Goal: Task Accomplishment & Management: Use online tool/utility

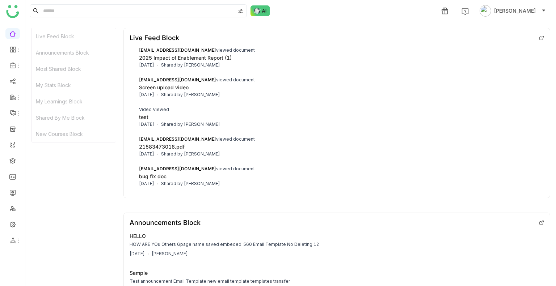
click at [527, 113] on div "test" at bounding box center [339, 117] width 400 height 8
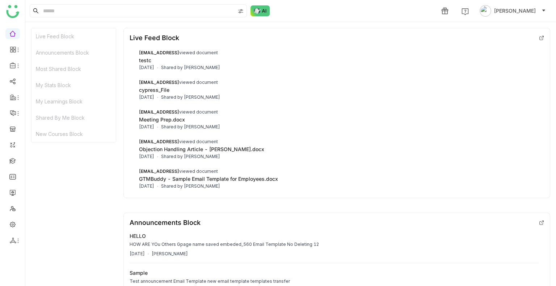
drag, startPoint x: 465, startPoint y: 153, endPoint x: 455, endPoint y: 152, distance: 10.2
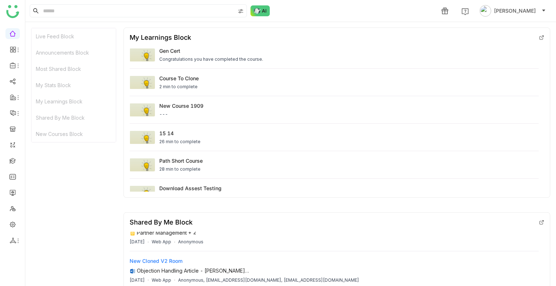
scroll to position [48, 0]
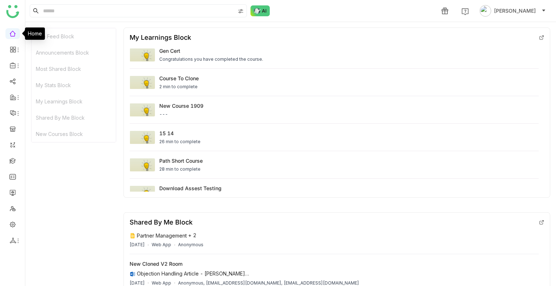
click at [13, 34] on link at bounding box center [12, 33] width 7 height 6
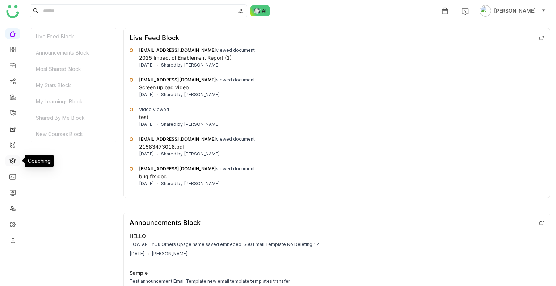
click at [14, 160] on link at bounding box center [12, 160] width 7 height 6
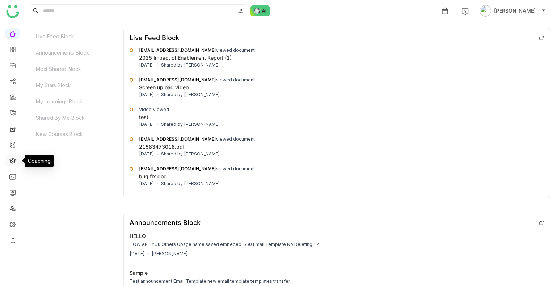
click at [14, 160] on link at bounding box center [12, 160] width 7 height 6
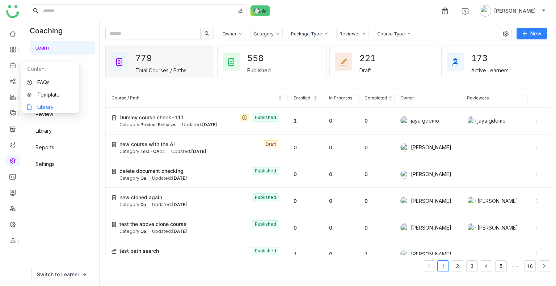
click at [33, 105] on link "Library" at bounding box center [50, 107] width 47 height 5
click at [35, 101] on link "AI Role Play" at bounding box center [49, 97] width 28 height 6
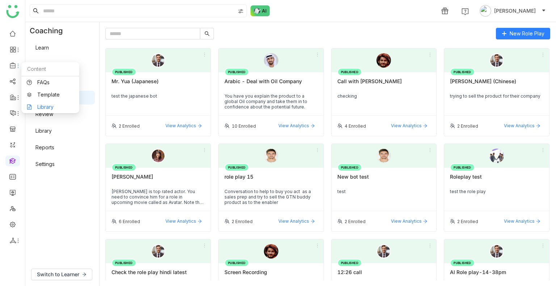
click at [46, 105] on link "Library" at bounding box center [50, 107] width 47 height 5
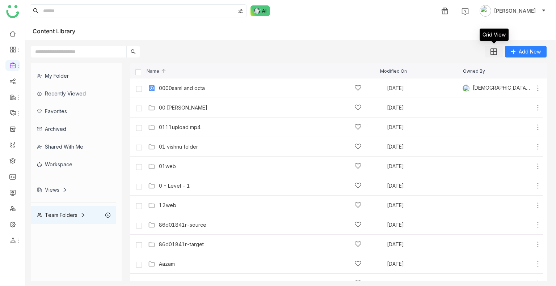
click at [493, 46] on button at bounding box center [494, 52] width 18 height 12
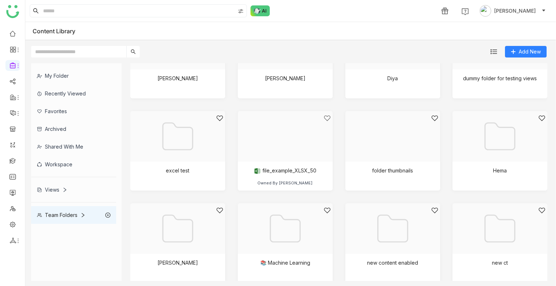
scroll to position [326, 0]
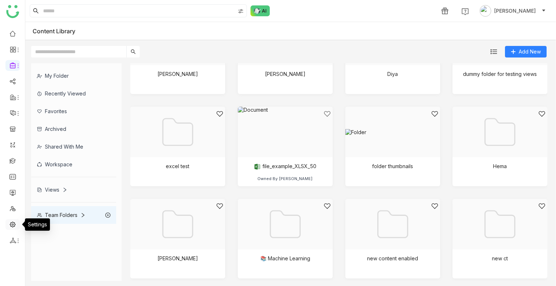
click at [12, 221] on link at bounding box center [12, 224] width 7 height 6
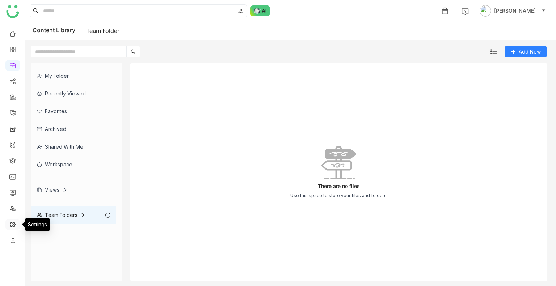
click at [12, 221] on link at bounding box center [12, 224] width 7 height 6
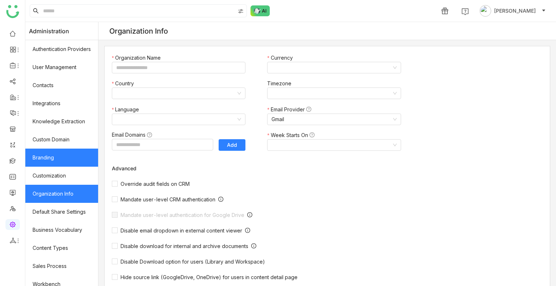
type input "*******"
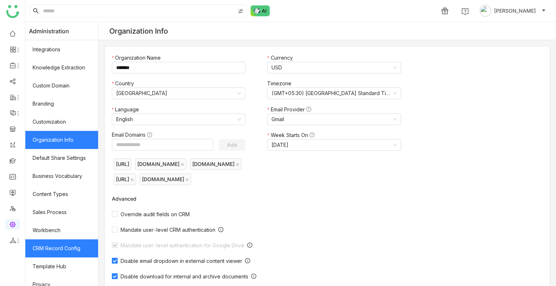
scroll to position [97, 0]
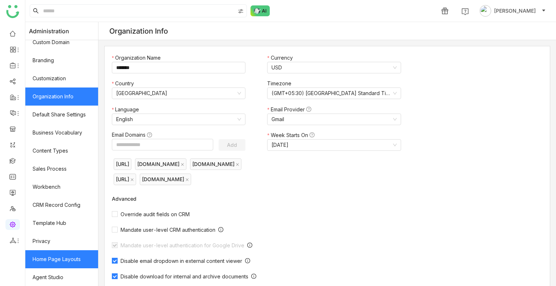
click at [64, 247] on link "Home Page Layouts" at bounding box center [61, 259] width 73 height 18
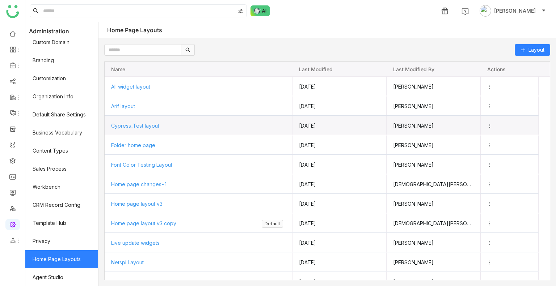
click at [150, 123] on span "Cypress_Test layout" at bounding box center [135, 126] width 48 height 6
click at [150, 122] on span "Cypress_Test layout" at bounding box center [135, 125] width 48 height 6
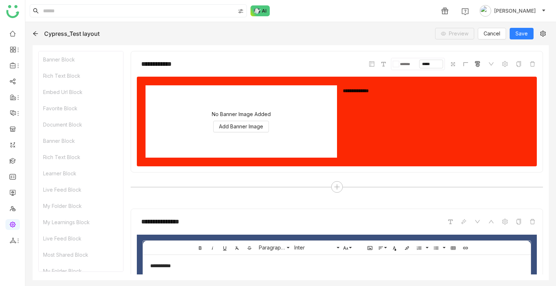
scroll to position [181, 0]
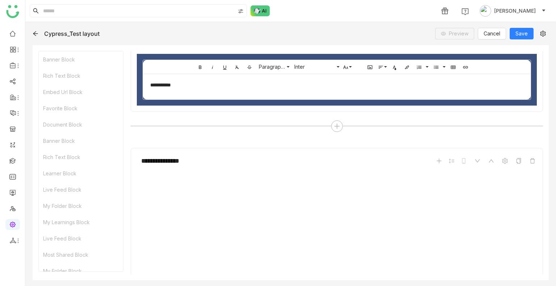
click at [35, 31] on icon at bounding box center [36, 34] width 6 height 6
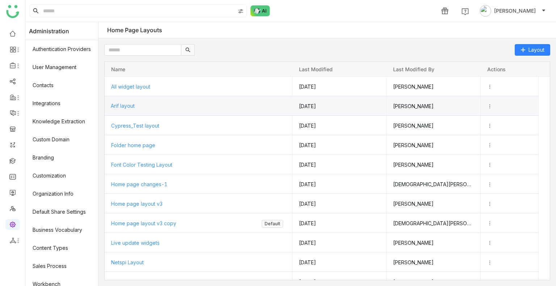
click at [134, 107] on span "Arif layout" at bounding box center [123, 106] width 24 height 6
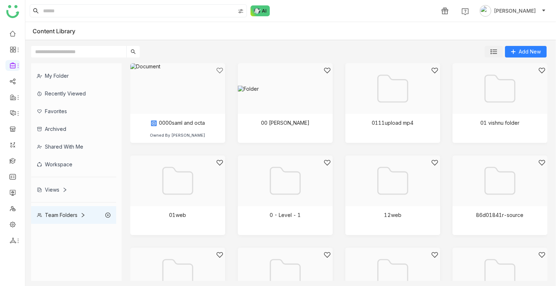
click at [495, 56] on button at bounding box center [494, 52] width 18 height 12
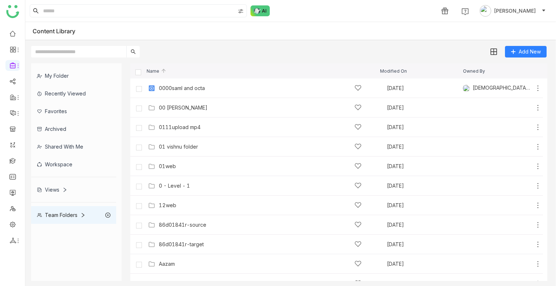
click at [75, 146] on div "Shared with me" at bounding box center [73, 147] width 85 height 18
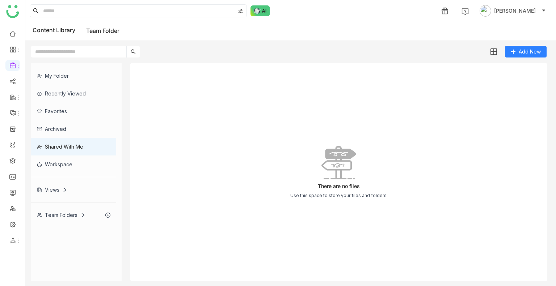
click at [75, 146] on div "Shared with me" at bounding box center [73, 147] width 85 height 18
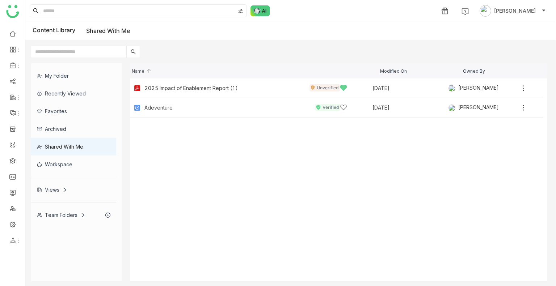
drag, startPoint x: 67, startPoint y: 216, endPoint x: 70, endPoint y: 214, distance: 3.8
click at [68, 217] on div "Team Folders" at bounding box center [61, 215] width 48 height 6
click at [68, 216] on gtmb-library-nav "My Folder Recently Viewed Favorites Archived Shared with me Workspace Views Tea…" at bounding box center [76, 172] width 90 height 218
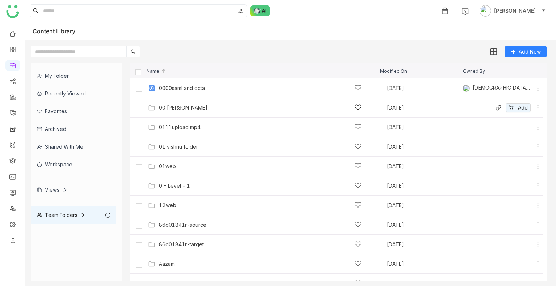
click at [534, 105] on icon at bounding box center [537, 107] width 7 height 7
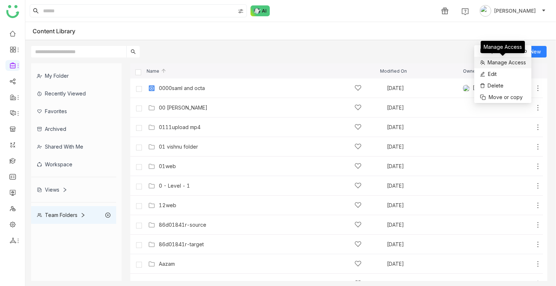
click at [505, 60] on span "Manage Access" at bounding box center [507, 63] width 38 height 8
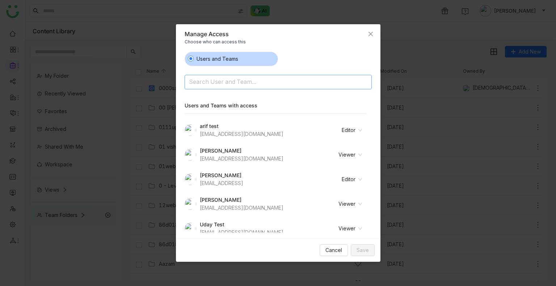
click at [247, 83] on input at bounding box center [259, 83] width 141 height 12
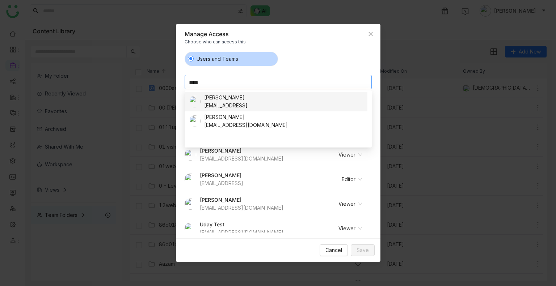
type input "****"
click at [248, 102] on div "sravanij@gtmbuddy.ai" at bounding box center [225, 106] width 43 height 8
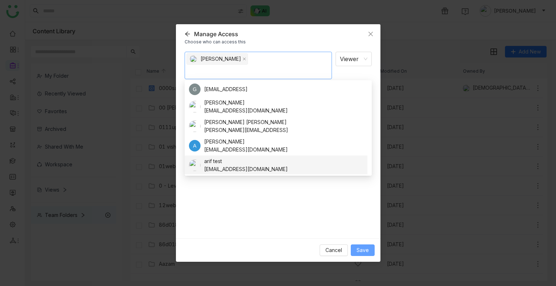
click at [368, 251] on span "Save" at bounding box center [362, 250] width 12 height 8
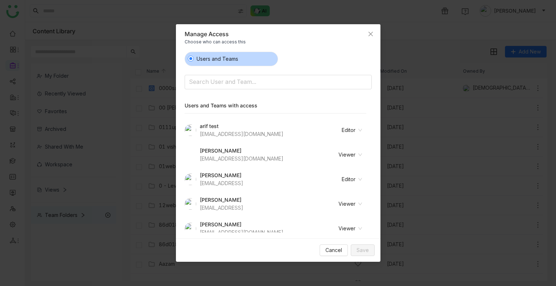
scroll to position [32, 0]
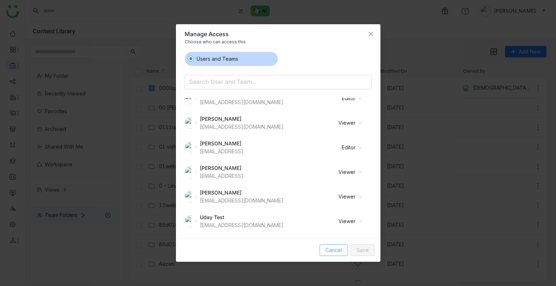
click at [337, 254] on span "Cancel" at bounding box center [333, 250] width 17 height 8
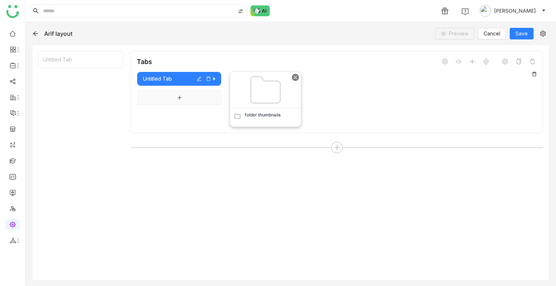
click at [298, 76] on div at bounding box center [295, 77] width 7 height 7
click at [208, 78] on icon "button" at bounding box center [208, 78] width 5 height 5
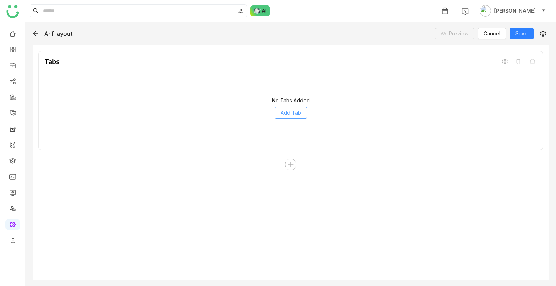
click at [285, 108] on button "Add Tab" at bounding box center [291, 113] width 32 height 12
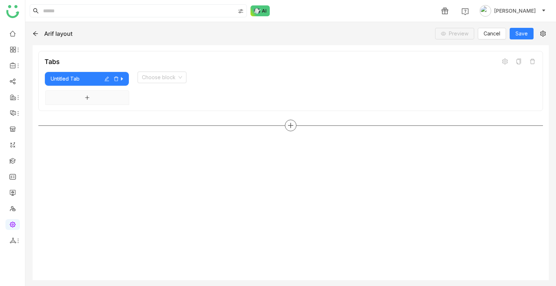
click at [289, 122] on icon at bounding box center [290, 125] width 7 height 7
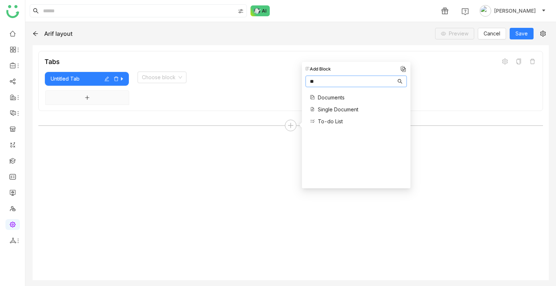
type input "**"
click at [333, 94] on span "Documents" at bounding box center [331, 98] width 27 height 8
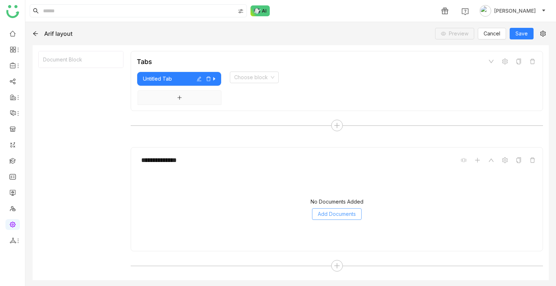
click at [327, 214] on span "Add Documents" at bounding box center [337, 214] width 38 height 8
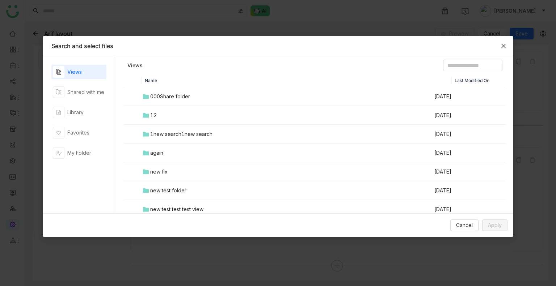
scroll to position [43, 0]
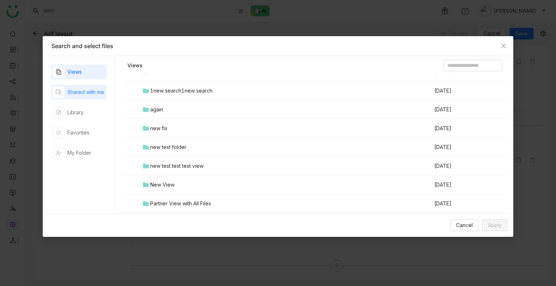
click at [79, 87] on div "Shared with me" at bounding box center [78, 93] width 51 height 12
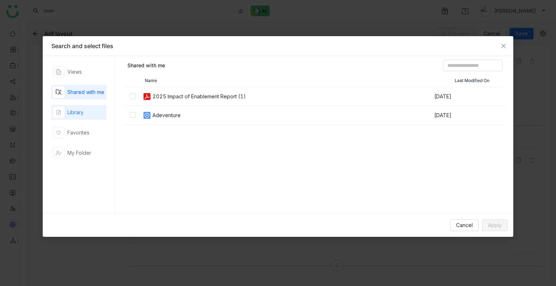
click at [75, 113] on div "Library" at bounding box center [75, 113] width 16 height 8
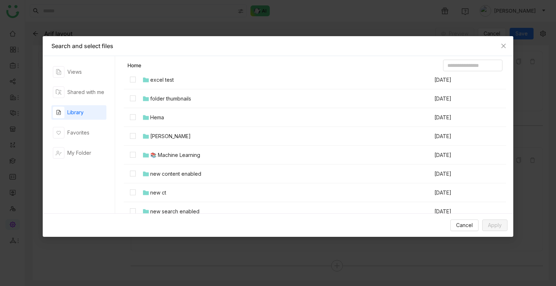
scroll to position [296, 0]
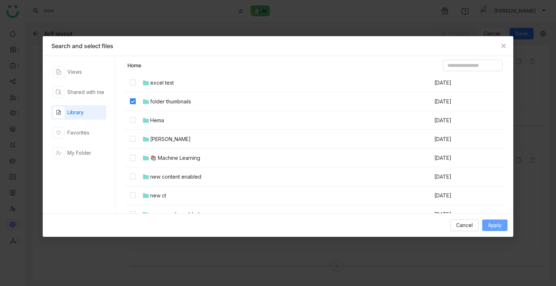
click at [501, 225] on span "Apply" at bounding box center [495, 225] width 14 height 8
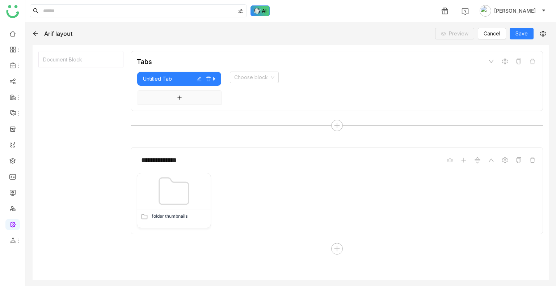
click at [259, 11] on img at bounding box center [260, 10] width 20 height 11
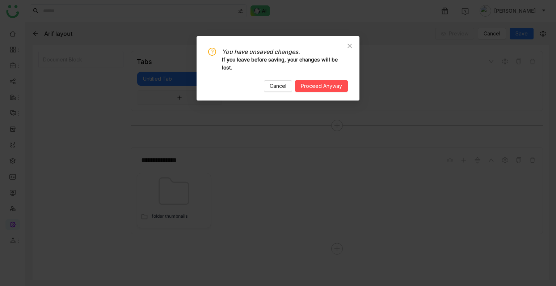
click at [259, 11] on nz-modal-confirm-container "You have unsaved changes. If you leave before saving, your changes will be lost…" at bounding box center [278, 143] width 556 height 286
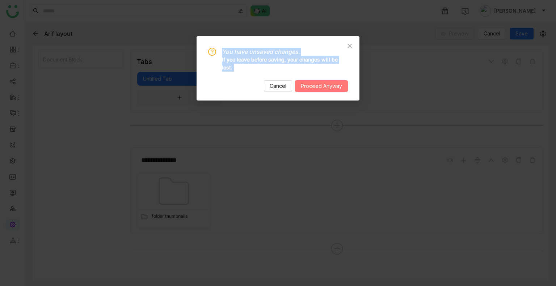
click at [310, 88] on span "Proceed Anyway" at bounding box center [321, 86] width 41 height 8
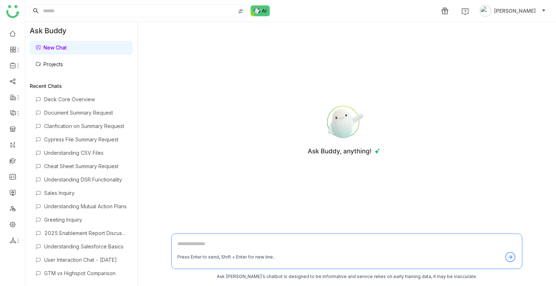
click at [224, 246] on textarea at bounding box center [346, 246] width 339 height 12
type textarea "**********"
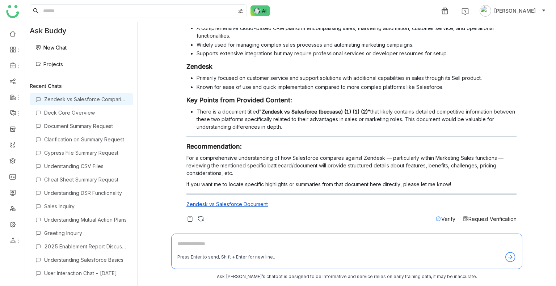
scroll to position [69, 0]
click at [476, 217] on span "Request Verification" at bounding box center [492, 219] width 48 height 6
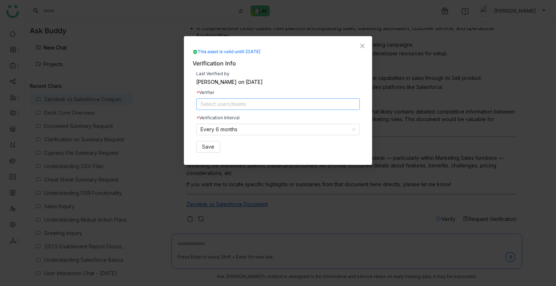
click at [239, 105] on nz-select-top-control "Select users/teams" at bounding box center [278, 104] width 164 height 12
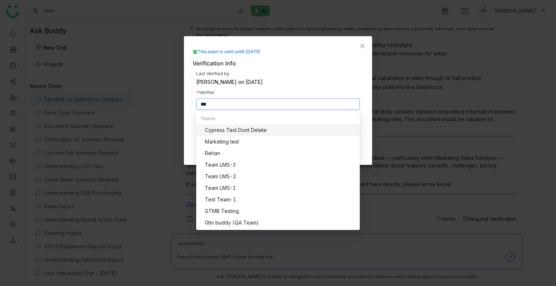
scroll to position [0, 0]
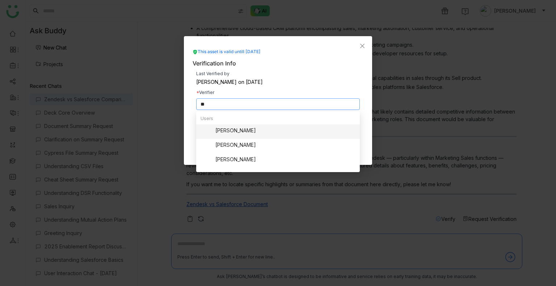
type input "*"
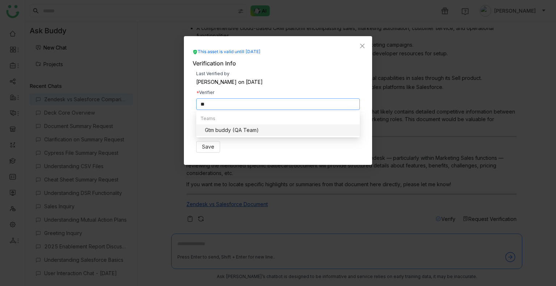
type input "**"
click at [220, 132] on div "Gtm buddy (QA Team)" at bounding box center [280, 130] width 151 height 8
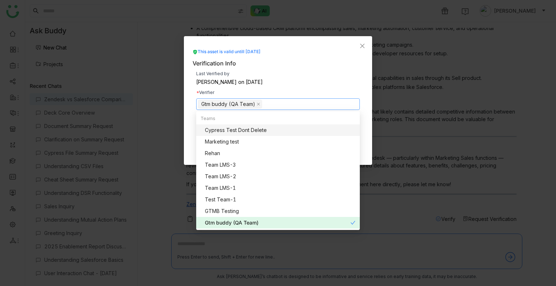
click at [291, 88] on div "Last Verified by Uday Bhanu on Aug 19, 2025 Verifier Gtm buddy (QA Team) Verifi…" at bounding box center [278, 112] width 171 height 88
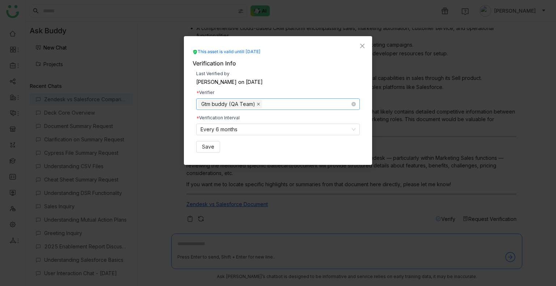
click at [258, 101] on span at bounding box center [259, 104] width 4 height 8
click at [256, 105] on nz-select-top-control "Select users/teams" at bounding box center [278, 104] width 164 height 12
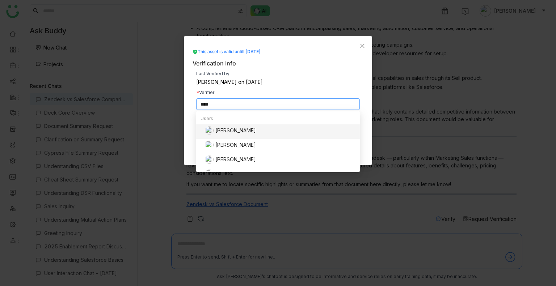
type input "****"
click at [222, 131] on div "[PERSON_NAME]" at bounding box center [280, 130] width 151 height 9
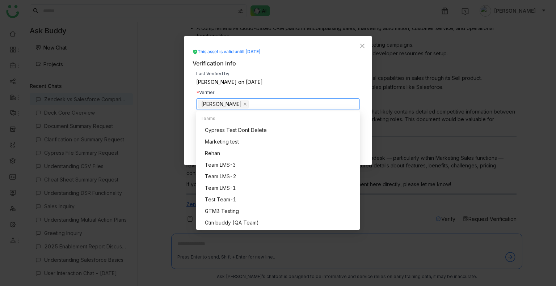
click at [425, 91] on nz-modal-container "This asset is valid untill Feb 19, 2026 Verification Info Last Verified by Uday…" at bounding box center [278, 143] width 556 height 286
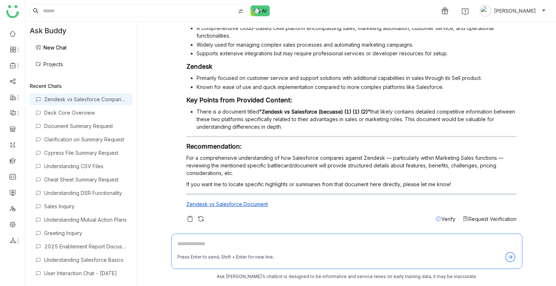
click at [463, 222] on div "Request Verification" at bounding box center [490, 219] width 54 height 8
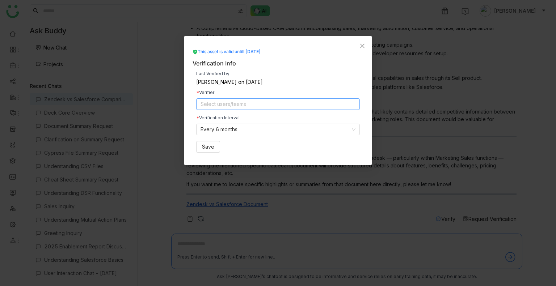
click at [223, 100] on nz-select-top-control "Select users/teams" at bounding box center [278, 104] width 164 height 12
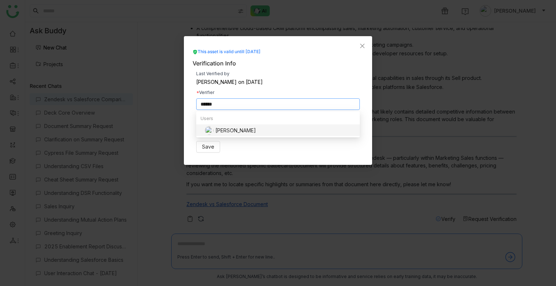
type input "******"
click at [221, 130] on div "[PERSON_NAME]" at bounding box center [280, 130] width 151 height 9
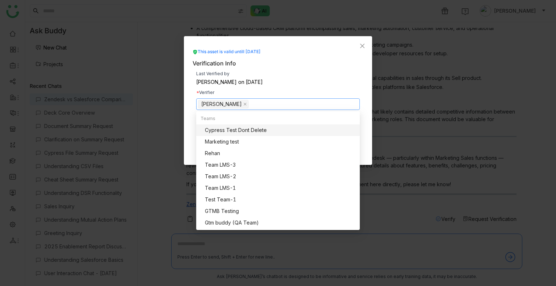
click at [279, 87] on div "Last Verified by Uday Bhanu on Aug 19, 2025 Verifier Uday Bhanu Verification In…" at bounding box center [278, 112] width 171 height 88
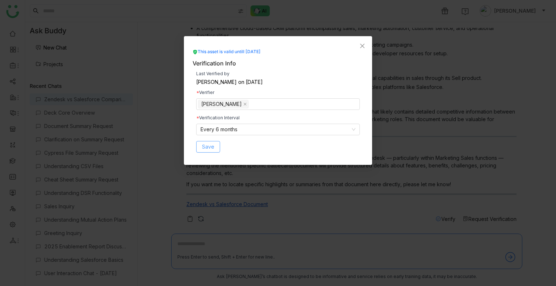
click at [211, 143] on span "Save" at bounding box center [208, 147] width 12 height 8
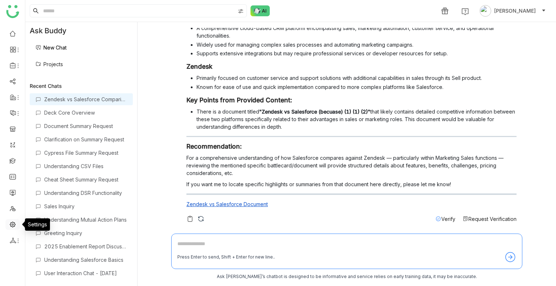
click at [13, 224] on link at bounding box center [12, 224] width 7 height 6
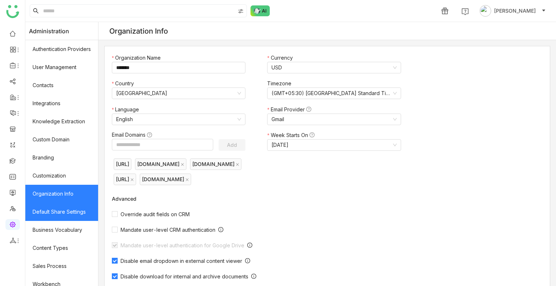
scroll to position [97, 0]
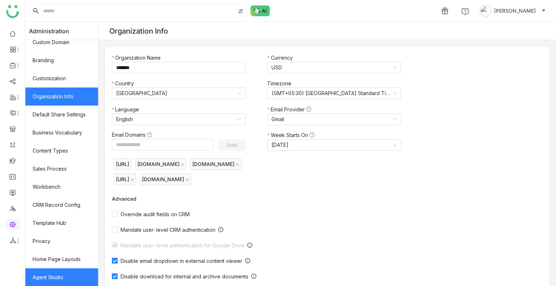
click at [56, 270] on link "Agent Studio" at bounding box center [61, 278] width 73 height 18
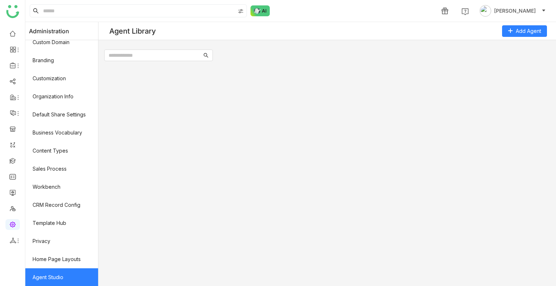
click at [56, 270] on link "Agent Studio" at bounding box center [61, 278] width 73 height 18
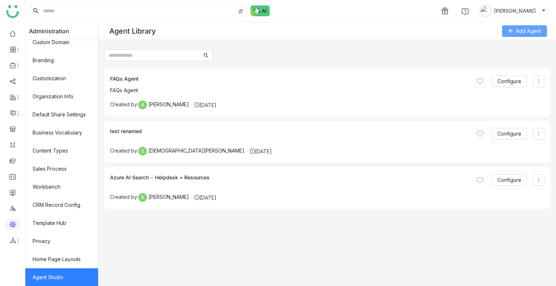
click at [531, 26] on button "Add Agent" at bounding box center [524, 31] width 45 height 12
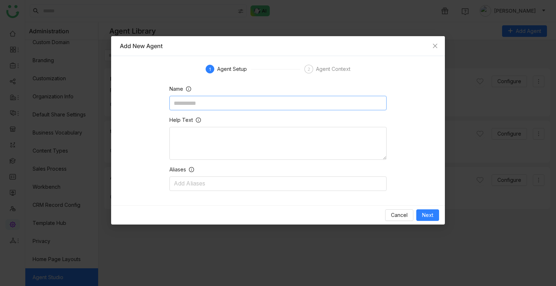
click at [227, 105] on input at bounding box center [277, 103] width 217 height 14
type input "*"
click at [320, 75] on gtmb-create-prompt "1 Agent Setup 2 Agent Context Name * Help Text Aliases Add Aliases" at bounding box center [278, 128] width 316 height 126
click at [321, 69] on div "Agent Context" at bounding box center [333, 69] width 34 height 9
click at [227, 109] on input "*" at bounding box center [277, 103] width 217 height 14
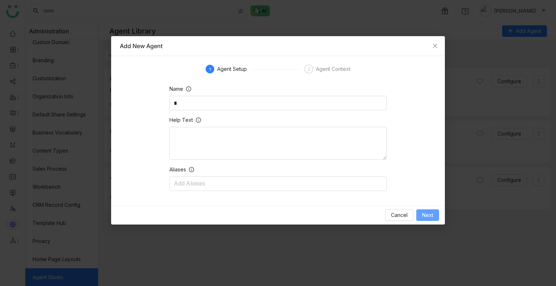
click at [427, 215] on span "Next" at bounding box center [427, 215] width 11 height 8
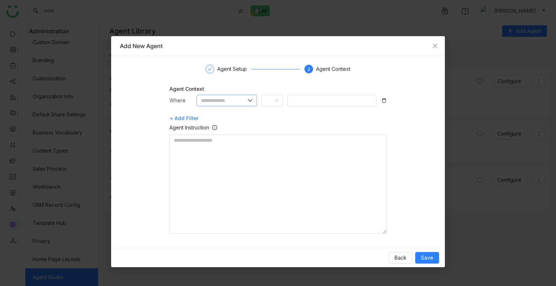
click at [239, 101] on input "text" at bounding box center [224, 101] width 46 height 8
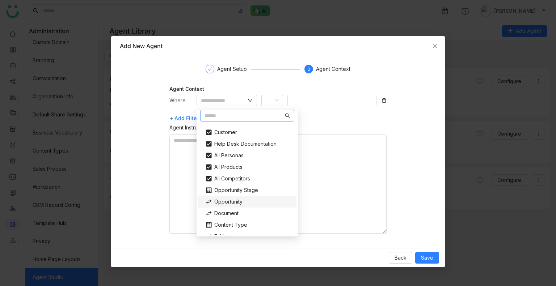
scroll to position [54, 0]
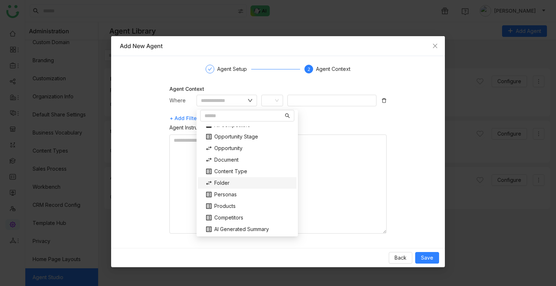
click at [229, 181] on div "Folder" at bounding box center [247, 183] width 93 height 12
type input "******"
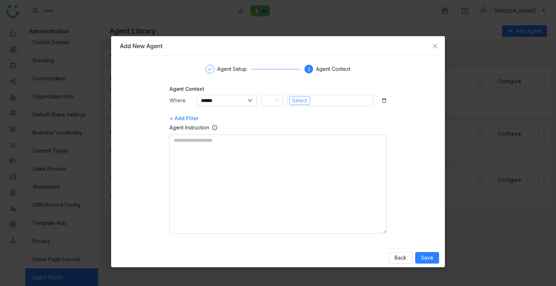
click at [293, 98] on span "Select" at bounding box center [299, 101] width 15 height 8
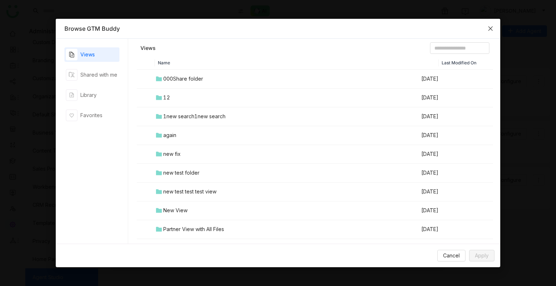
click at [495, 25] on span "Close" at bounding box center [491, 29] width 20 height 20
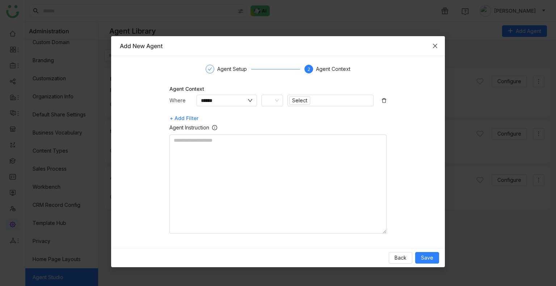
click at [440, 46] on span "Close" at bounding box center [435, 46] width 20 height 20
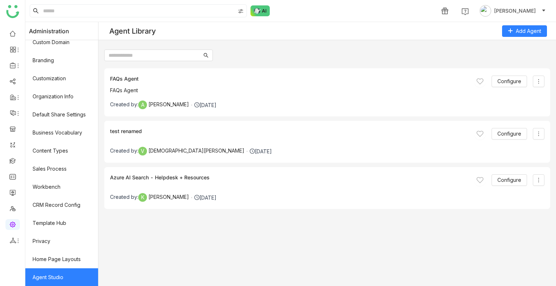
click at [303, 103] on div "Created by: A Avneesh Srivastava Aug 20, 2025" at bounding box center [327, 105] width 434 height 9
click at [121, 83] on div "FAQs Agent" at bounding box center [124, 82] width 29 height 12
click at [522, 83] on button "Configure" at bounding box center [508, 82] width 35 height 12
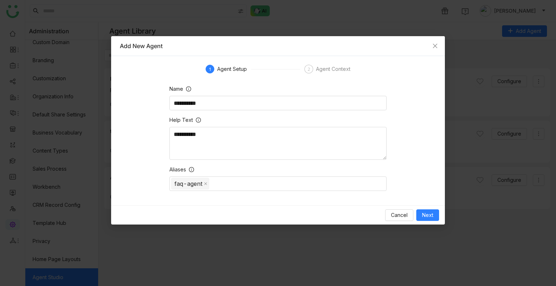
click at [311, 75] on gtmb-create-prompt "**********" at bounding box center [278, 128] width 316 height 126
click at [313, 70] on div "2 Agent Context" at bounding box center [327, 69] width 46 height 9
click at [323, 69] on div "Agent Context" at bounding box center [333, 69] width 34 height 9
click at [425, 213] on span "Next" at bounding box center [427, 215] width 11 height 8
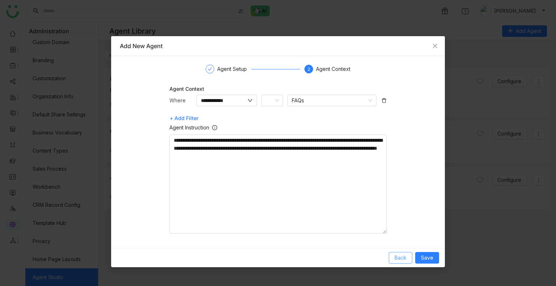
click at [406, 261] on span "Back" at bounding box center [400, 258] width 12 height 8
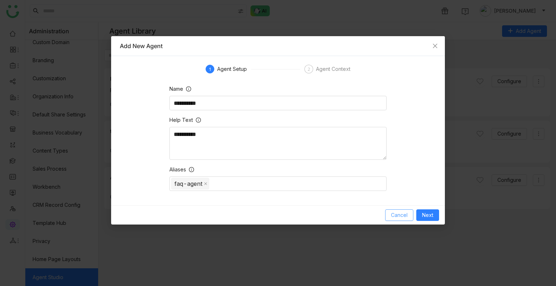
click at [398, 213] on span "Cancel" at bounding box center [399, 215] width 17 height 8
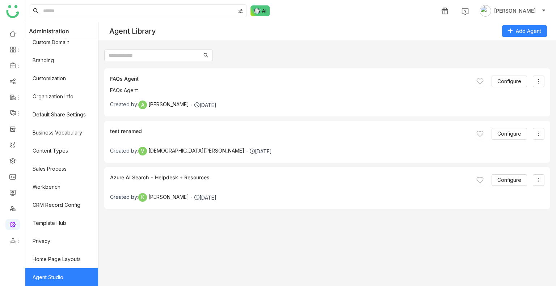
click at [228, 147] on div "Created by: V Vishnu Vardhan Aug 12, 2025" at bounding box center [327, 151] width 434 height 9
click at [13, 33] on link at bounding box center [12, 33] width 7 height 6
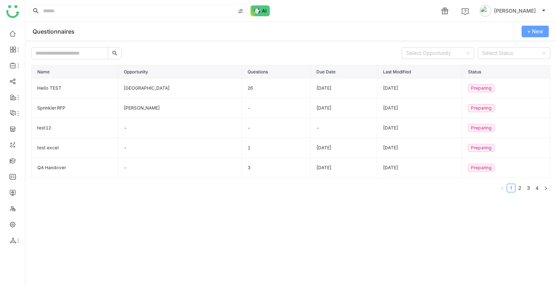
click at [533, 26] on button "+ New" at bounding box center [535, 32] width 27 height 12
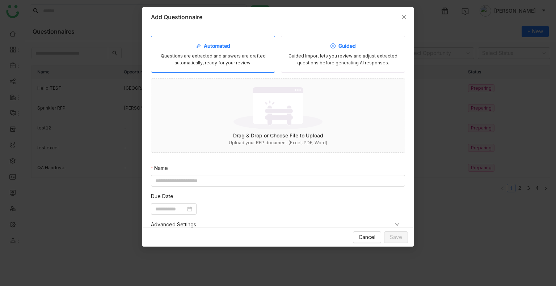
click at [304, 57] on div "Guided Import lets you review and adjust extracted questions before generating …" at bounding box center [343, 60] width 112 height 14
click at [217, 58] on div "Questions are extracted and answers are drafted automatically, ready for your r…" at bounding box center [213, 60] width 112 height 14
click at [290, 58] on div "Guided Import lets you review and adjust extracted questions before generating …" at bounding box center [343, 60] width 112 height 14
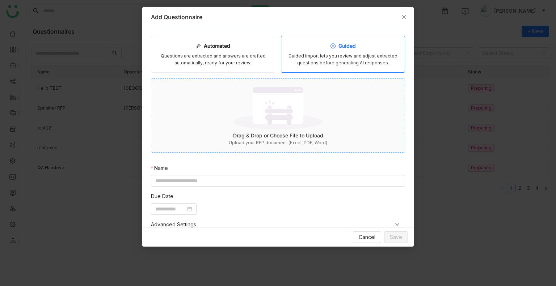
click at [295, 142] on div "Upload your RFP document (Excel, PDF, Word)" at bounding box center [277, 143] width 253 height 7
click at [262, 125] on img at bounding box center [277, 108] width 89 height 47
click at [397, 170] on icon at bounding box center [399, 170] width 5 height 5
click at [267, 118] on img at bounding box center [277, 108] width 89 height 47
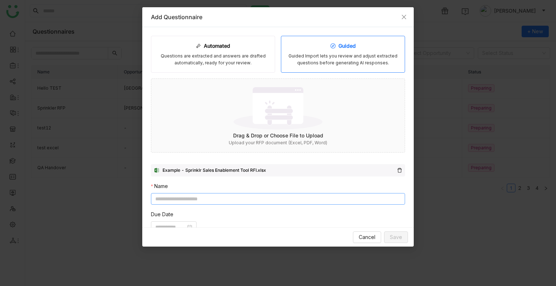
click at [218, 197] on input at bounding box center [278, 199] width 254 height 12
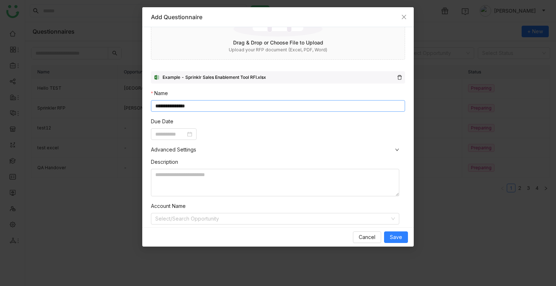
scroll to position [109, 0]
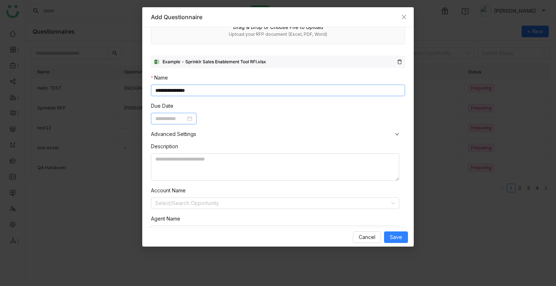
type input "**********"
click at [186, 122] on input at bounding box center [170, 119] width 30 height 8
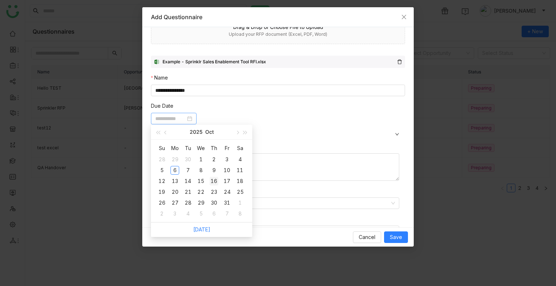
click at [212, 182] on div "16" at bounding box center [214, 181] width 9 height 9
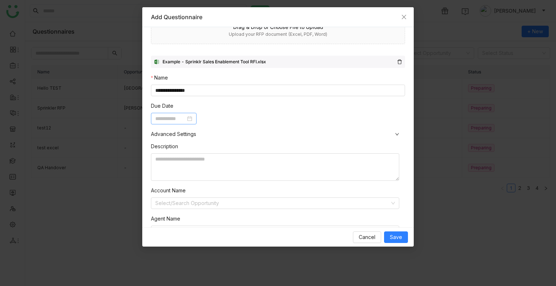
type input "**********"
click at [186, 115] on input "**********" at bounding box center [170, 119] width 30 height 8
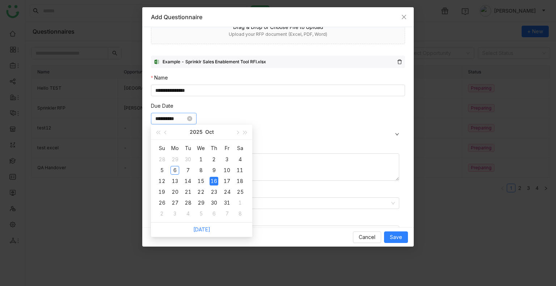
click at [186, 115] on input "**********" at bounding box center [170, 119] width 30 height 8
click at [192, 117] on icon at bounding box center [189, 118] width 5 height 5
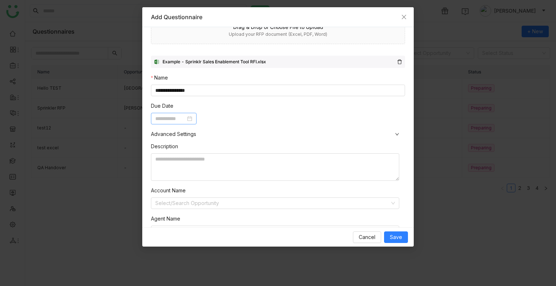
click at [254, 110] on nz-form-item "Due Date" at bounding box center [278, 113] width 254 height 22
click at [214, 171] on textarea at bounding box center [275, 167] width 248 height 28
type textarea "**********"
click at [215, 201] on input at bounding box center [272, 203] width 235 height 11
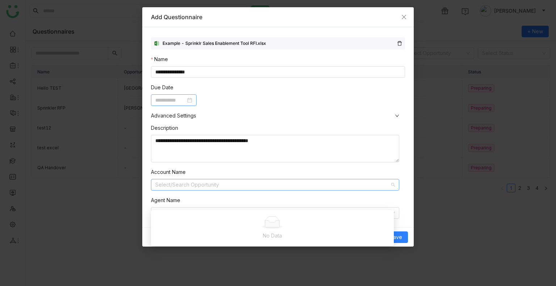
scroll to position [137, 0]
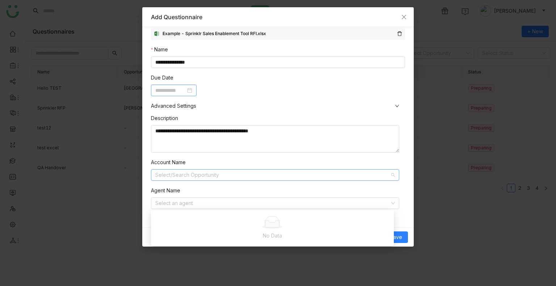
drag, startPoint x: 249, startPoint y: 165, endPoint x: 250, endPoint y: 159, distance: 5.5
click at [252, 156] on div "**********" at bounding box center [278, 164] width 254 height 109
click at [183, 204] on input at bounding box center [272, 203] width 235 height 11
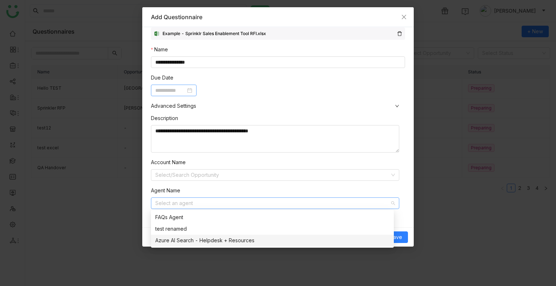
drag, startPoint x: 193, startPoint y: 241, endPoint x: 192, endPoint y: 231, distance: 10.6
click at [200, 223] on nz-option-item "FAQs Agent" at bounding box center [272, 218] width 243 height 12
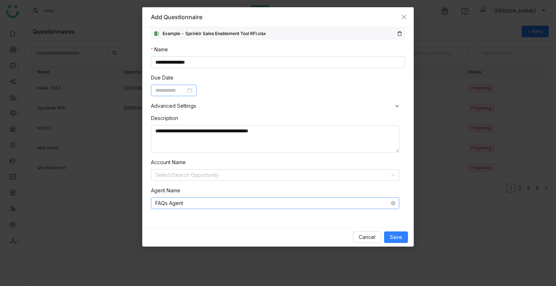
click at [207, 204] on nz-select-item "FAQs Agent" at bounding box center [275, 203] width 240 height 11
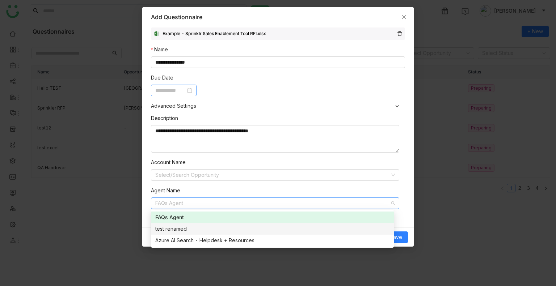
drag, startPoint x: 206, startPoint y: 233, endPoint x: 206, endPoint y: 229, distance: 4.7
click at [178, 215] on div "FAQs Agent" at bounding box center [272, 218] width 234 height 8
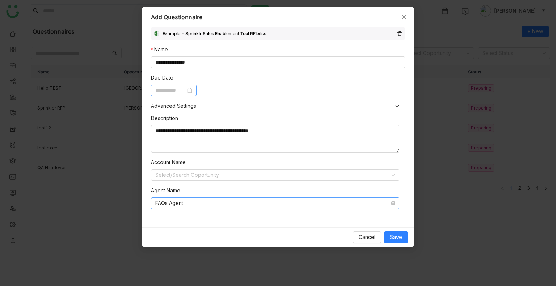
click at [374, 203] on nz-select-item "FAQs Agent" at bounding box center [275, 203] width 240 height 11
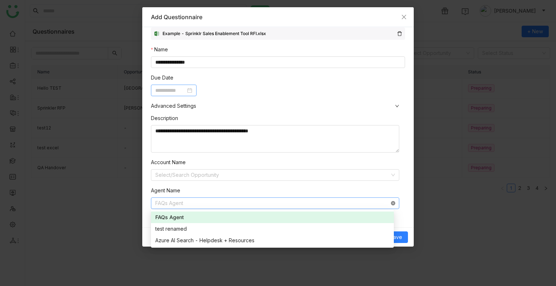
click at [391, 201] on icon at bounding box center [393, 203] width 4 height 4
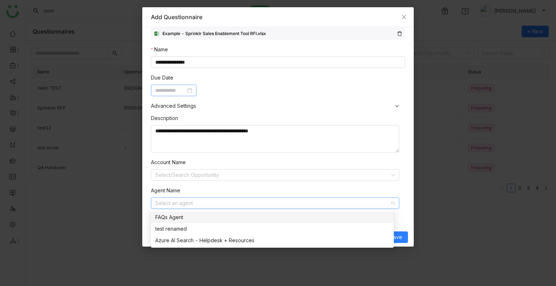
click at [397, 203] on div "**********" at bounding box center [278, 164] width 254 height 109
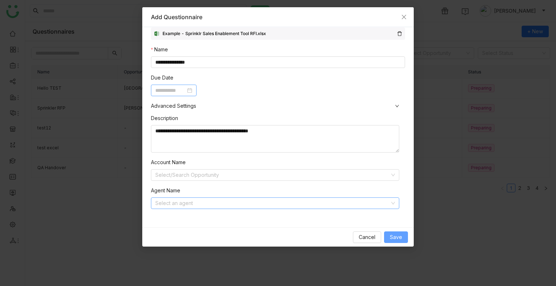
click at [397, 240] on span "Save" at bounding box center [396, 237] width 12 height 8
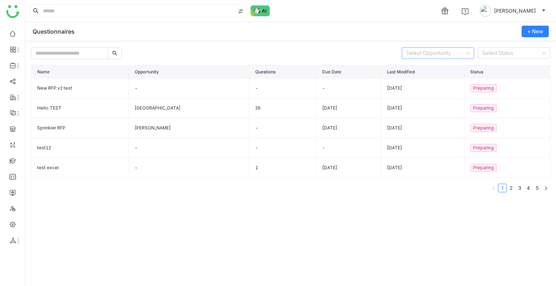
click at [431, 52] on input at bounding box center [435, 53] width 59 height 11
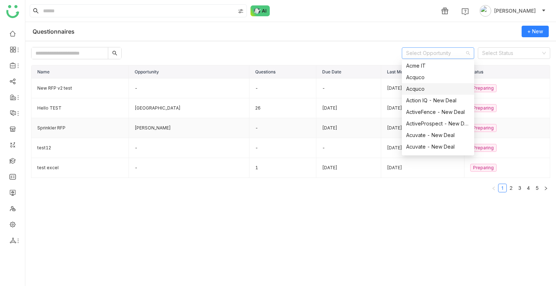
scroll to position [72, 0]
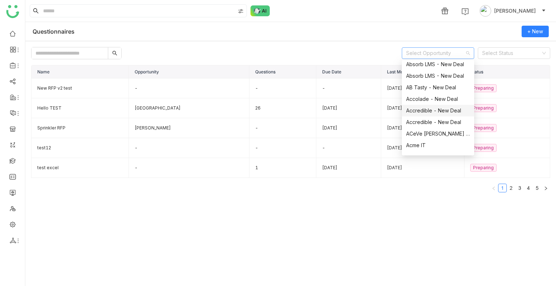
click at [122, 199] on div "Name Opportunity Questions Due Date Last Modified Status New RFP v2 test - - - …" at bounding box center [290, 173] width 519 height 216
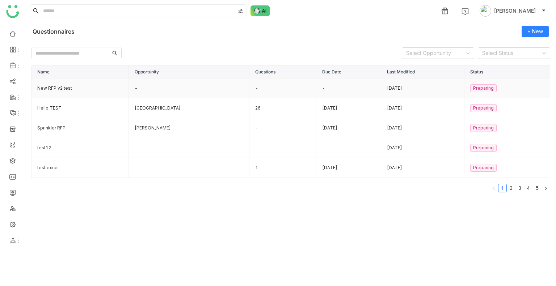
click at [54, 87] on td "New RFP v2 test" at bounding box center [79, 89] width 97 height 20
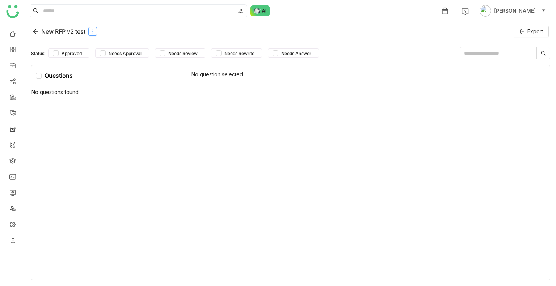
click at [93, 33] on icon at bounding box center [92, 31] width 5 height 5
click at [93, 46] on div "Edit" at bounding box center [94, 48] width 35 height 14
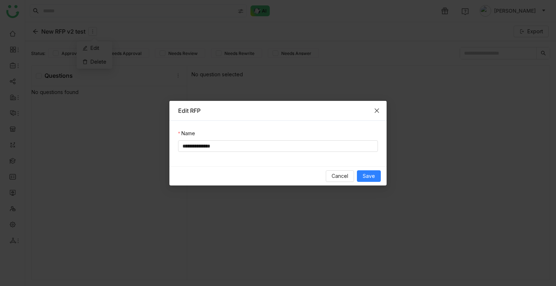
click at [376, 110] on icon "Close" at bounding box center [377, 110] width 4 height 4
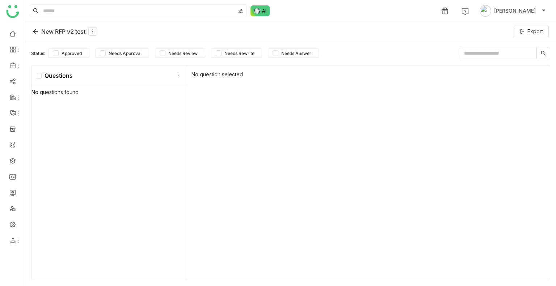
click at [34, 33] on icon at bounding box center [36, 32] width 6 height 6
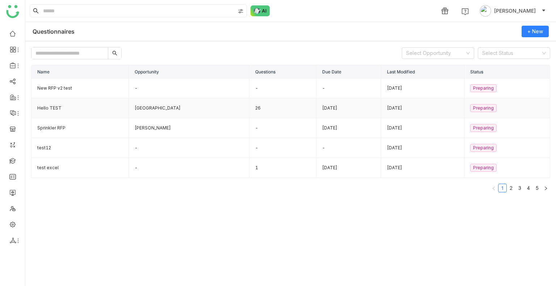
click at [46, 107] on td "Hello TEST" at bounding box center [79, 108] width 97 height 20
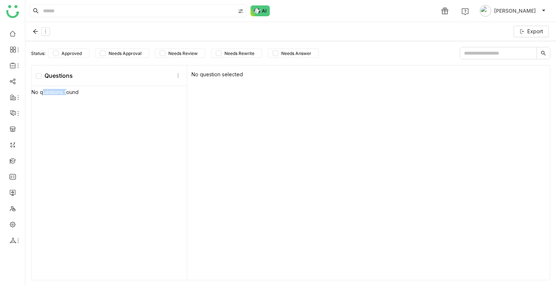
click at [46, 107] on div "No questions found" at bounding box center [108, 184] width 155 height 196
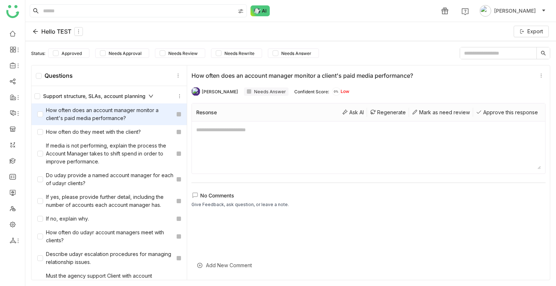
click at [33, 30] on icon at bounding box center [36, 32] width 6 height 6
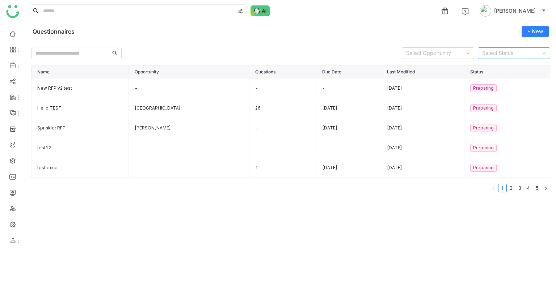
click at [489, 56] on input at bounding box center [511, 53] width 59 height 11
click at [488, 78] on div "In Progress" at bounding box center [514, 79] width 64 height 8
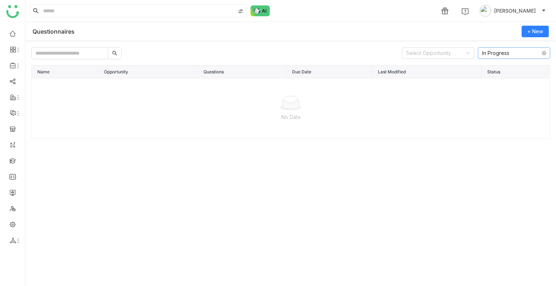
click at [490, 58] on nz-select-item "In Progress" at bounding box center [514, 53] width 64 height 11
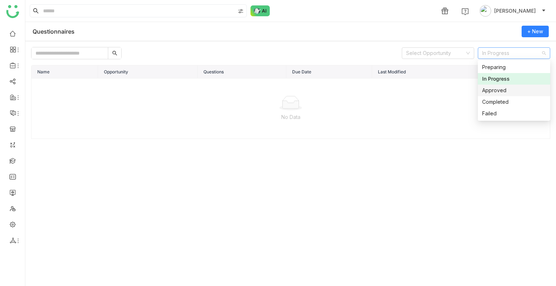
click at [489, 87] on div "Approved" at bounding box center [514, 91] width 64 height 8
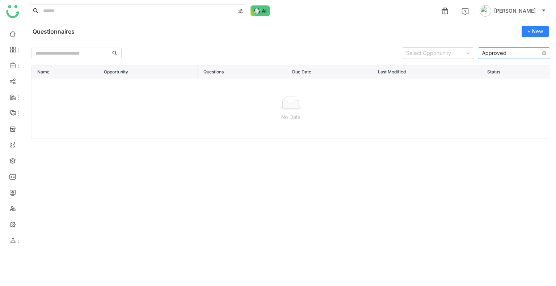
click at [486, 51] on nz-select-item "Approved" at bounding box center [514, 53] width 64 height 11
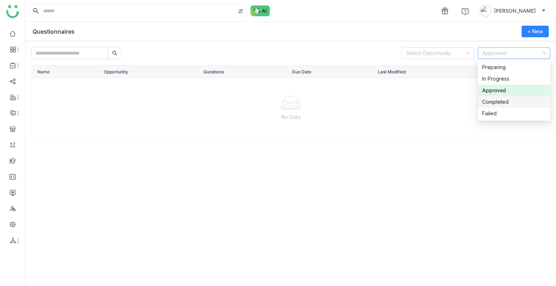
click at [493, 101] on div "Completed" at bounding box center [514, 102] width 64 height 8
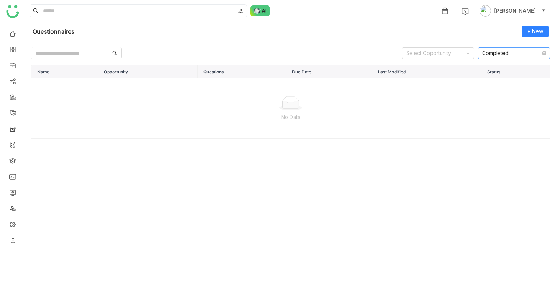
click at [495, 56] on nz-select-item "Completed" at bounding box center [514, 53] width 64 height 11
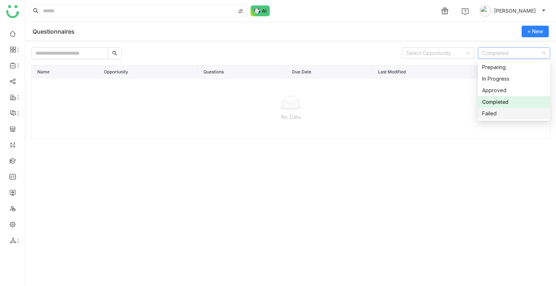
click at [498, 113] on div "Failed" at bounding box center [514, 114] width 64 height 8
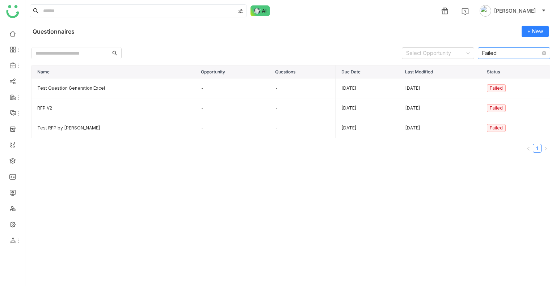
click at [502, 49] on nz-select-item "Failed" at bounding box center [514, 53] width 64 height 11
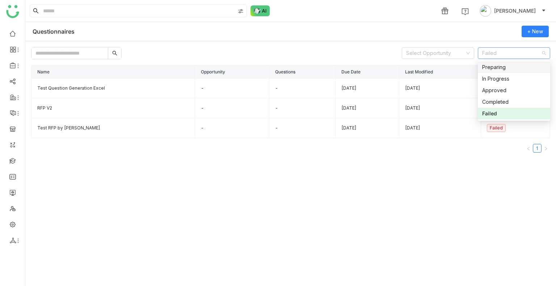
click at [500, 68] on div "Preparing" at bounding box center [514, 67] width 64 height 8
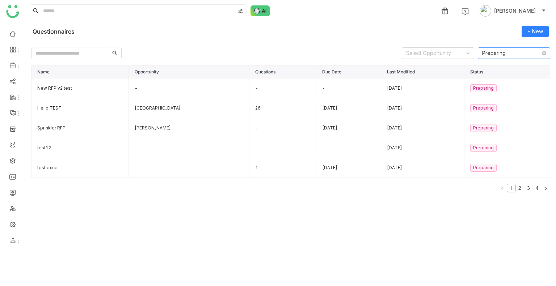
click at [501, 50] on nz-select-item "Preparing" at bounding box center [514, 53] width 64 height 11
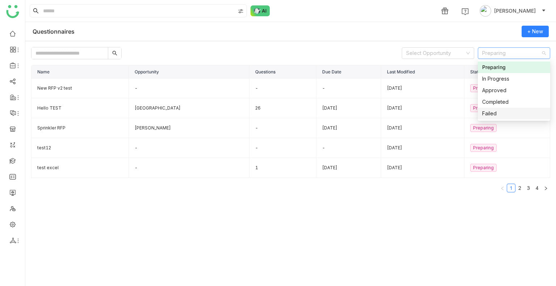
click at [390, 211] on div "Name Opportunity Questions Due Date Last Modified Status New RFP v2 test - - - …" at bounding box center [290, 173] width 519 height 216
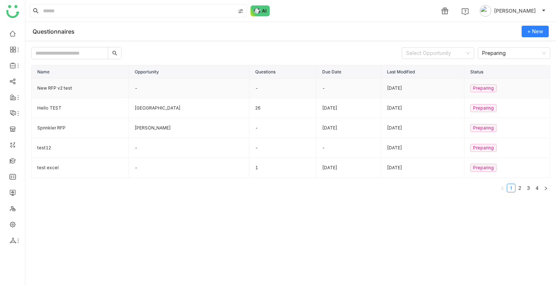
click at [42, 85] on td "New RFP v2 test" at bounding box center [79, 89] width 97 height 20
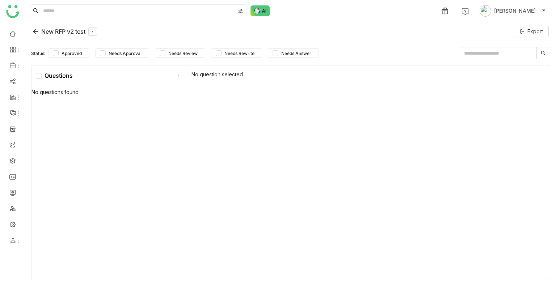
click at [34, 34] on div "New RFP v2 test" at bounding box center [65, 31] width 64 height 9
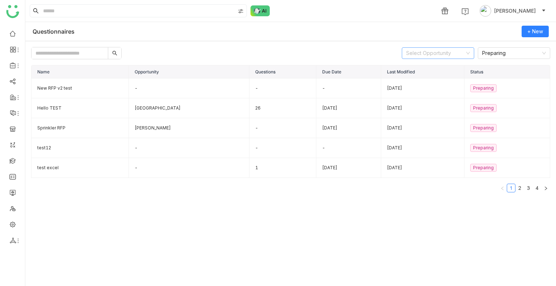
click at [424, 58] on input at bounding box center [435, 53] width 59 height 11
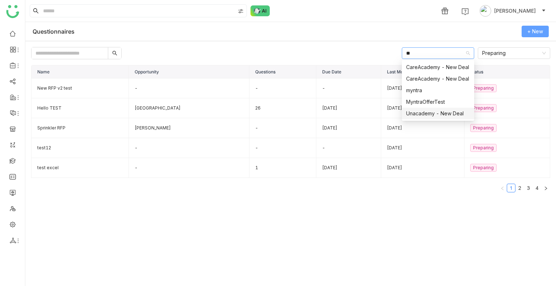
type input "**"
click at [544, 30] on button "+ New" at bounding box center [535, 32] width 27 height 12
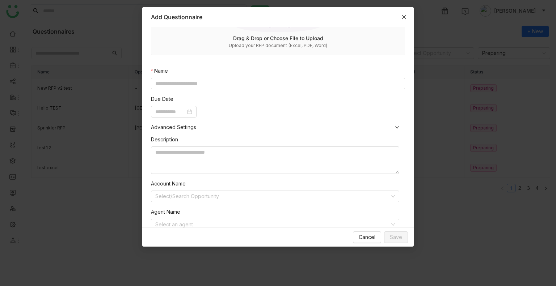
scroll to position [119, 0]
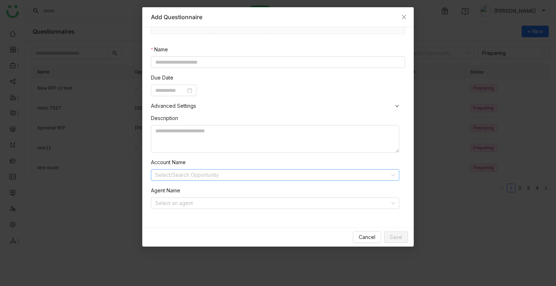
click at [186, 176] on input at bounding box center [272, 175] width 235 height 11
click at [272, 159] on nz-form-item "Account Name Select/Search Opportunity" at bounding box center [275, 170] width 248 height 22
click at [185, 176] on input at bounding box center [272, 175] width 235 height 11
click at [228, 67] on input at bounding box center [278, 62] width 254 height 12
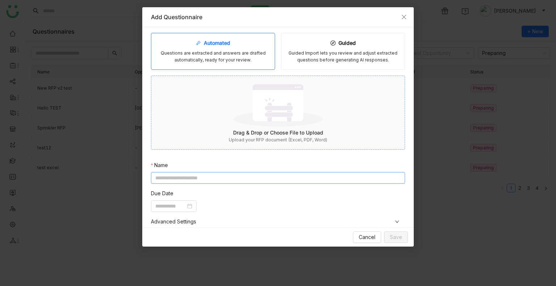
scroll to position [0, 0]
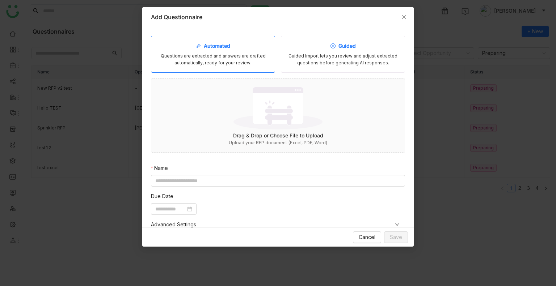
drag, startPoint x: 330, startPoint y: 47, endPoint x: 331, endPoint y: 51, distance: 4.0
click at [330, 49] on div "Guided" at bounding box center [342, 46] width 25 height 8
click at [226, 52] on div "Automated Questions are extracted and answers are drafted automatically, ready …" at bounding box center [213, 54] width 124 height 37
click at [280, 111] on img at bounding box center [277, 108] width 89 height 47
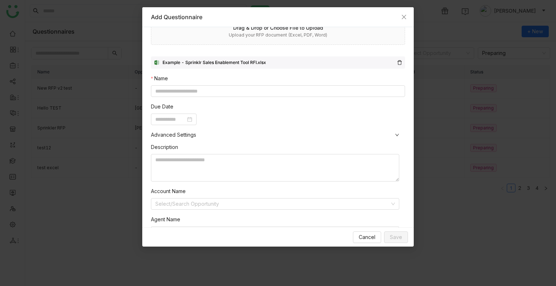
scroll to position [109, 0]
click at [217, 92] on input at bounding box center [278, 91] width 254 height 12
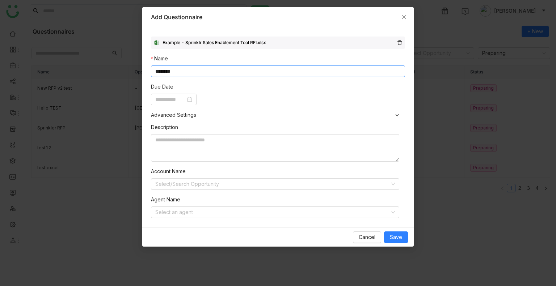
scroll to position [137, 0]
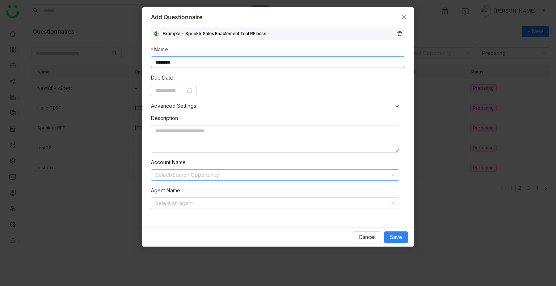
type input "********"
click at [255, 173] on input at bounding box center [272, 175] width 235 height 11
click at [457, 244] on nz-modal-container "Add Questionnaire Automated Questions are extracted and answers are drafted aut…" at bounding box center [278, 143] width 556 height 286
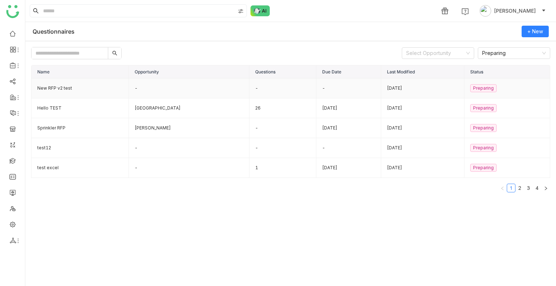
click at [47, 87] on td "New RFP v2 test" at bounding box center [79, 89] width 97 height 20
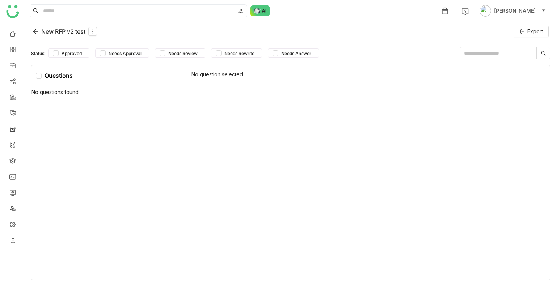
click at [38, 29] on icon at bounding box center [36, 32] width 6 height 6
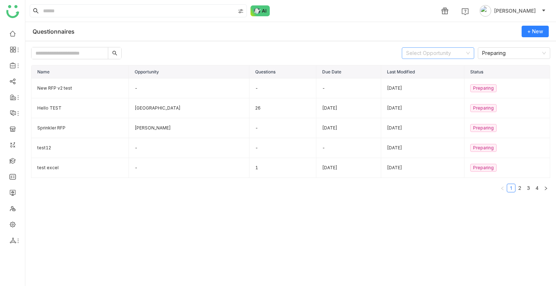
click at [446, 56] on input at bounding box center [435, 53] width 59 height 11
type input "***"
click at [440, 67] on div "MyntraOfferTest" at bounding box center [438, 67] width 64 height 8
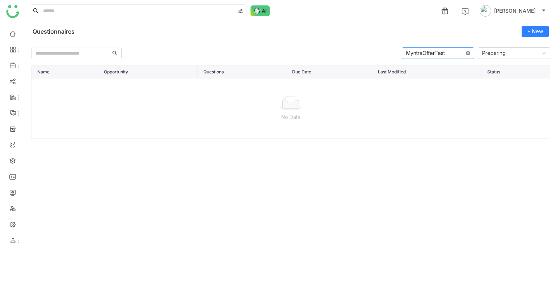
click at [468, 53] on icon at bounding box center [468, 53] width 4 height 4
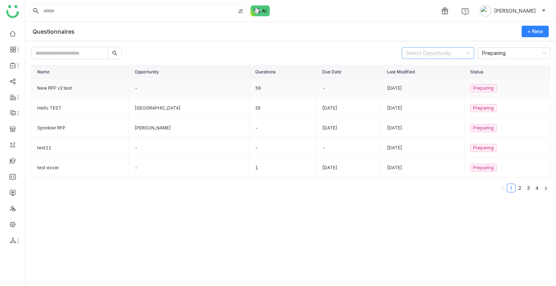
click at [78, 91] on td "New RFP v2 test" at bounding box center [79, 89] width 97 height 20
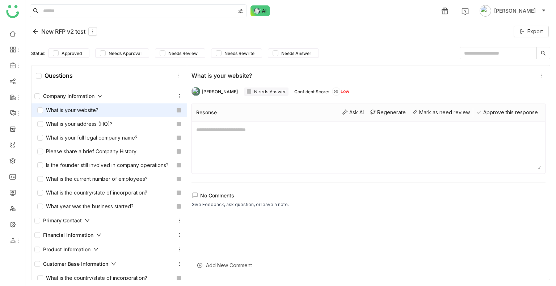
click at [34, 34] on icon at bounding box center [36, 32] width 6 height 6
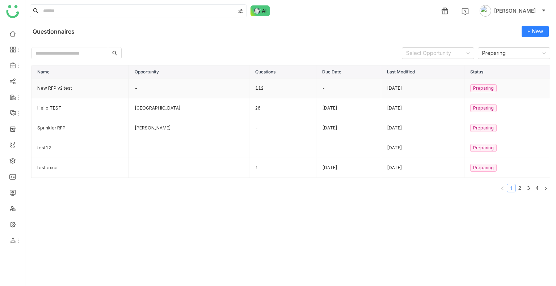
click at [81, 82] on td "New RFP v2 test" at bounding box center [79, 89] width 97 height 20
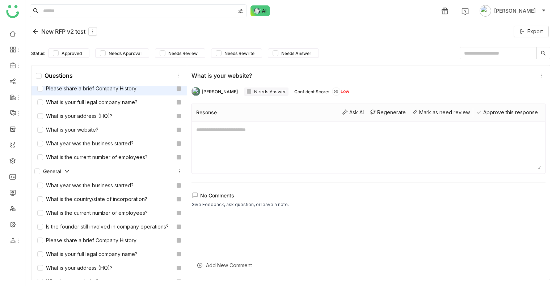
scroll to position [72, 0]
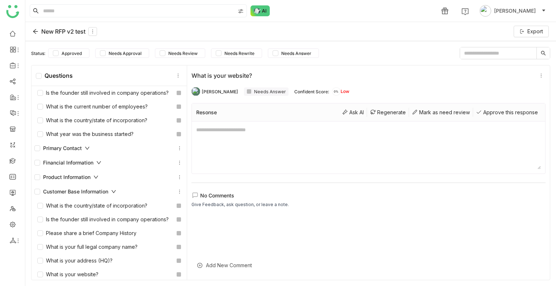
click at [36, 36] on div "New RFP v2 test Export" at bounding box center [290, 31] width 531 height 19
click at [34, 29] on icon at bounding box center [36, 32] width 6 height 6
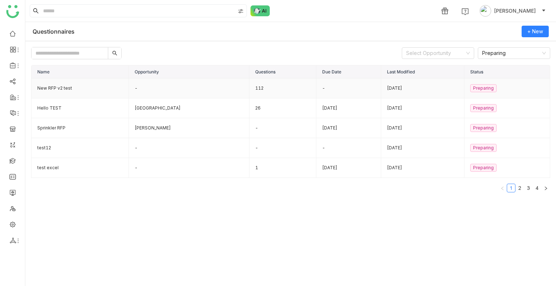
click at [79, 90] on td "New RFP v2 test" at bounding box center [79, 89] width 97 height 20
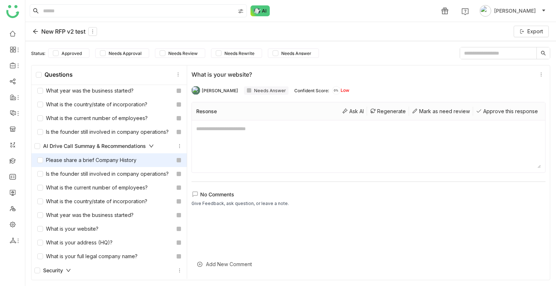
scroll to position [1, 0]
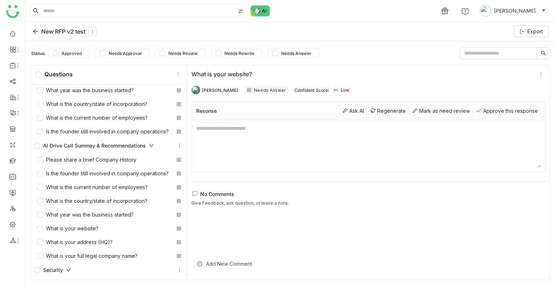
click at [71, 269] on div "Security" at bounding box center [108, 270] width 149 height 9
click at [69, 268] on icon at bounding box center [68, 270] width 5 height 5
click at [34, 30] on icon at bounding box center [36, 32] width 6 height 6
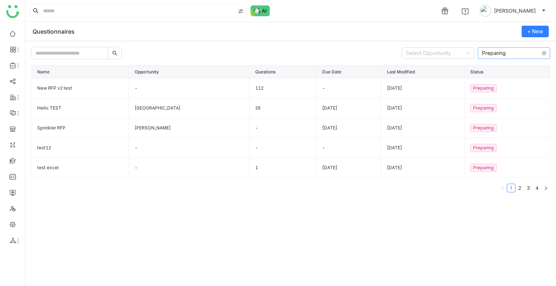
click at [499, 53] on nz-select-item "Preparing" at bounding box center [514, 53] width 64 height 11
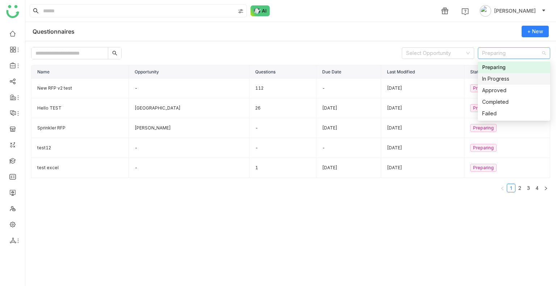
click at [495, 78] on div "In Progress" at bounding box center [514, 79] width 64 height 8
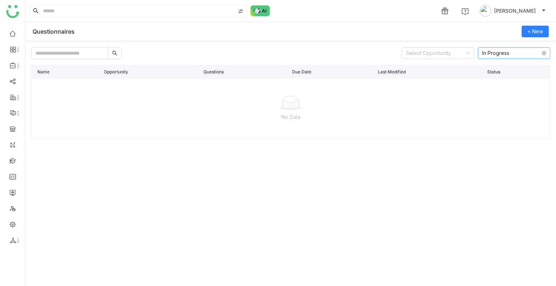
click at [507, 54] on nz-select-item "In Progress" at bounding box center [514, 53] width 64 height 11
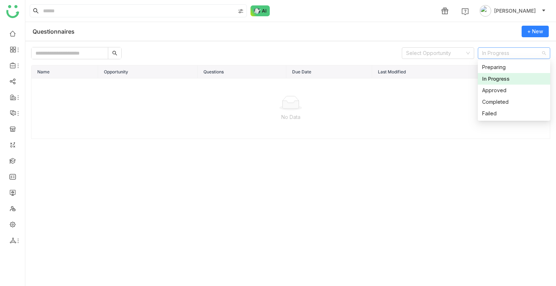
click at [499, 83] on nz-option-item "In Progress" at bounding box center [514, 79] width 72 height 12
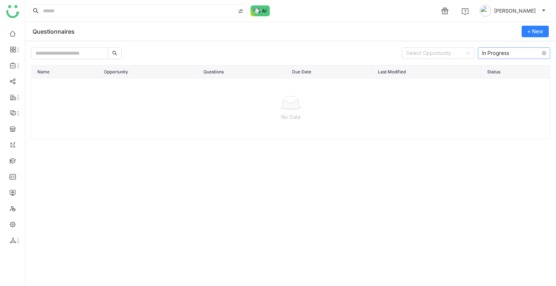
click at [501, 54] on nz-select-item "In Progress" at bounding box center [514, 53] width 64 height 11
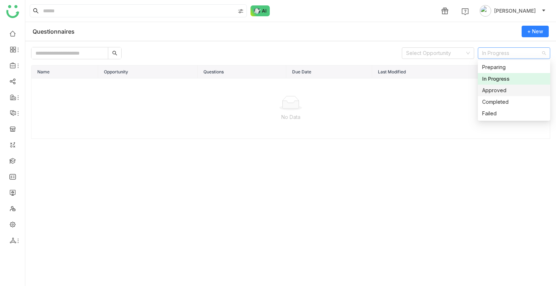
click at [501, 85] on nz-option-item "Approved" at bounding box center [514, 91] width 72 height 12
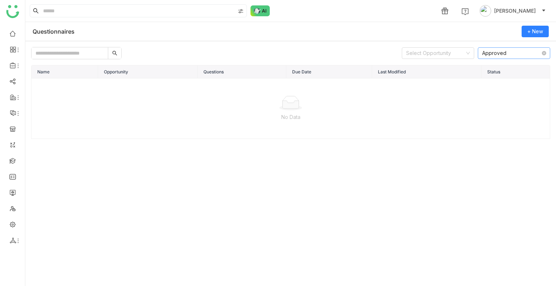
click at [505, 52] on nz-select-item "Approved" at bounding box center [514, 53] width 64 height 11
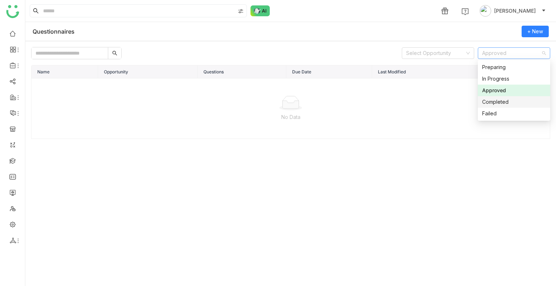
click at [502, 100] on div "Completed" at bounding box center [514, 102] width 64 height 8
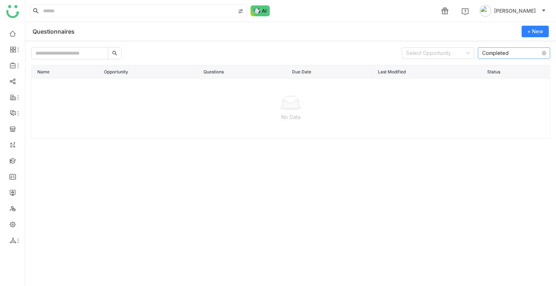
click at [502, 52] on nz-select-item "Completed" at bounding box center [514, 53] width 64 height 11
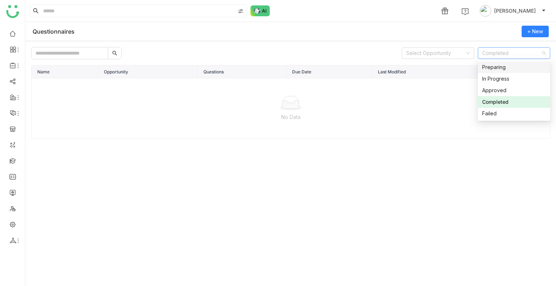
click at [502, 70] on div "Preparing" at bounding box center [514, 67] width 64 height 8
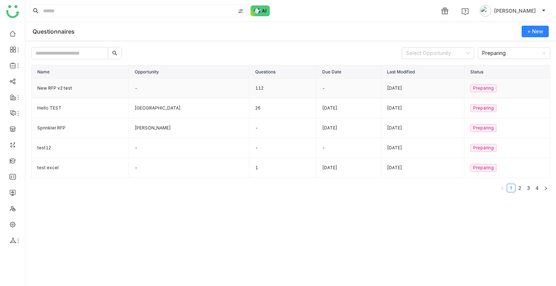
click at [69, 87] on td "New RFP v2 test" at bounding box center [79, 89] width 97 height 20
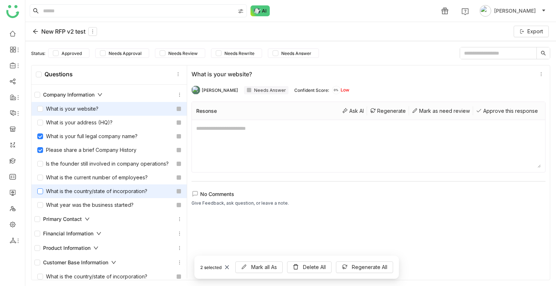
click at [41, 195] on label at bounding box center [40, 191] width 6 height 8
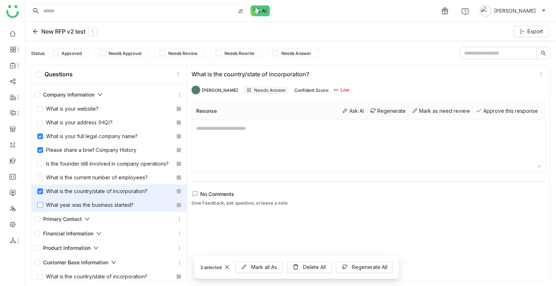
click at [42, 209] on label at bounding box center [40, 205] width 6 height 8
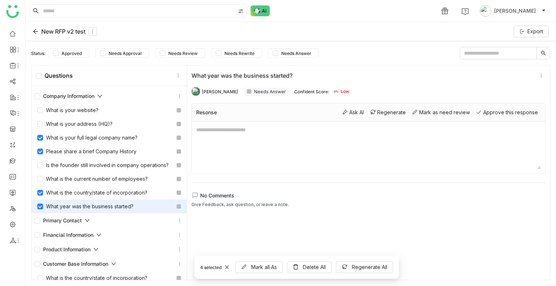
drag, startPoint x: 339, startPoint y: 158, endPoint x: 343, endPoint y: 153, distance: 6.4
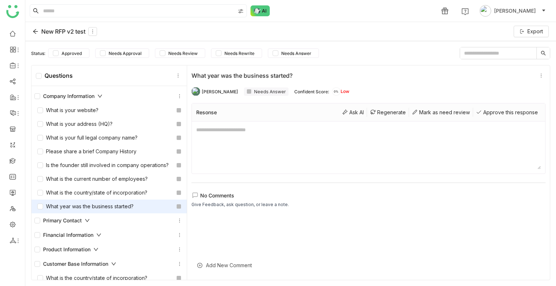
click at [34, 33] on icon at bounding box center [36, 32] width 6 height 6
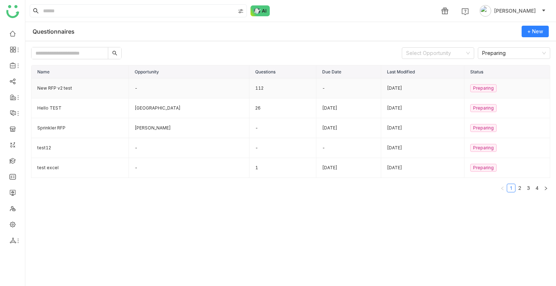
click at [58, 88] on td "New RFP v2 test" at bounding box center [79, 89] width 97 height 20
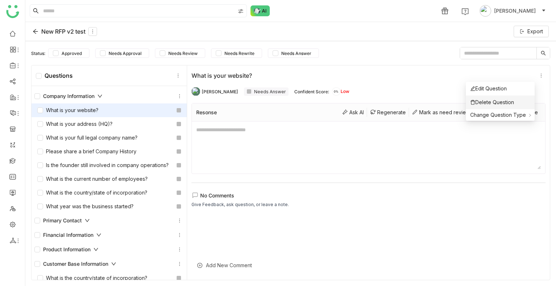
click at [514, 99] on div "Delete Question" at bounding box center [492, 102] width 44 height 8
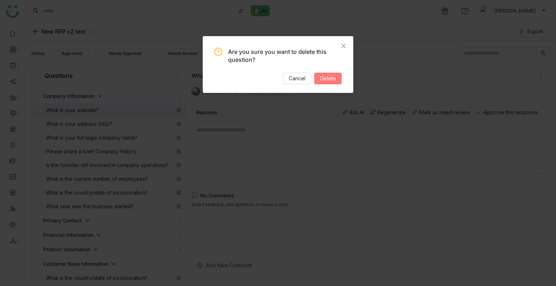
click at [327, 78] on span "Delete" at bounding box center [328, 79] width 16 height 8
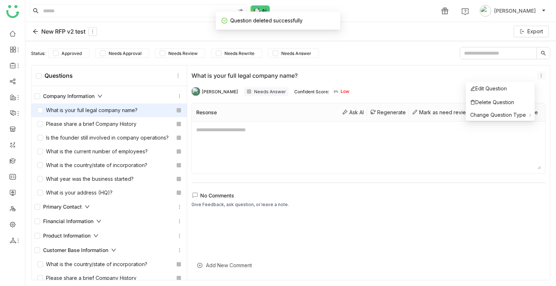
click at [537, 77] on icon at bounding box center [541, 75] width 8 height 5
click at [492, 106] on li "Delete Question" at bounding box center [500, 103] width 69 height 14
click at [505, 100] on div "Delete Question" at bounding box center [492, 102] width 44 height 8
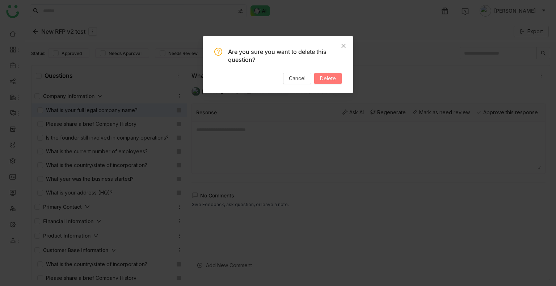
click at [338, 79] on button "Delete" at bounding box center [328, 79] width 28 height 12
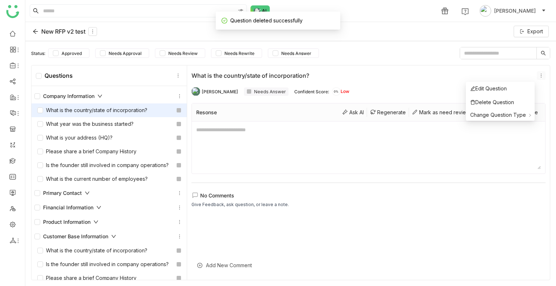
click at [537, 76] on icon at bounding box center [541, 75] width 8 height 5
click at [502, 103] on div "Delete Question" at bounding box center [492, 102] width 44 height 8
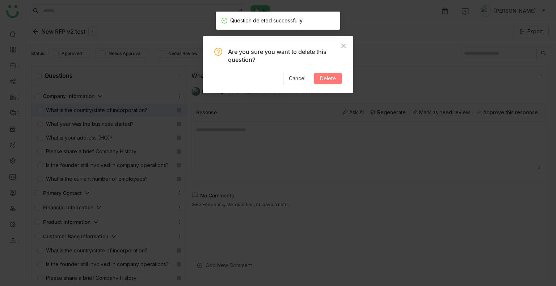
click at [324, 79] on span "Delete" at bounding box center [328, 79] width 16 height 8
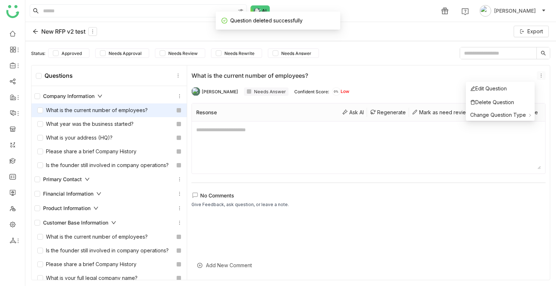
click at [539, 76] on icon at bounding box center [541, 75] width 5 height 5
click at [512, 97] on li "Delete Question" at bounding box center [500, 103] width 69 height 14
click at [507, 100] on div "What is the current number of employees? Uday Bhanu Needs Answer Confident Scor…" at bounding box center [368, 173] width 363 height 215
click at [507, 98] on div "Delete Question" at bounding box center [492, 102] width 44 height 8
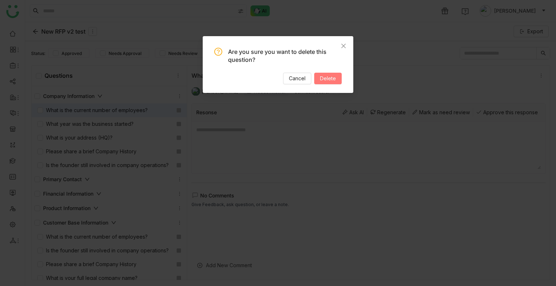
click at [336, 81] on button "Delete" at bounding box center [328, 79] width 28 height 12
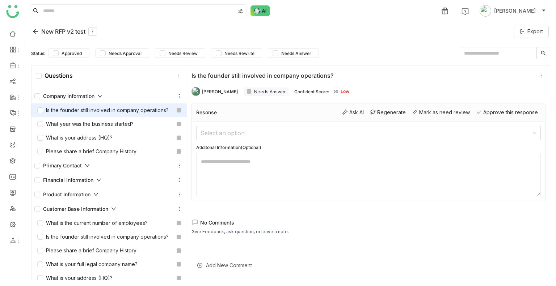
click at [495, 55] on input "text" at bounding box center [498, 53] width 76 height 12
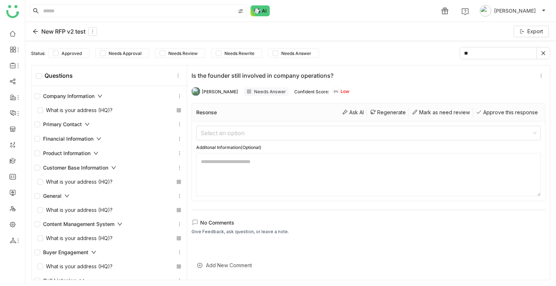
type input "*"
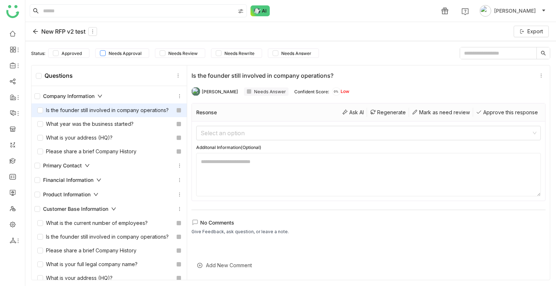
click at [117, 54] on span "Needs Approval" at bounding box center [125, 53] width 39 height 5
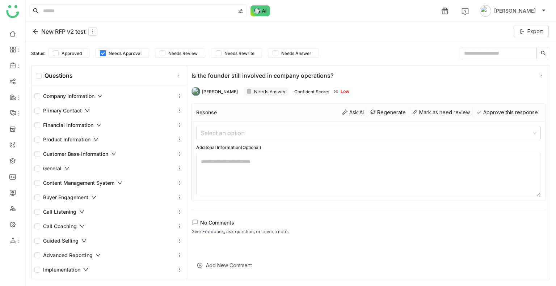
click at [117, 54] on span "Needs Approval" at bounding box center [125, 53] width 39 height 5
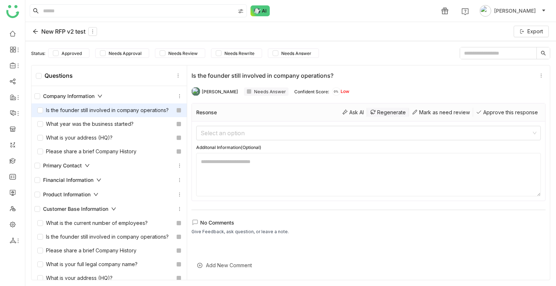
click at [367, 110] on div "Regenerate" at bounding box center [388, 112] width 42 height 9
click at [46, 33] on div "New RFP v2 test" at bounding box center [65, 31] width 64 height 9
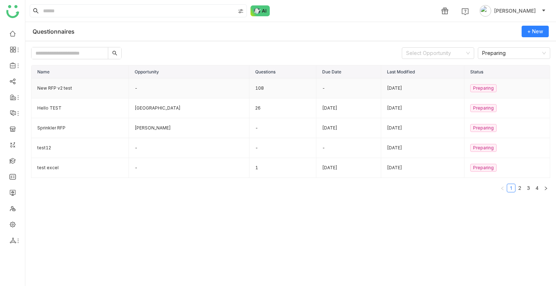
click at [49, 90] on td "New RFP v2 test" at bounding box center [79, 89] width 97 height 20
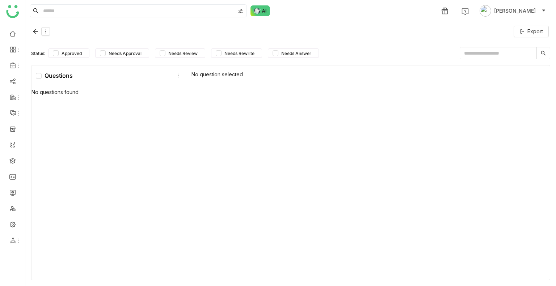
click at [49, 90] on div "No questions found" at bounding box center [108, 184] width 155 height 196
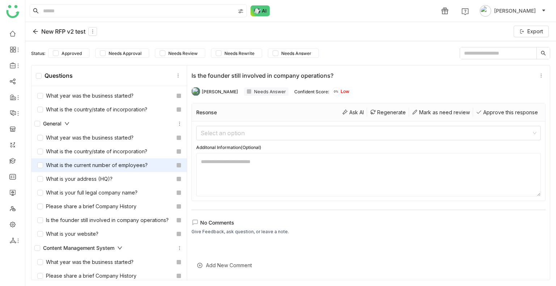
scroll to position [290, 0]
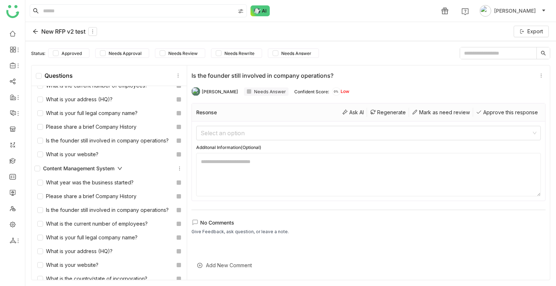
click at [34, 33] on icon at bounding box center [36, 32] width 6 height 6
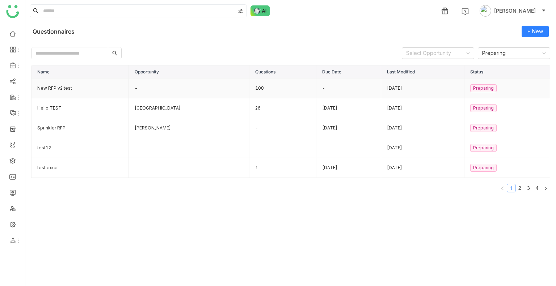
click at [73, 83] on td "New RFP v2 test" at bounding box center [79, 89] width 97 height 20
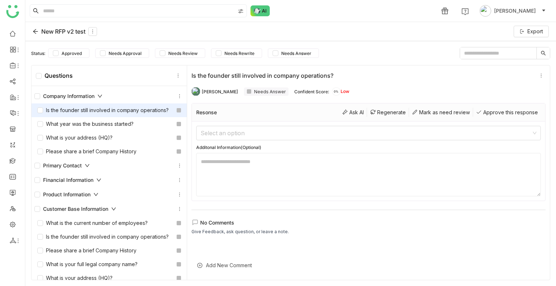
scroll to position [1, 0]
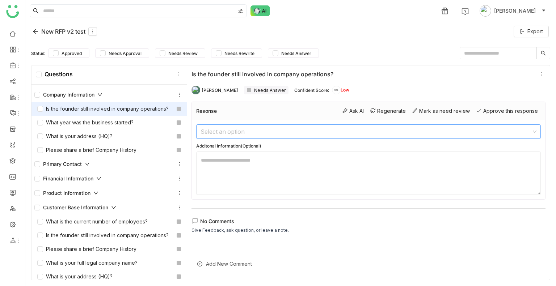
click at [350, 129] on input at bounding box center [366, 132] width 331 height 14
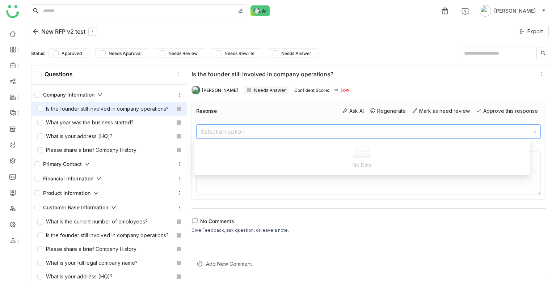
click at [310, 186] on textarea at bounding box center [368, 173] width 345 height 43
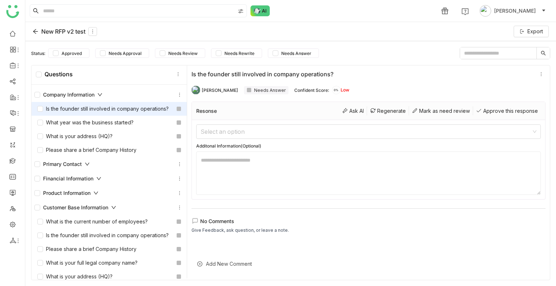
click at [259, 167] on textarea at bounding box center [368, 173] width 345 height 43
type textarea "****"
click at [422, 108] on div "Mark as need review" at bounding box center [441, 110] width 64 height 9
click at [486, 112] on div "Approve this response" at bounding box center [507, 110] width 68 height 9
click at [38, 31] on div "New RFP v2 test" at bounding box center [65, 31] width 64 height 9
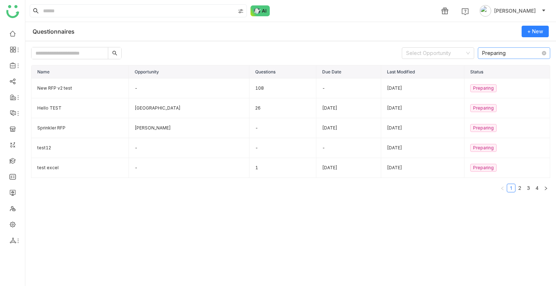
click at [506, 54] on nz-select-item "Preparing" at bounding box center [514, 53] width 64 height 11
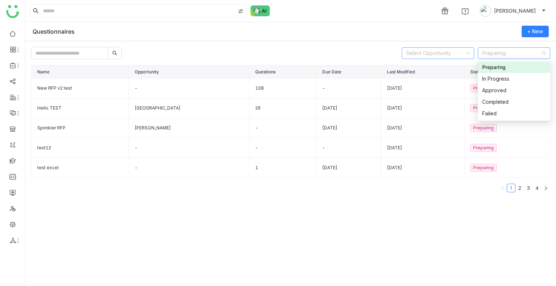
click at [434, 54] on input at bounding box center [435, 53] width 59 height 11
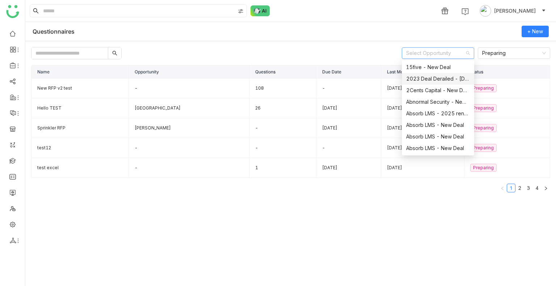
click at [432, 79] on div "2023 Deal Derailed - Gupshup.io" at bounding box center [438, 79] width 64 height 8
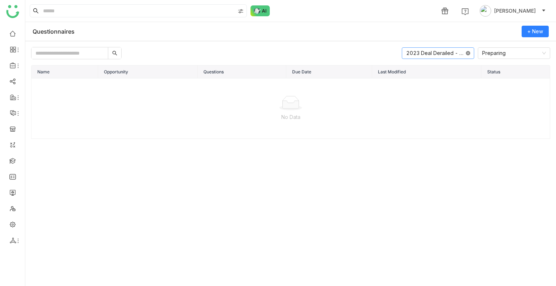
click at [467, 53] on icon at bounding box center [468, 53] width 4 height 4
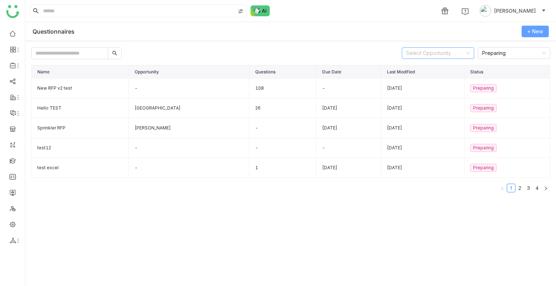
click at [540, 33] on span "+ New" at bounding box center [535, 32] width 16 height 8
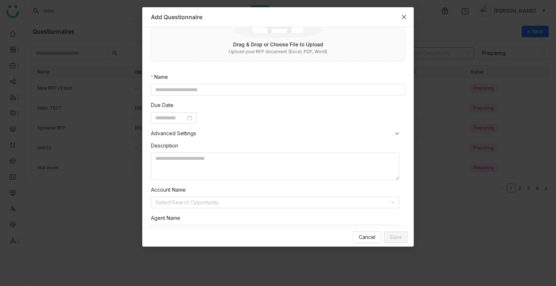
scroll to position [119, 0]
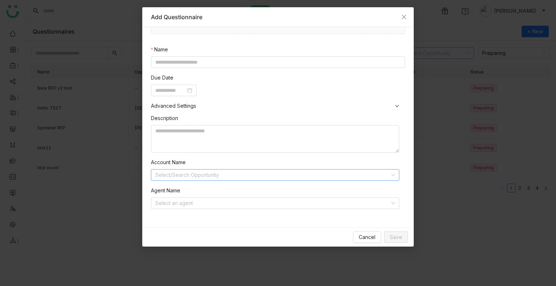
click at [230, 176] on input at bounding box center [272, 175] width 235 height 11
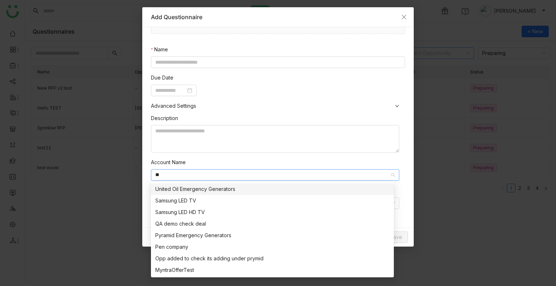
type input "*"
click at [233, 154] on div "Description Account Name Select/Search Opportunity Agent Name Select an agent" at bounding box center [278, 164] width 254 height 109
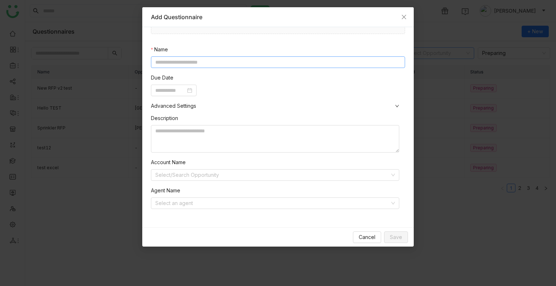
click at [177, 59] on input at bounding box center [278, 62] width 254 height 12
click at [239, 204] on input at bounding box center [272, 203] width 235 height 11
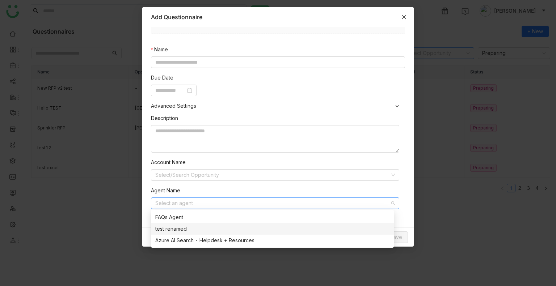
click at [397, 14] on span "Close" at bounding box center [404, 17] width 20 height 20
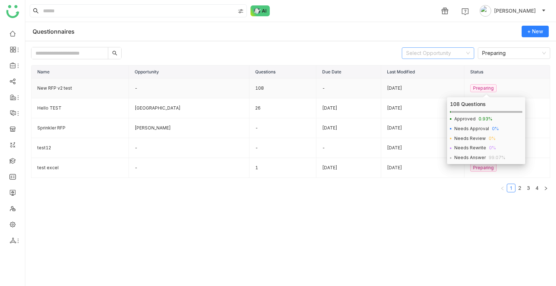
click at [486, 87] on nz-tag "Preparing" at bounding box center [483, 88] width 26 height 8
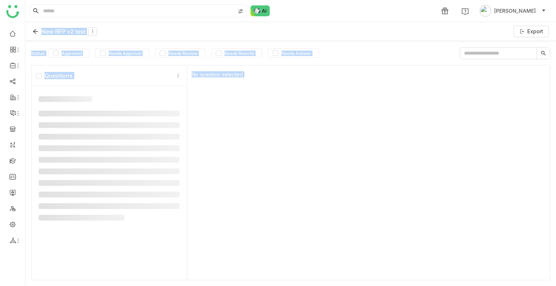
click at [486, 87] on div "No question selected" at bounding box center [368, 173] width 363 height 215
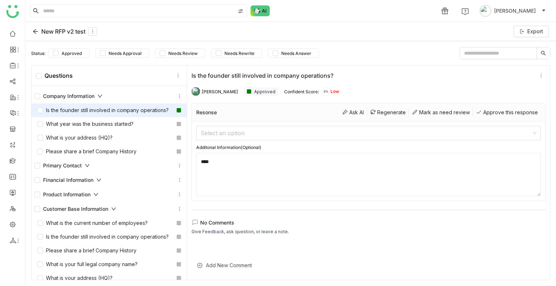
click at [36, 31] on icon at bounding box center [35, 31] width 5 height 5
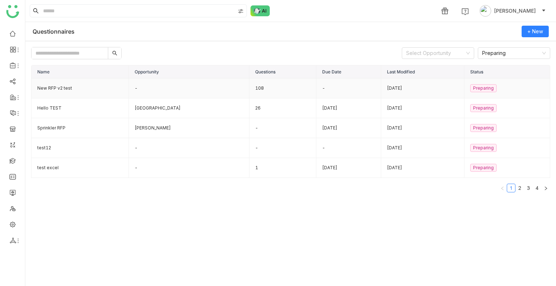
click at [71, 87] on td "New RFP v2 test" at bounding box center [79, 89] width 97 height 20
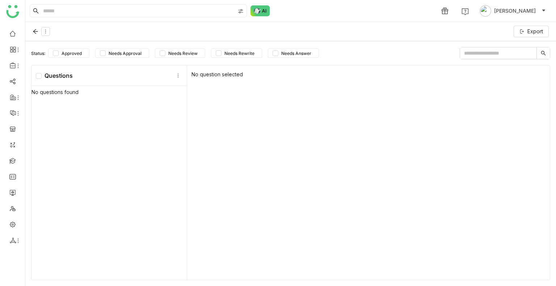
click at [71, 87] on div "No questions found" at bounding box center [108, 184] width 155 height 196
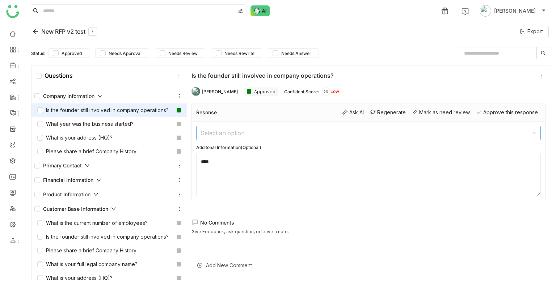
click at [311, 133] on input at bounding box center [366, 133] width 331 height 14
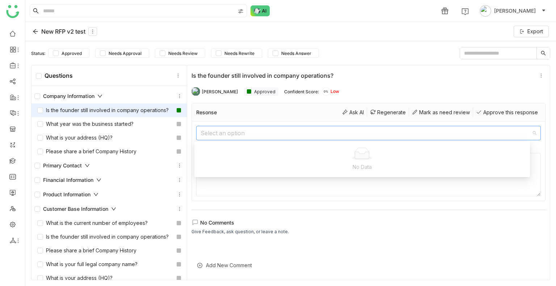
click at [311, 133] on input at bounding box center [366, 133] width 331 height 14
click at [295, 188] on textarea "****" at bounding box center [368, 174] width 345 height 43
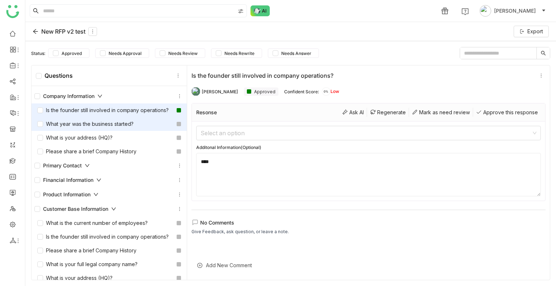
click at [67, 128] on div "What year was the business started?" at bounding box center [85, 124] width 96 height 8
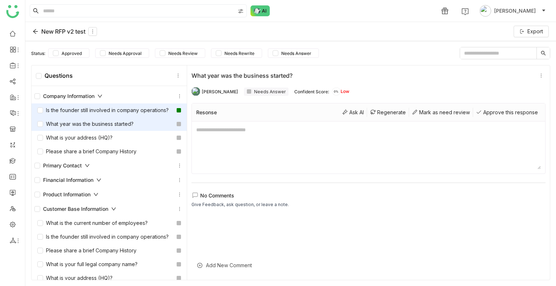
click at [83, 111] on div "Is the founder still involved in company operations?" at bounding box center [102, 110] width 131 height 8
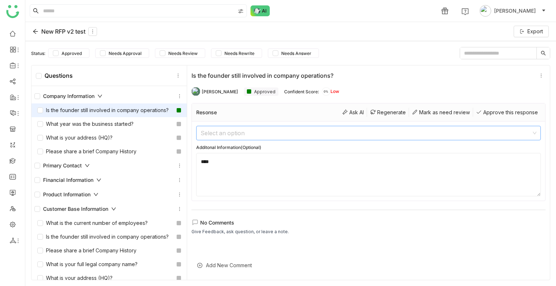
click at [267, 128] on input at bounding box center [366, 133] width 331 height 14
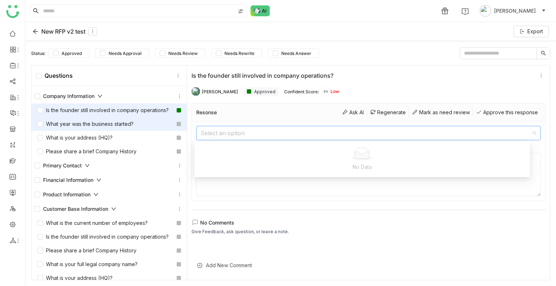
click at [81, 128] on div "What year was the business started?" at bounding box center [85, 124] width 96 height 8
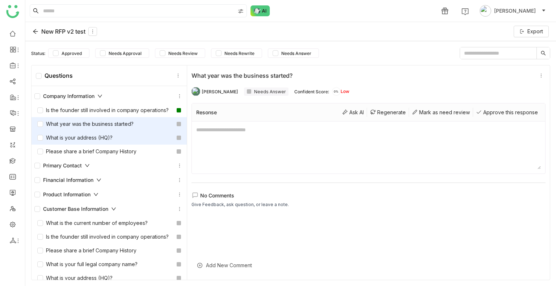
click at [106, 142] on div "What is your address (HQ)?" at bounding box center [74, 138] width 75 height 8
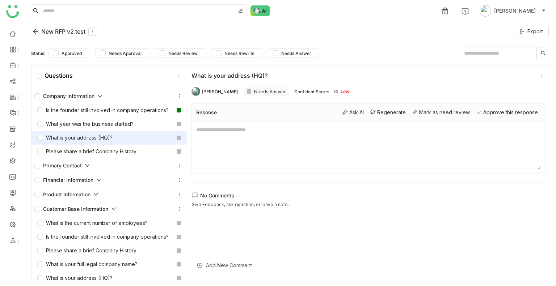
scroll to position [1, 0]
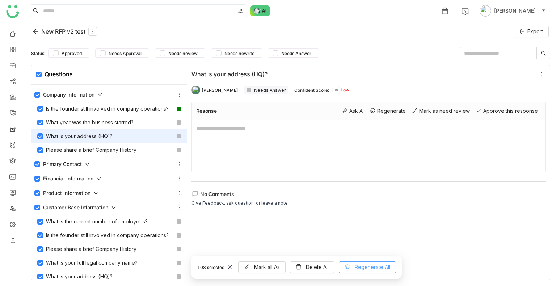
click at [366, 267] on span "Regenerate All" at bounding box center [372, 267] width 35 height 8
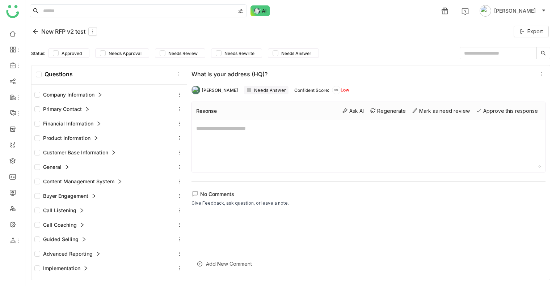
click at [101, 150] on div "Customer Base Information" at bounding box center [75, 153] width 82 height 8
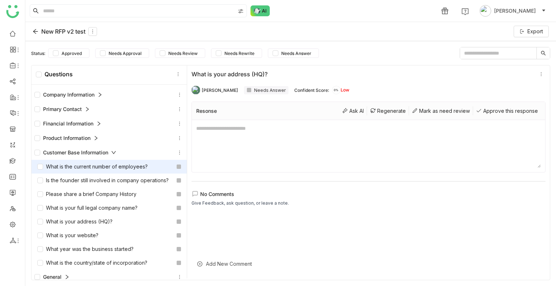
click at [119, 163] on div "What is the current number of employees?" at bounding box center [92, 167] width 110 height 8
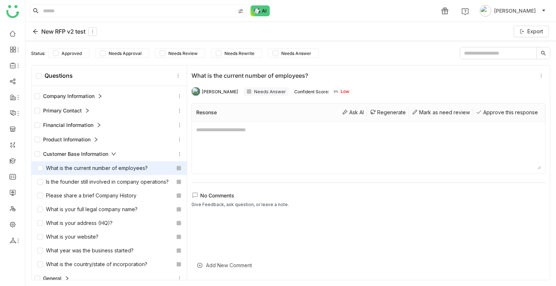
click at [34, 31] on icon at bounding box center [35, 31] width 5 height 5
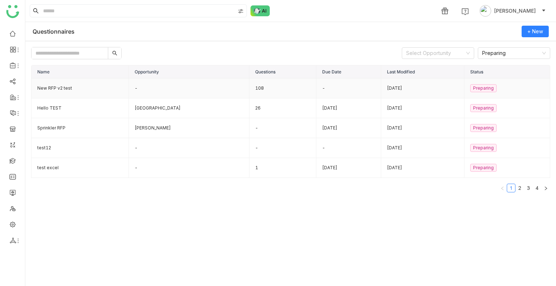
click at [182, 82] on td "-" at bounding box center [189, 89] width 121 height 20
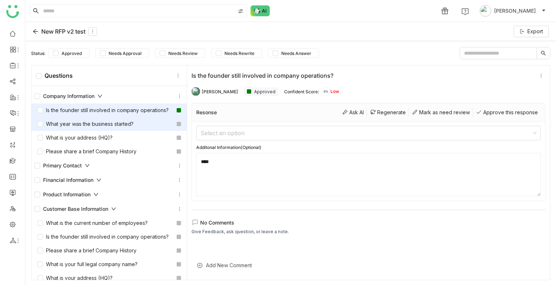
click at [114, 128] on div "What year was the business started?" at bounding box center [85, 124] width 96 height 8
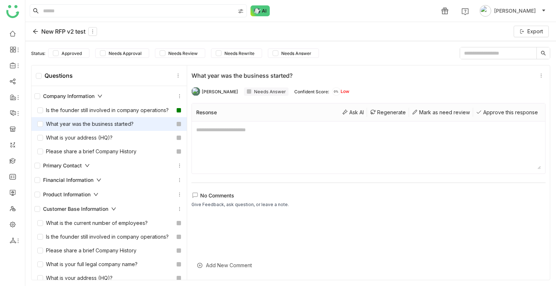
click at [290, 172] on div at bounding box center [368, 148] width 353 height 52
click at [35, 32] on icon at bounding box center [36, 32] width 6 height 6
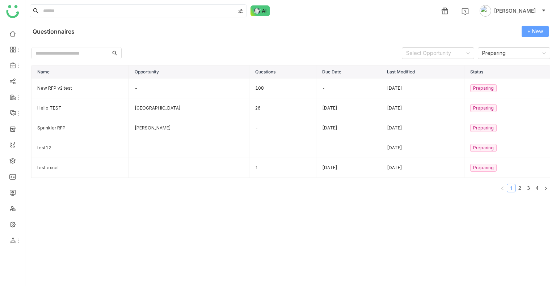
click at [543, 30] on span "+ New" at bounding box center [535, 32] width 16 height 8
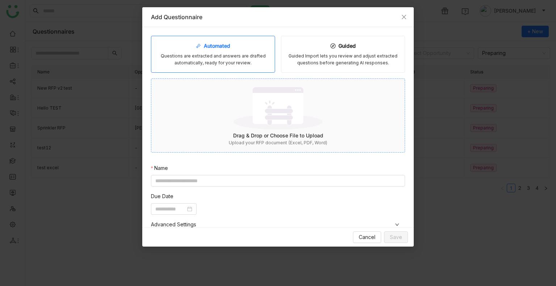
click at [269, 126] on img at bounding box center [277, 108] width 89 height 47
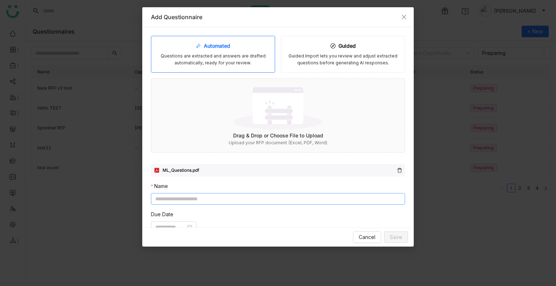
click at [195, 201] on input at bounding box center [278, 199] width 254 height 12
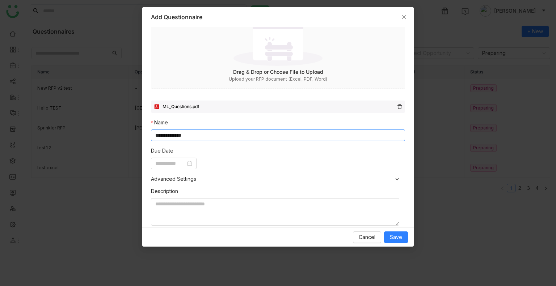
scroll to position [137, 0]
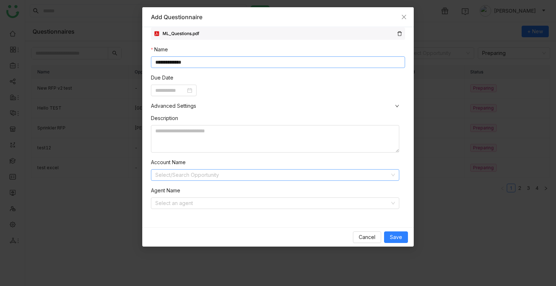
type input "**********"
click at [189, 175] on input at bounding box center [272, 175] width 235 height 11
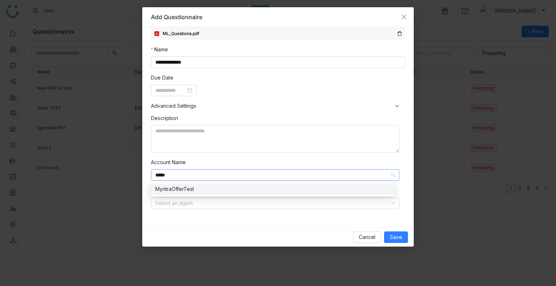
type input "*****"
click at [181, 191] on div "MyntraOfferTest" at bounding box center [272, 189] width 234 height 8
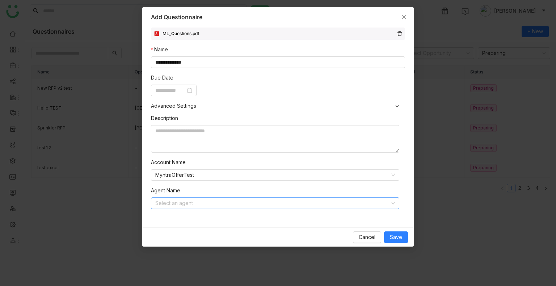
click at [187, 208] on input at bounding box center [272, 203] width 235 height 11
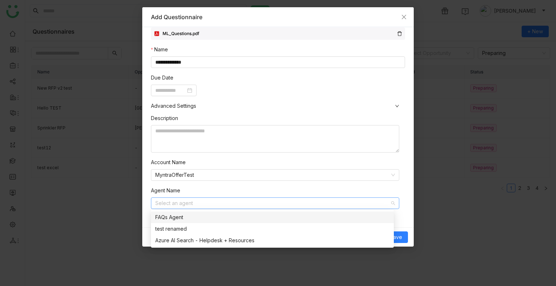
click at [233, 159] on nz-form-item "Account Name MyntraOfferTest" at bounding box center [275, 170] width 248 height 22
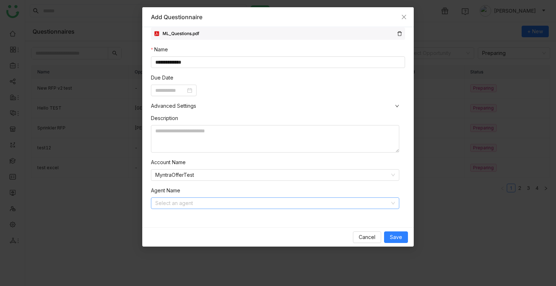
drag, startPoint x: 195, startPoint y: 202, endPoint x: 194, endPoint y: 198, distance: 4.0
click at [195, 202] on input at bounding box center [272, 203] width 235 height 11
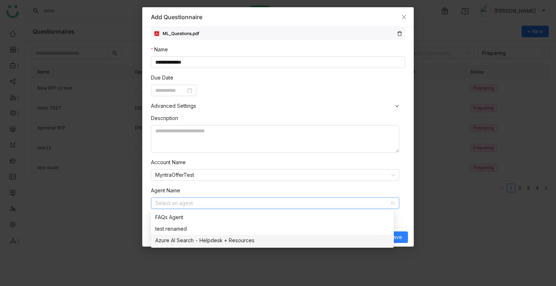
click at [112, 239] on nz-modal-container "**********" at bounding box center [278, 143] width 556 height 286
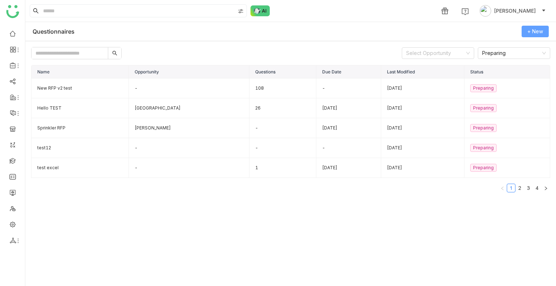
click at [535, 29] on span "+ New" at bounding box center [535, 32] width 16 height 8
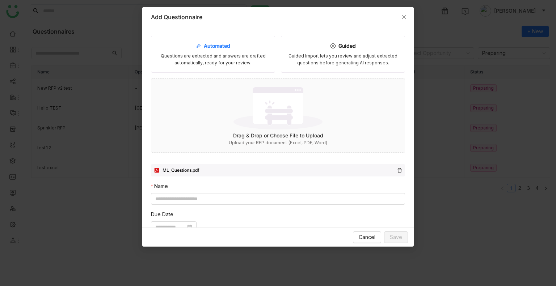
click at [221, 45] on div "Automated" at bounding box center [213, 46] width 34 height 8
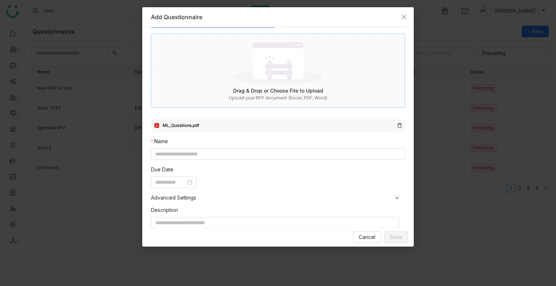
scroll to position [0, 0]
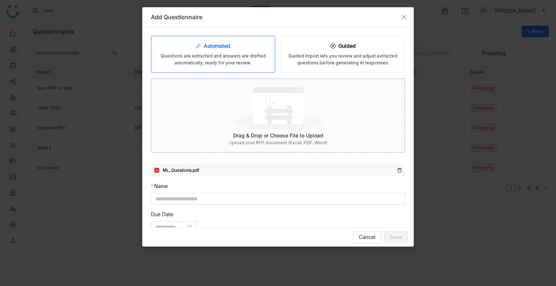
click at [239, 118] on img at bounding box center [277, 108] width 89 height 47
click at [199, 54] on div "Questions are extracted and answers are drafted automatically, ready for your r…" at bounding box center [213, 60] width 112 height 14
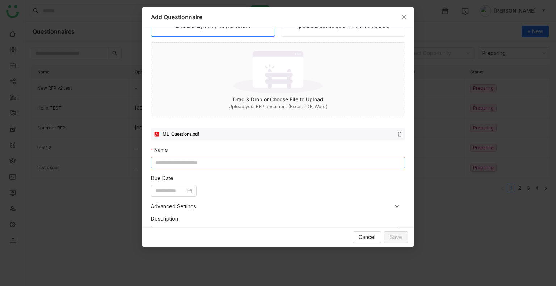
click at [198, 164] on input at bounding box center [278, 163] width 254 height 12
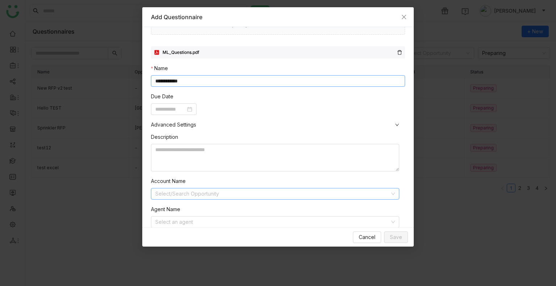
scroll to position [137, 0]
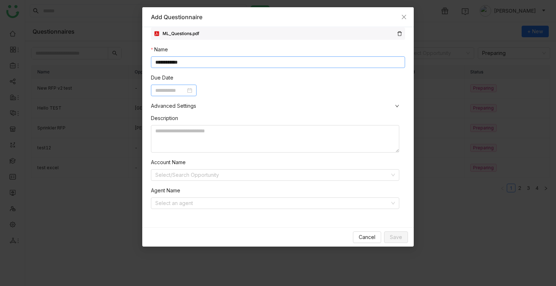
type input "**********"
click at [186, 91] on input at bounding box center [170, 91] width 30 height 8
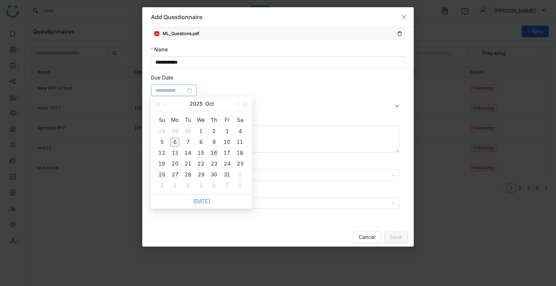
click at [219, 151] on td "16" at bounding box center [213, 153] width 13 height 11
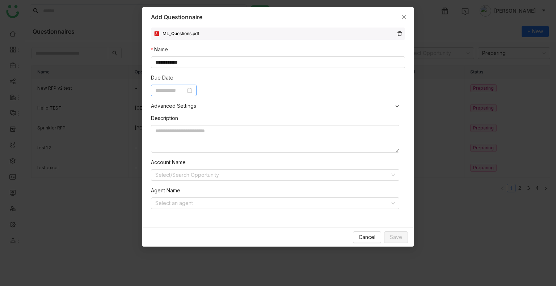
type input "**********"
click at [230, 176] on input at bounding box center [272, 175] width 235 height 11
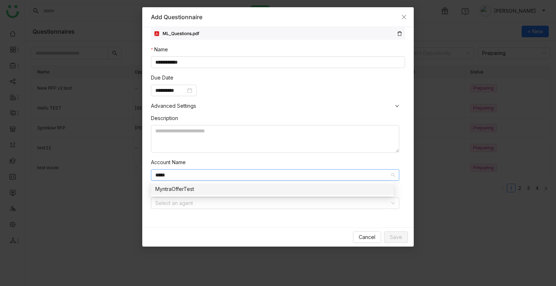
type input "*****"
click at [191, 188] on div "MyntraOfferTest" at bounding box center [272, 189] width 234 height 8
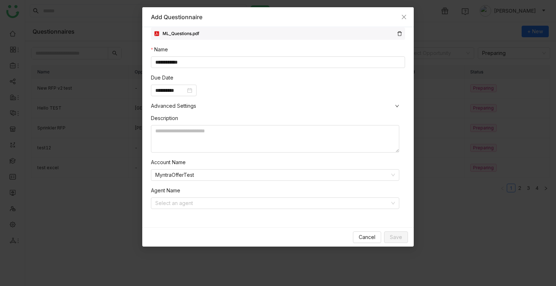
click at [225, 161] on nz-form-item "Account Name MyntraOfferTest" at bounding box center [275, 170] width 248 height 22
click at [239, 205] on input at bounding box center [272, 203] width 235 height 11
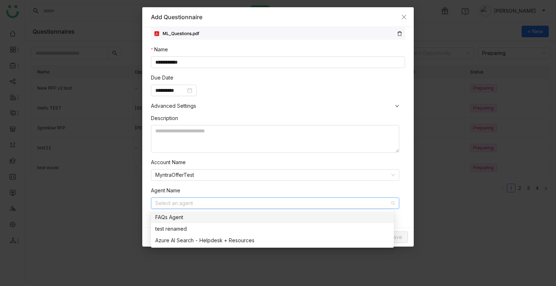
click at [271, 191] on nz-form-item "Agent Name Select an agent" at bounding box center [275, 198] width 248 height 22
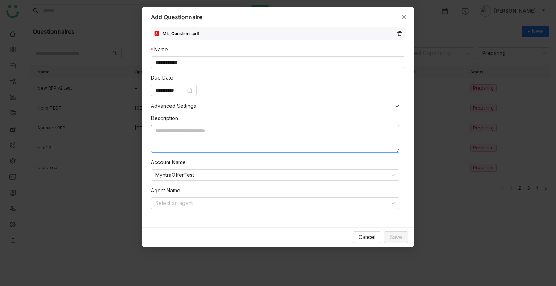
click at [227, 134] on textarea at bounding box center [275, 139] width 248 height 28
type textarea "*"
click at [199, 132] on textarea "**********" at bounding box center [275, 139] width 248 height 28
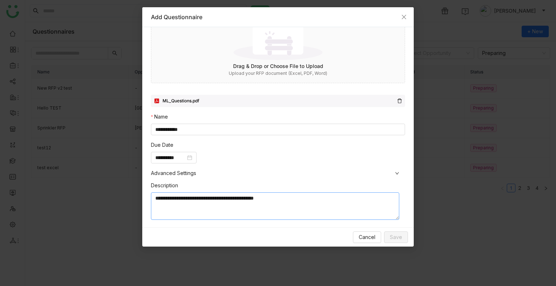
scroll to position [0, 0]
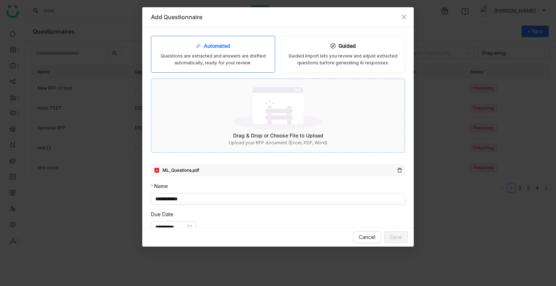
type textarea "**********"
click at [268, 125] on img at bounding box center [277, 108] width 89 height 47
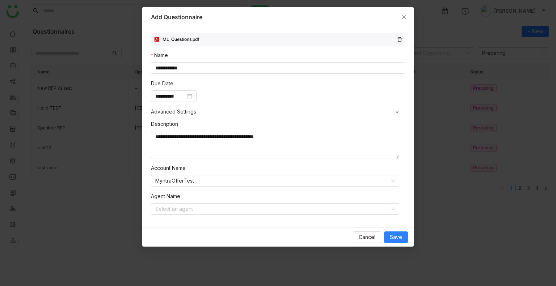
scroll to position [137, 0]
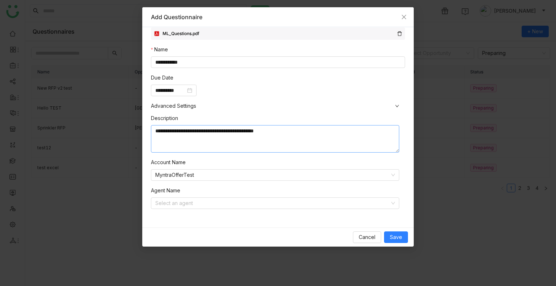
click at [258, 126] on textarea "**********" at bounding box center [275, 139] width 248 height 28
click at [258, 127] on textarea "**********" at bounding box center [275, 139] width 248 height 28
click at [259, 127] on textarea "**********" at bounding box center [275, 139] width 248 height 28
click at [407, 18] on span "Close" at bounding box center [404, 17] width 20 height 20
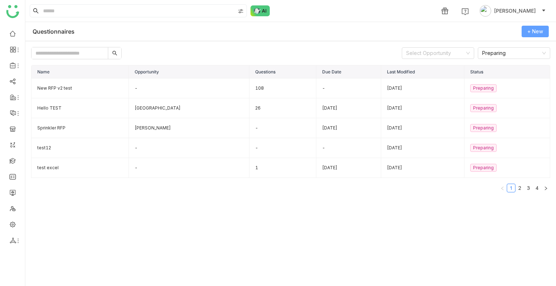
click at [541, 34] on span "+ New" at bounding box center [535, 32] width 16 height 8
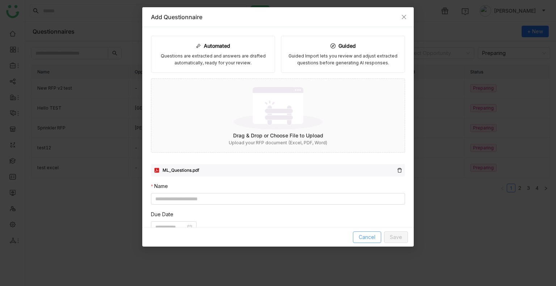
click at [362, 241] on span "Cancel" at bounding box center [367, 237] width 17 height 8
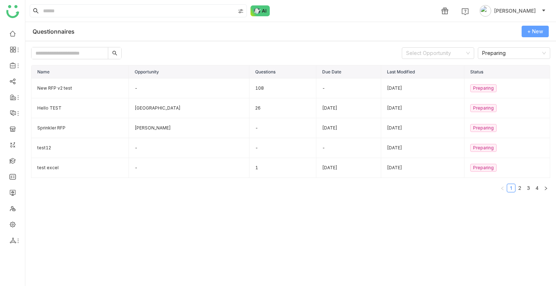
click at [536, 30] on span "+ New" at bounding box center [535, 32] width 16 height 8
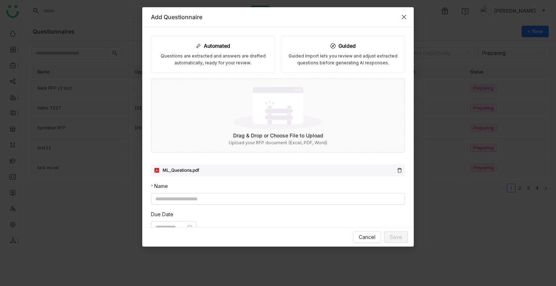
click at [402, 14] on icon "Close" at bounding box center [404, 17] width 6 height 6
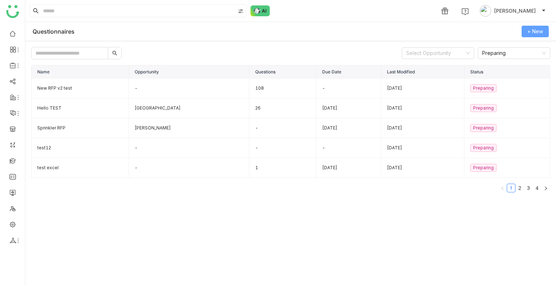
click at [535, 28] on span "+ New" at bounding box center [535, 32] width 16 height 8
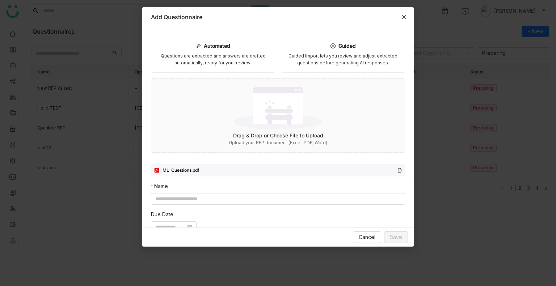
click at [401, 14] on icon "Close" at bounding box center [404, 17] width 6 height 6
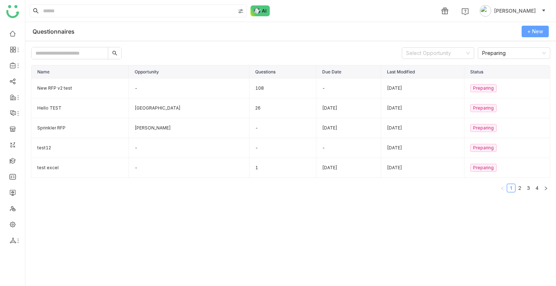
click at [538, 32] on span "+ New" at bounding box center [535, 32] width 16 height 8
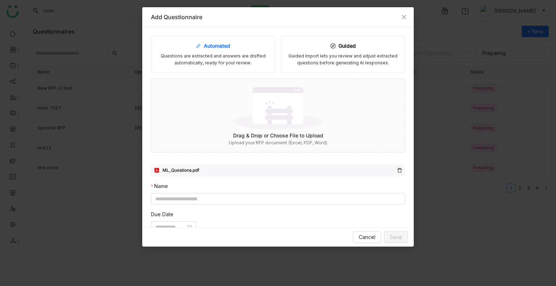
click at [224, 54] on div "Questions are extracted and answers are drafted automatically, ready for your r…" at bounding box center [213, 60] width 112 height 14
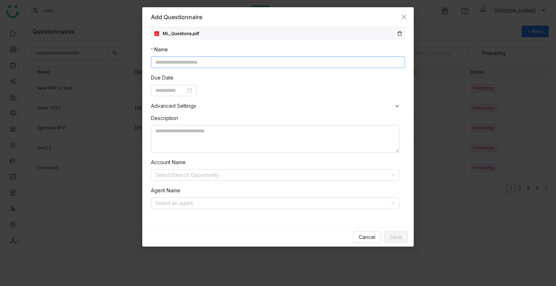
click at [187, 64] on input at bounding box center [278, 62] width 254 height 12
paste input "*"
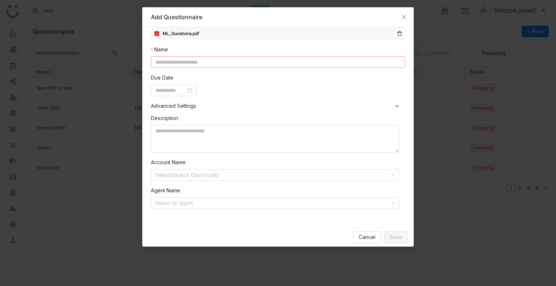
type input "*"
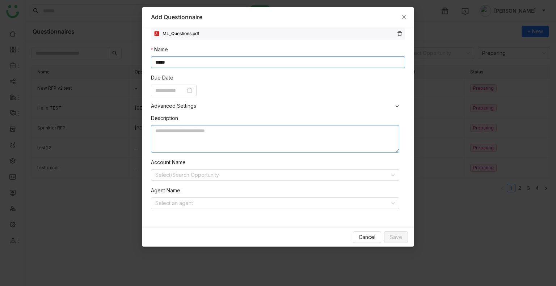
type input "****"
click at [190, 137] on textarea at bounding box center [275, 139] width 248 height 28
paste textarea "**********"
type textarea "**********"
click at [285, 175] on input at bounding box center [272, 175] width 235 height 11
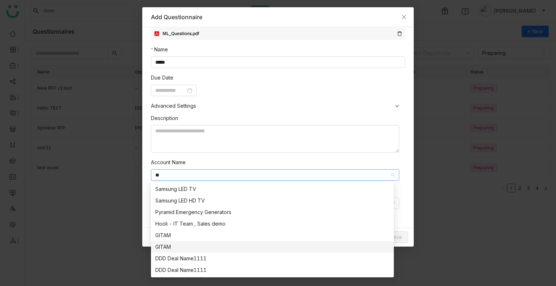
type input "**"
click at [193, 242] on nz-option-item "GITAM" at bounding box center [272, 247] width 243 height 12
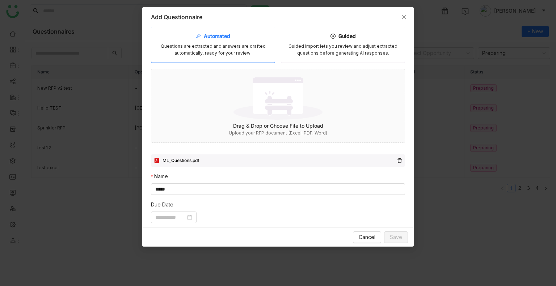
scroll to position [0, 0]
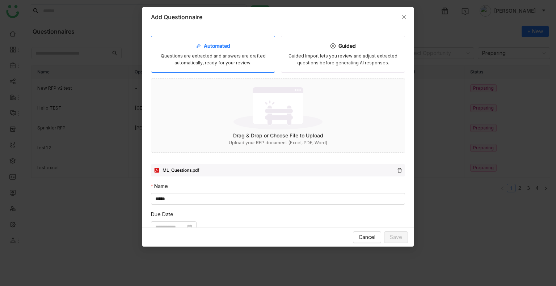
click at [397, 168] on icon at bounding box center [399, 170] width 5 height 5
click at [315, 126] on img at bounding box center [277, 108] width 89 height 47
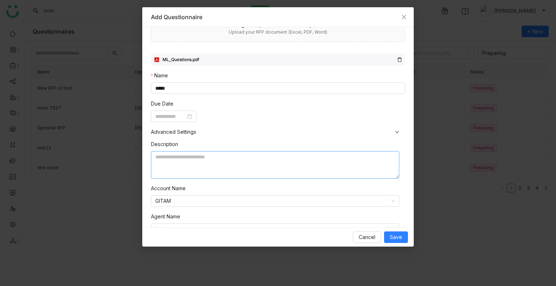
scroll to position [137, 0]
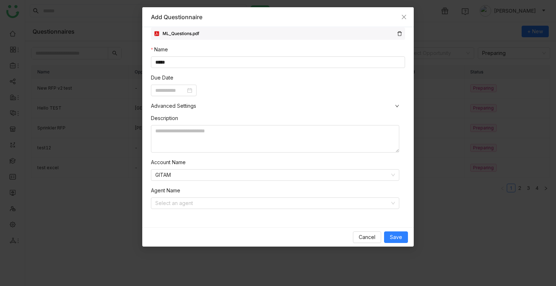
click at [397, 33] on icon at bounding box center [399, 33] width 5 height 5
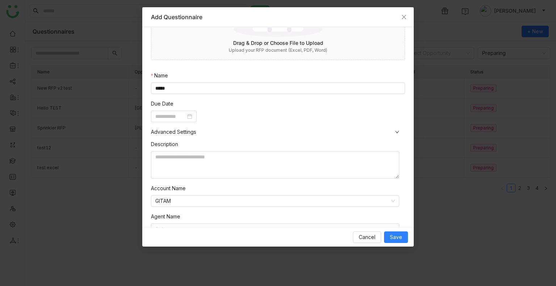
scroll to position [82, 0]
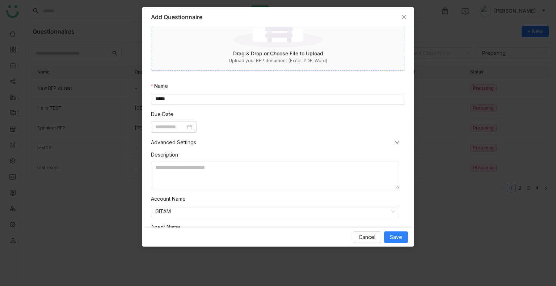
click at [241, 50] on div "Drag & Drop or Choose File to Upload" at bounding box center [277, 54] width 253 height 8
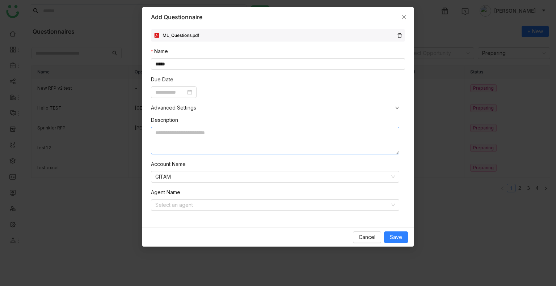
scroll to position [137, 0]
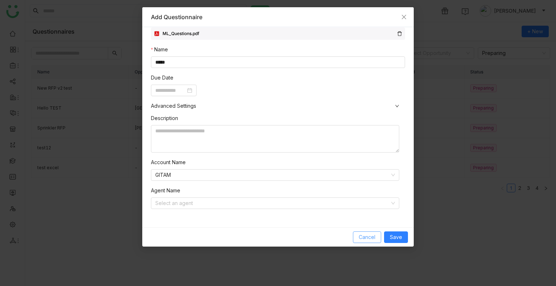
click at [370, 240] on span "Cancel" at bounding box center [367, 237] width 17 height 8
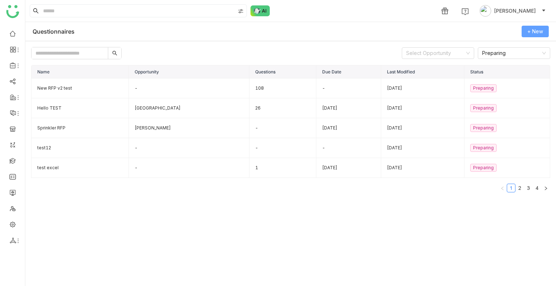
click at [533, 35] on span "+ New" at bounding box center [535, 32] width 16 height 8
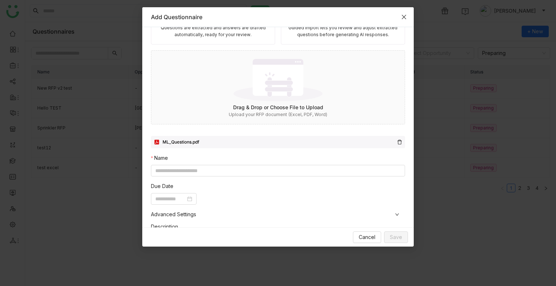
scroll to position [0, 0]
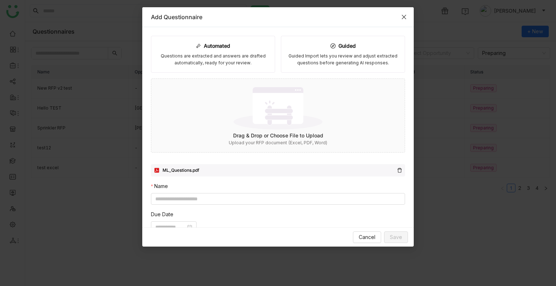
click at [401, 19] on icon "Close" at bounding box center [404, 17] width 6 height 6
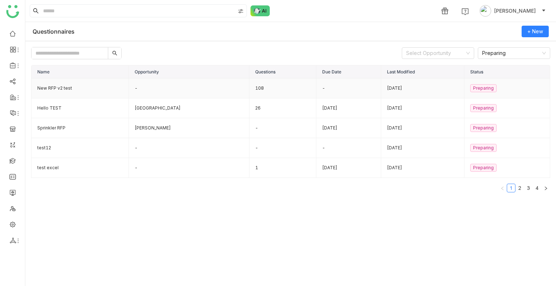
click at [54, 85] on td "New RFP v2 test" at bounding box center [79, 89] width 97 height 20
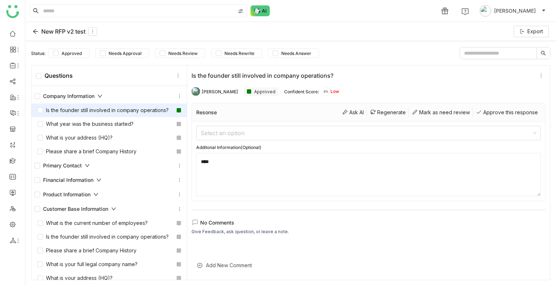
click at [30, 31] on div "New RFP v2 test Export" at bounding box center [290, 31] width 531 height 19
click at [35, 34] on icon at bounding box center [36, 32] width 6 height 6
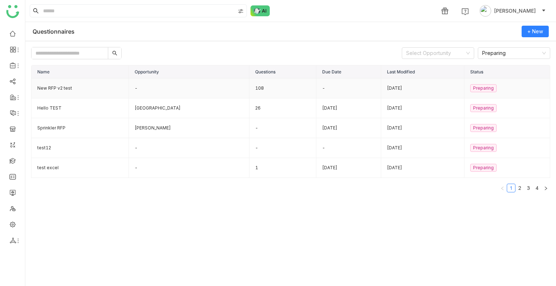
click at [51, 86] on td "New RFP v2 test" at bounding box center [79, 89] width 97 height 20
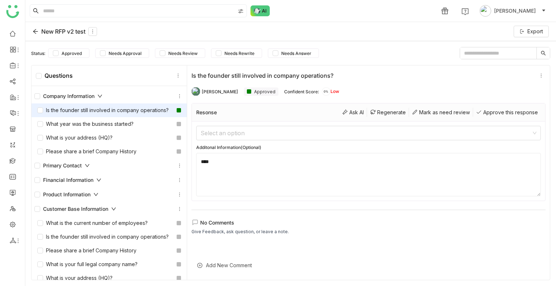
click at [35, 34] on icon at bounding box center [36, 32] width 6 height 6
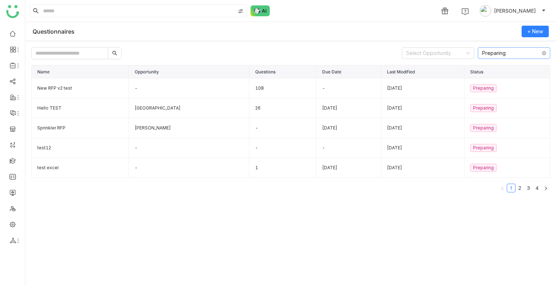
click at [492, 55] on nz-select-item "Preparing" at bounding box center [514, 53] width 64 height 11
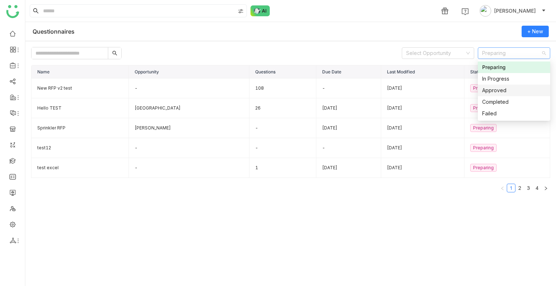
click at [435, 23] on div "Questionnaires + New" at bounding box center [290, 31] width 531 height 19
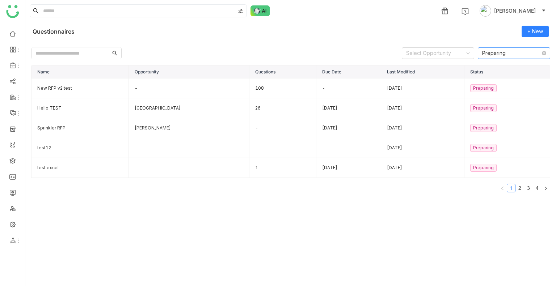
click at [513, 53] on nz-select-item "Preparing" at bounding box center [514, 53] width 64 height 11
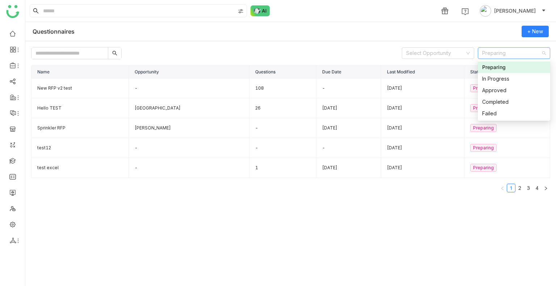
click at [448, 29] on div "Questionnaires + New" at bounding box center [290, 31] width 531 height 19
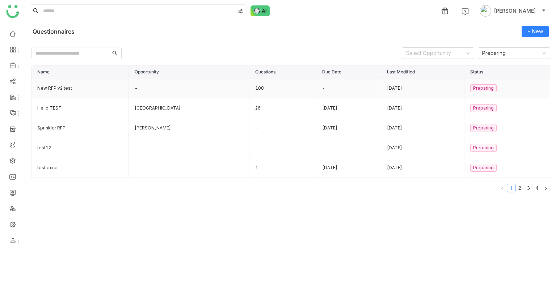
click at [406, 85] on div "Oct 06, 2025" at bounding box center [422, 88] width 71 height 7
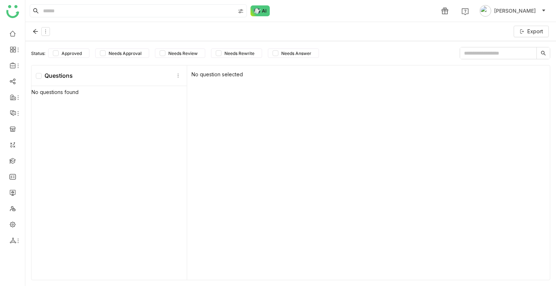
click at [406, 85] on div "No question selected" at bounding box center [368, 173] width 363 height 215
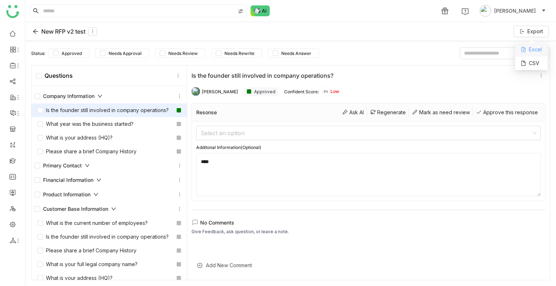
click at [530, 46] on div "Excel" at bounding box center [531, 50] width 33 height 14
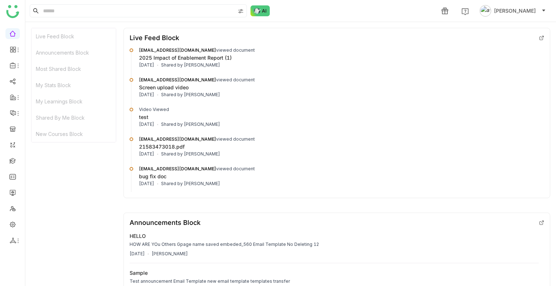
drag, startPoint x: 510, startPoint y: 10, endPoint x: 515, endPoint y: 10, distance: 5.8
click at [511, 10] on span "[PERSON_NAME]" at bounding box center [515, 11] width 42 height 8
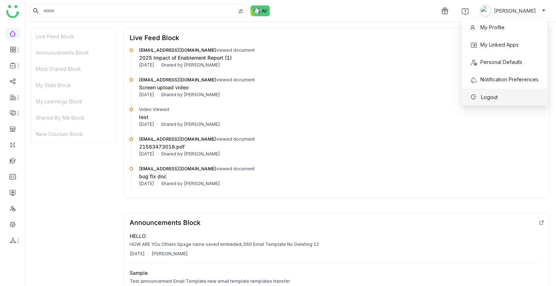
click at [499, 103] on li "Logout" at bounding box center [504, 97] width 86 height 17
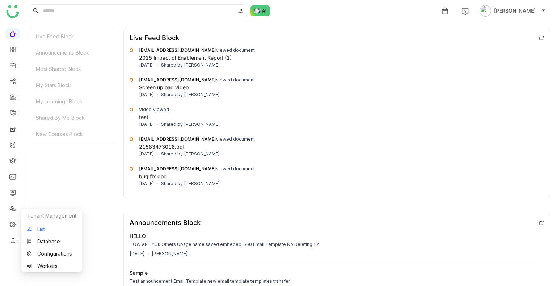
click at [50, 229] on link "List" at bounding box center [52, 229] width 50 height 5
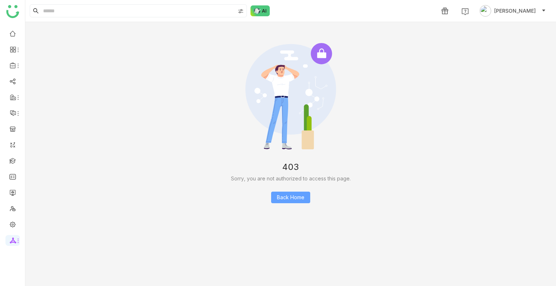
click at [296, 198] on span "Back Home" at bounding box center [291, 198] width 28 height 8
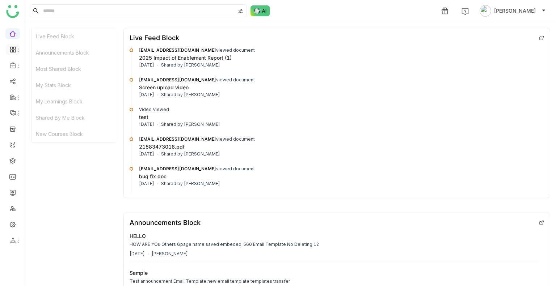
click at [19, 52] on icon at bounding box center [18, 50] width 6 height 6
click at [44, 69] on link "Dashboard" at bounding box center [50, 66] width 47 height 5
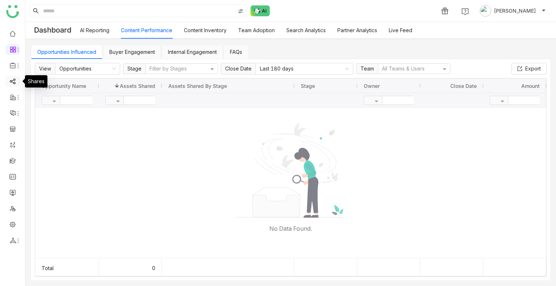
click at [9, 79] on link at bounding box center [12, 81] width 7 height 6
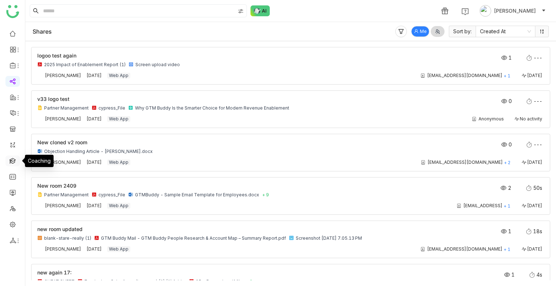
click at [11, 162] on link at bounding box center [12, 160] width 7 height 6
click at [16, 191] on link at bounding box center [12, 192] width 7 height 6
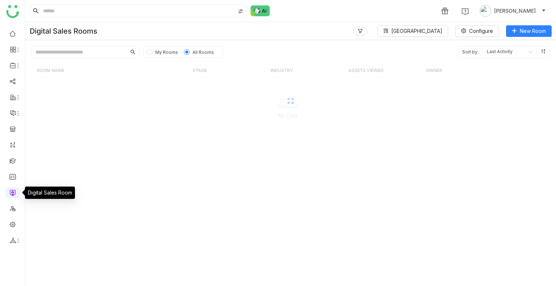
click at [16, 191] on link at bounding box center [12, 192] width 7 height 6
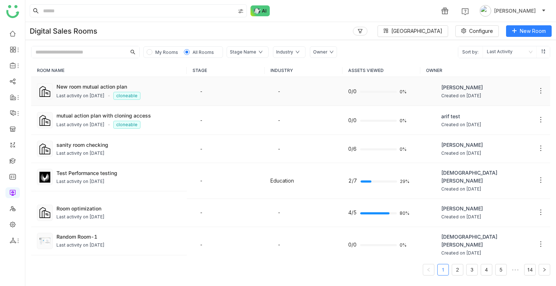
click at [85, 93] on div "Last activity on Oct 04, 2025" at bounding box center [80, 96] width 48 height 7
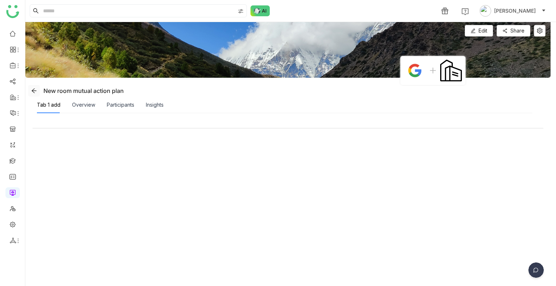
click at [31, 90] on icon at bounding box center [34, 91] width 6 height 6
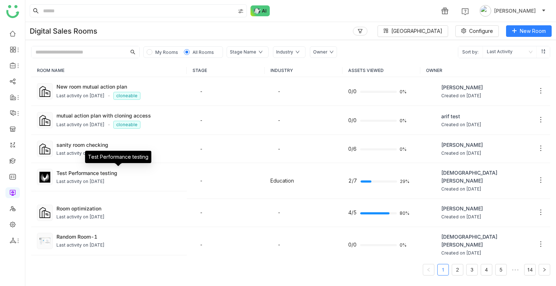
click at [97, 168] on div "Test Performance testing" at bounding box center [118, 159] width 66 height 17
click at [154, 172] on div "Test Performance testing" at bounding box center [118, 173] width 125 height 8
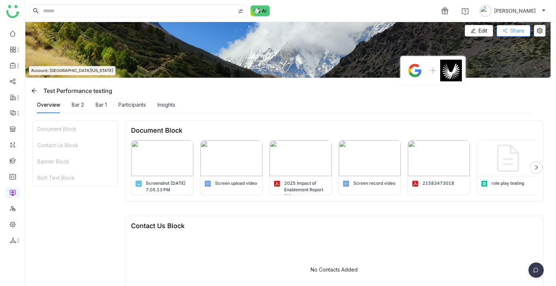
click at [512, 36] on button "Share" at bounding box center [514, 31] width 34 height 12
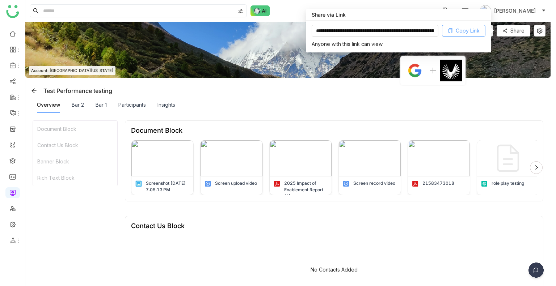
click at [462, 28] on span "Copy Link" at bounding box center [468, 31] width 24 height 8
click at [11, 81] on link at bounding box center [12, 81] width 7 height 6
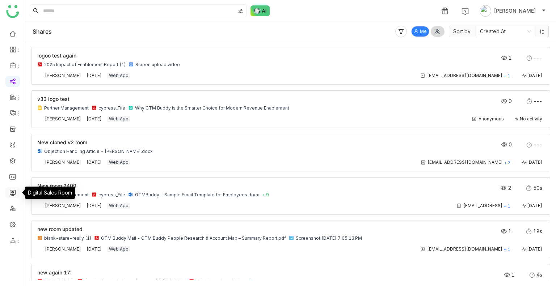
click at [12, 195] on link at bounding box center [12, 192] width 7 height 6
drag, startPoint x: 12, startPoint y: 196, endPoint x: 12, endPoint y: 192, distance: 4.0
click at [12, 195] on link at bounding box center [12, 192] width 7 height 6
click at [12, 194] on link at bounding box center [12, 192] width 7 height 6
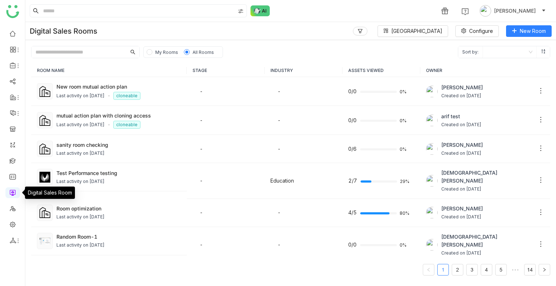
click at [12, 192] on link at bounding box center [12, 192] width 7 height 6
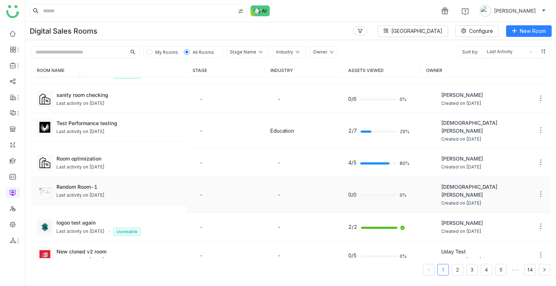
scroll to position [72, 0]
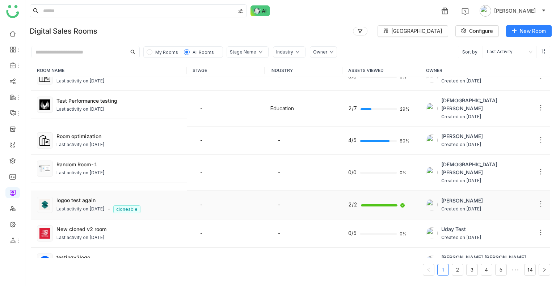
click at [94, 206] on div "Last activity on Sep 30, 2025 cloneable" at bounding box center [118, 210] width 125 height 8
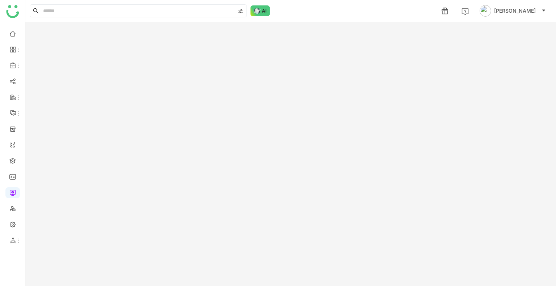
click at [94, 189] on gtmb-room-detail at bounding box center [290, 154] width 531 height 264
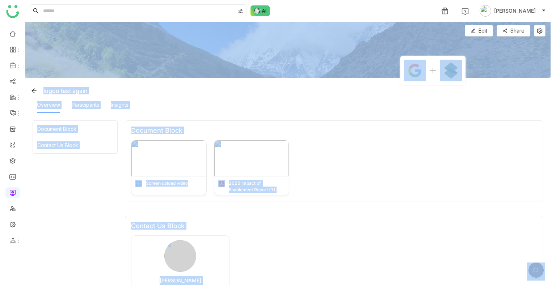
click at [332, 103] on div "Overview Participants Insights" at bounding box center [284, 105] width 495 height 17
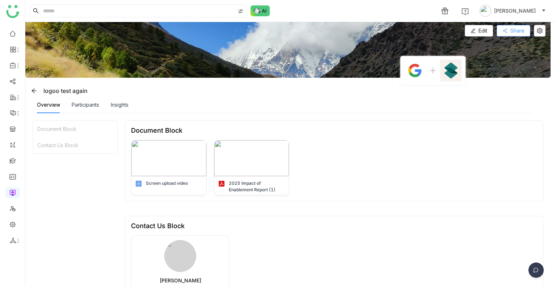
click at [507, 29] on icon at bounding box center [504, 30] width 5 height 5
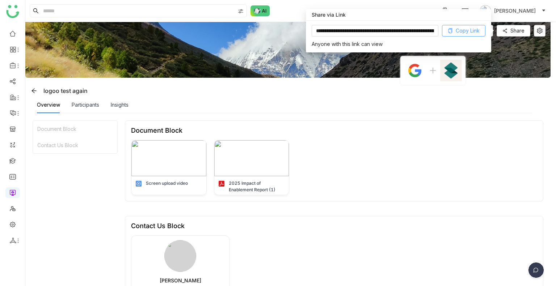
click at [471, 33] on span "Copy Link" at bounding box center [468, 31] width 24 height 8
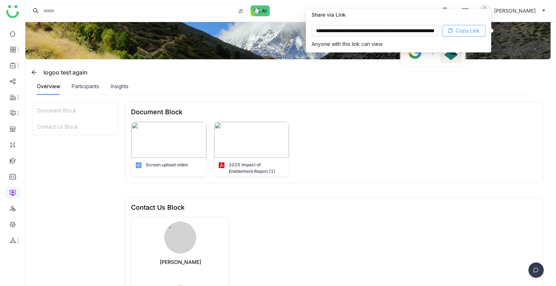
scroll to position [45, 0]
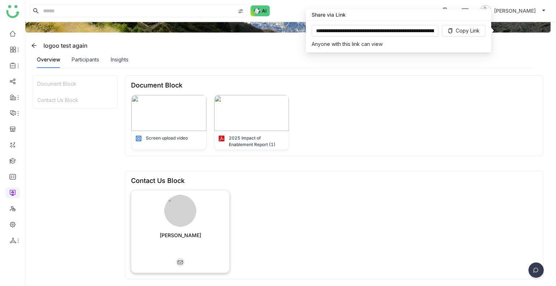
click at [181, 204] on img at bounding box center [180, 211] width 32 height 32
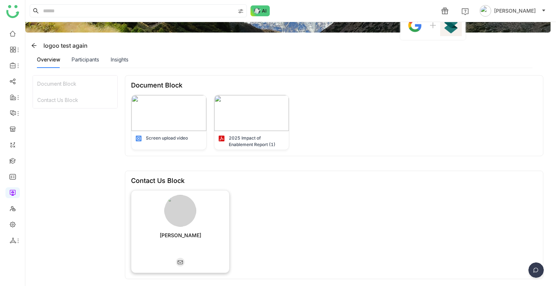
click at [187, 252] on div "[PERSON_NAME]" at bounding box center [181, 242] width 42 height 22
click at [10, 83] on link at bounding box center [12, 81] width 7 height 6
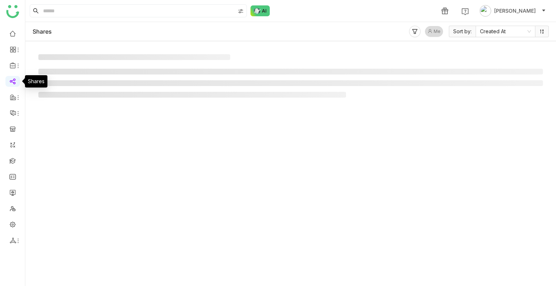
click at [10, 83] on link at bounding box center [12, 81] width 7 height 6
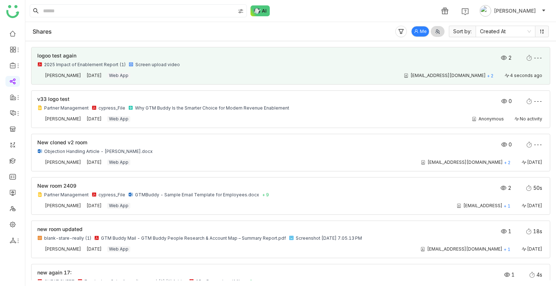
click at [180, 73] on div "[EMAIL_ADDRESS][DOMAIN_NAME] + 2 4 seconds ago" at bounding box center [341, 76] width 406 height 6
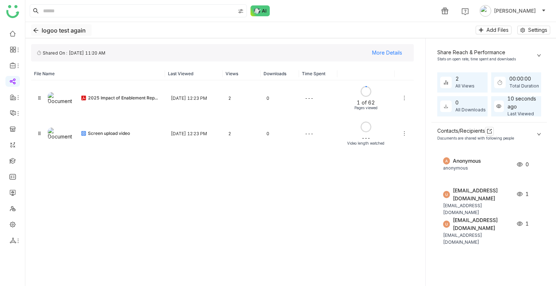
click at [37, 31] on icon "Back" at bounding box center [36, 31] width 6 height 6
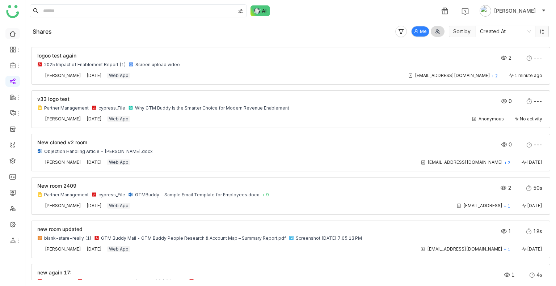
click at [7, 31] on ul at bounding box center [12, 137] width 25 height 228
click at [13, 35] on link at bounding box center [12, 33] width 7 height 6
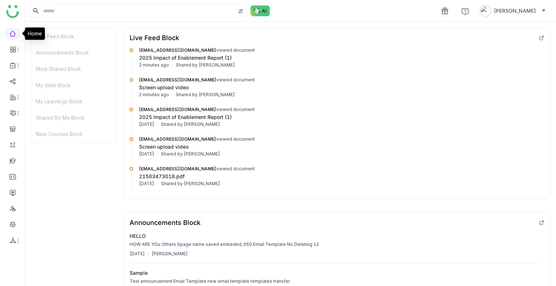
click at [13, 34] on link at bounding box center [12, 33] width 7 height 6
click at [13, 47] on icon at bounding box center [13, 49] width 7 height 7
click at [38, 67] on div "Most Shared Block" at bounding box center [73, 69] width 84 height 16
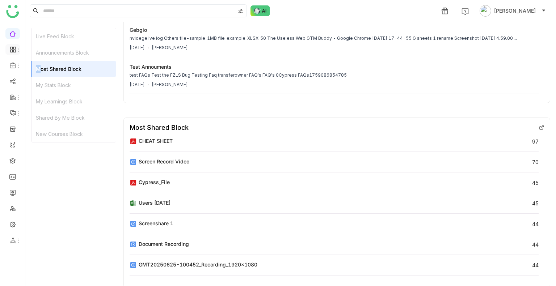
click at [12, 47] on icon at bounding box center [11, 48] width 3 height 3
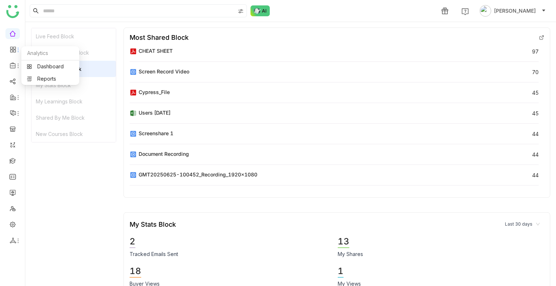
scroll to position [376, 0]
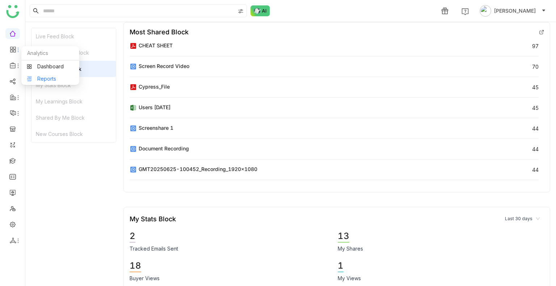
click at [31, 77] on link "Reports" at bounding box center [50, 78] width 47 height 5
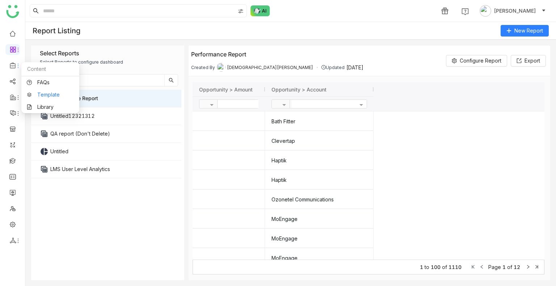
click at [50, 96] on link "Template" at bounding box center [50, 94] width 47 height 5
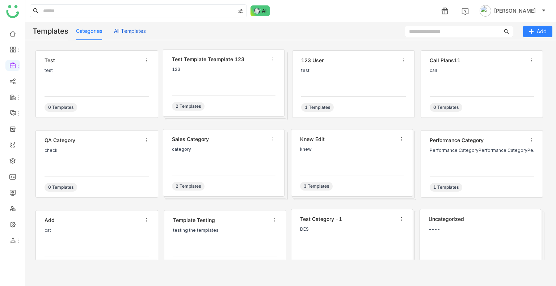
click at [134, 34] on button "All Templates" at bounding box center [130, 31] width 32 height 8
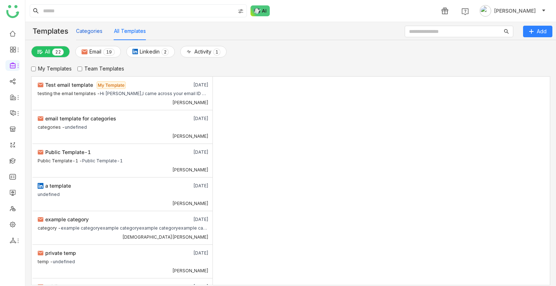
click at [92, 30] on button "Categories" at bounding box center [89, 31] width 26 height 8
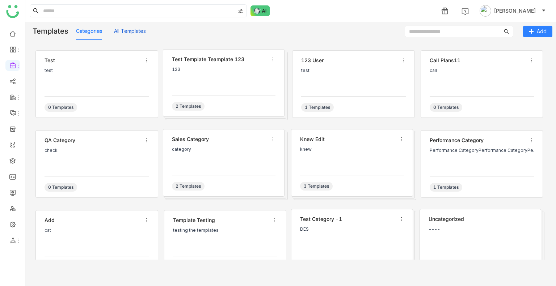
click at [133, 31] on button "All Templates" at bounding box center [130, 31] width 32 height 8
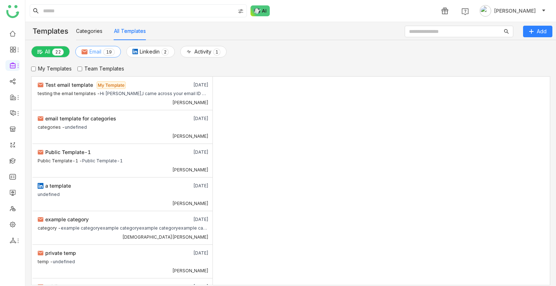
click at [92, 54] on span "Email" at bounding box center [95, 52] width 12 height 8
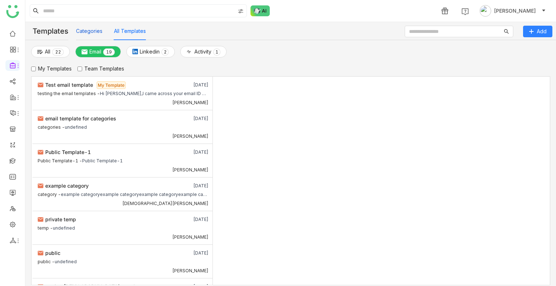
click at [83, 30] on button "Categories" at bounding box center [89, 31] width 26 height 8
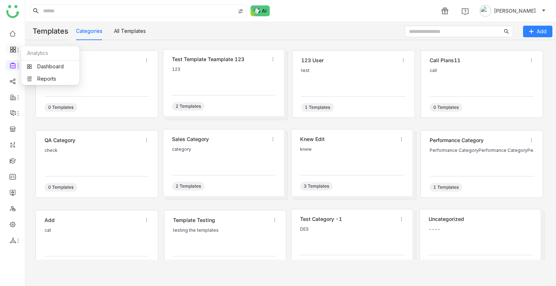
click at [14, 46] on icon at bounding box center [13, 49] width 7 height 7
click at [43, 69] on link "Dashboard" at bounding box center [50, 66] width 47 height 5
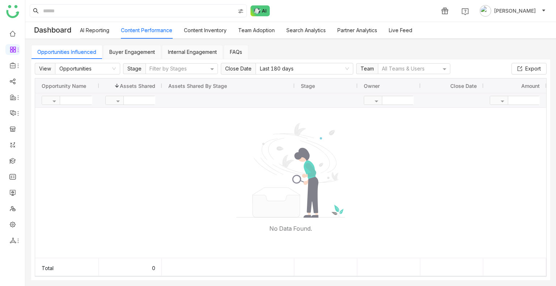
click at [211, 29] on link "Content Inventory" at bounding box center [205, 30] width 43 height 6
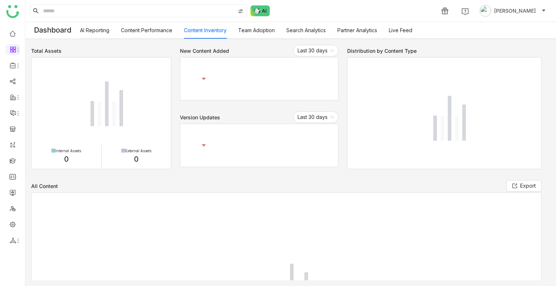
click at [255, 33] on link "Team Adoption" at bounding box center [256, 30] width 37 height 6
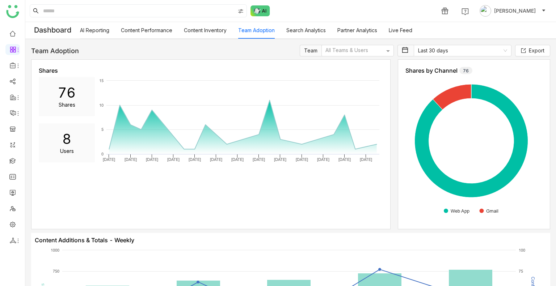
click at [216, 30] on link "Content Inventory" at bounding box center [205, 30] width 43 height 6
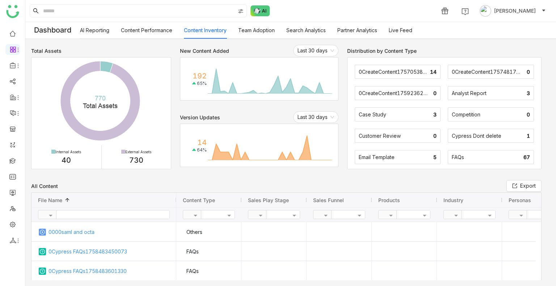
click at [352, 33] on link "Partner Analytics" at bounding box center [357, 30] width 40 height 6
click at [390, 32] on div "AI Reporting Content Performance Content Inventory Team Adoption Search Analyti…" at bounding box center [246, 30] width 332 height 17
click at [401, 31] on link "Live Feed" at bounding box center [401, 30] width 24 height 6
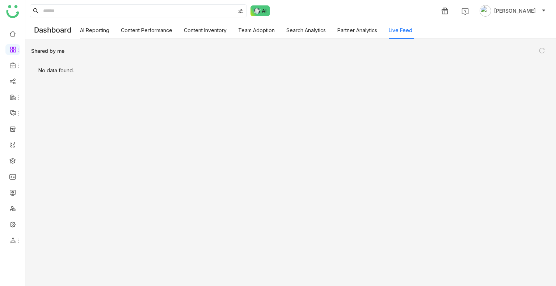
click at [397, 33] on link "Live Feed" at bounding box center [401, 30] width 24 height 6
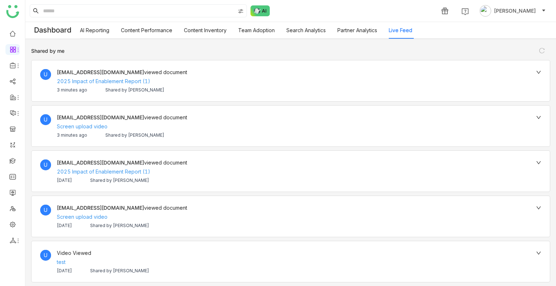
click at [366, 33] on link "Partner Analytics" at bounding box center [357, 30] width 40 height 6
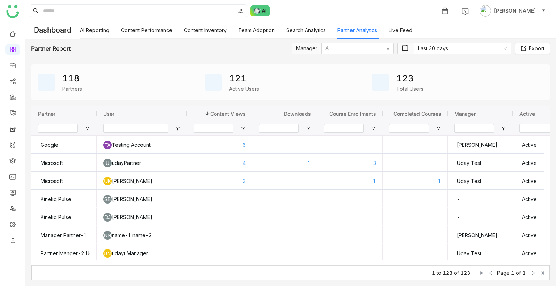
click at [390, 33] on div "AI Reporting Content Performance Content Inventory Team Adoption Search Analyti…" at bounding box center [246, 30] width 332 height 17
click at [412, 33] on link "Live Feed" at bounding box center [401, 30] width 24 height 6
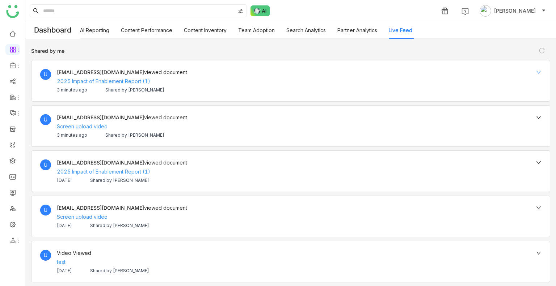
click at [536, 72] on icon at bounding box center [538, 72] width 5 height 5
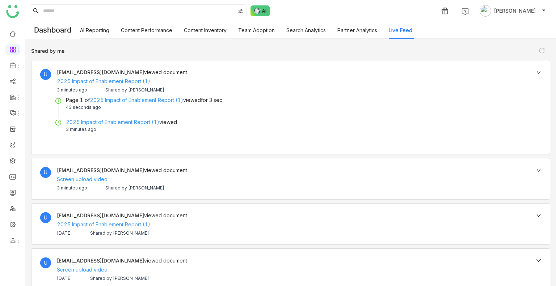
click at [536, 72] on icon at bounding box center [538, 72] width 5 height 5
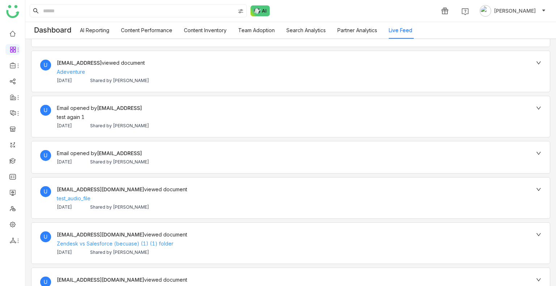
scroll to position [2136, 0]
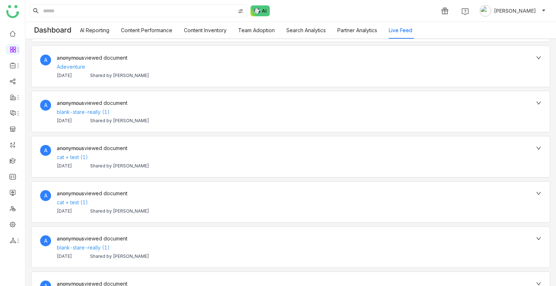
drag, startPoint x: 269, startPoint y: 199, endPoint x: 280, endPoint y: 203, distance: 11.7
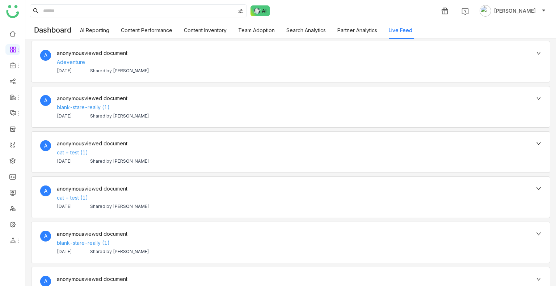
scroll to position [1649, 0]
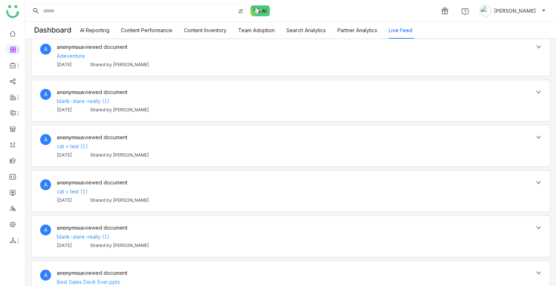
drag, startPoint x: 270, startPoint y: 125, endPoint x: 295, endPoint y: 49, distance: 80.3
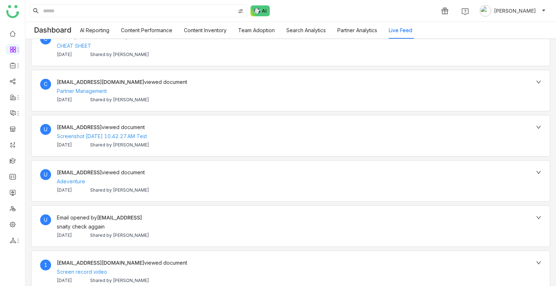
drag, startPoint x: 276, startPoint y: 92, endPoint x: 282, endPoint y: 30, distance: 62.2
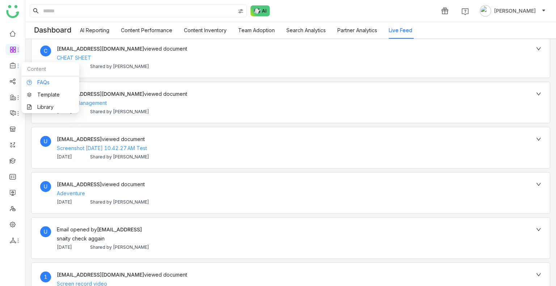
drag, startPoint x: 35, startPoint y: 80, endPoint x: 39, endPoint y: 80, distance: 3.6
click at [36, 80] on link "FAQs" at bounding box center [50, 82] width 47 height 5
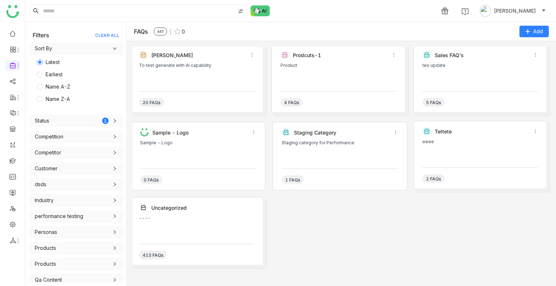
click at [532, 23] on div "FAQs 447 0 Add" at bounding box center [341, 31] width 429 height 19
click at [346, 134] on div "Staging category" at bounding box center [341, 133] width 95 height 6
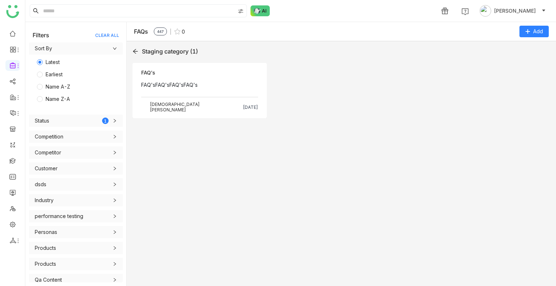
click at [347, 135] on div "Staging category (1) Objection FAQ's FAQ'sFAQ'sFAQ'sFAQ's Source - FAQ's Vishnu…" at bounding box center [341, 163] width 418 height 233
click at [196, 79] on div "Objection FAQ's FAQ'sFAQ'sFAQ'sFAQ's Source - FAQ's Vishnu Vardhan Sep 30, 2025" at bounding box center [199, 90] width 134 height 55
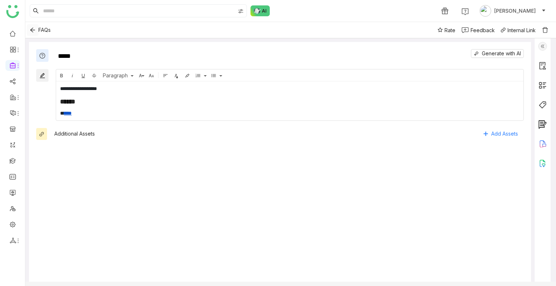
click at [31, 28] on icon "Back" at bounding box center [33, 30] width 6 height 6
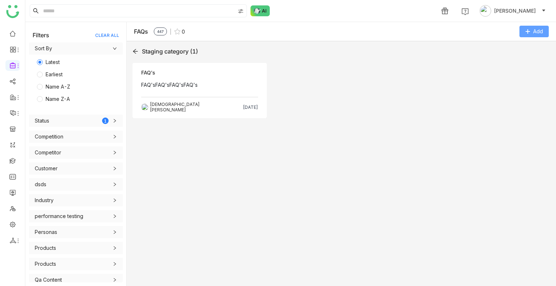
click at [533, 28] on span "Add" at bounding box center [538, 32] width 10 height 8
click at [503, 58] on FAQ "Add FAQ" at bounding box center [513, 61] width 21 height 8
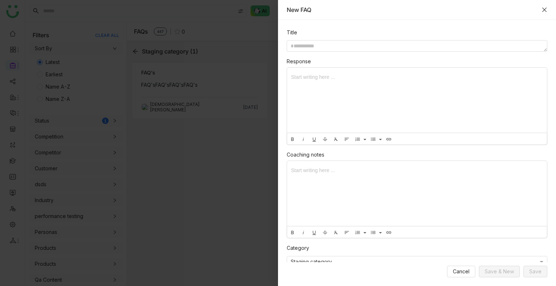
click at [545, 10] on icon "Close" at bounding box center [544, 10] width 6 height 6
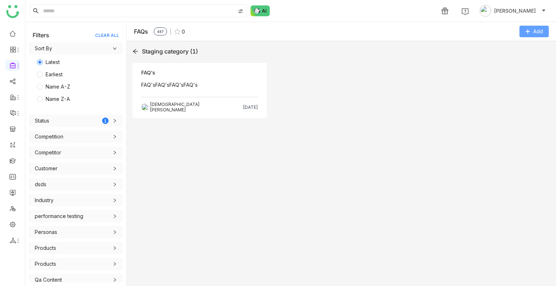
click at [538, 31] on span "Add" at bounding box center [538, 32] width 10 height 8
click at [520, 75] on Excel "Import from Excel" at bounding box center [524, 76] width 42 height 8
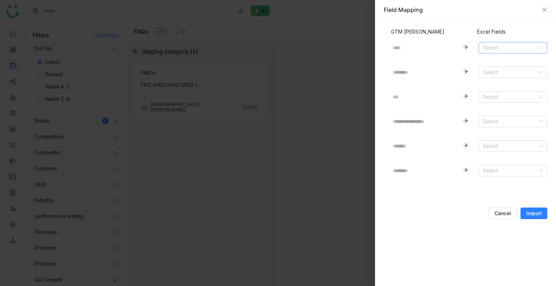
click at [505, 46] on input at bounding box center [510, 47] width 55 height 11
click at [502, 65] on div "Question" at bounding box center [513, 62] width 60 height 8
click at [503, 74] on input at bounding box center [510, 72] width 55 height 11
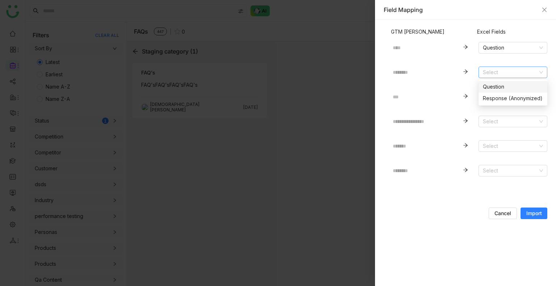
click at [504, 96] on div "Response (Anonymized)" at bounding box center [513, 98] width 60 height 8
click at [529, 214] on span "Import" at bounding box center [534, 213] width 16 height 7
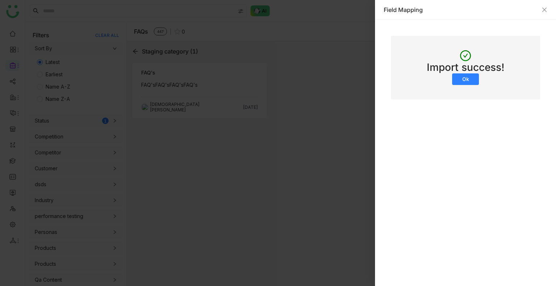
click at [461, 73] on button "Ok" at bounding box center [465, 79] width 27 height 12
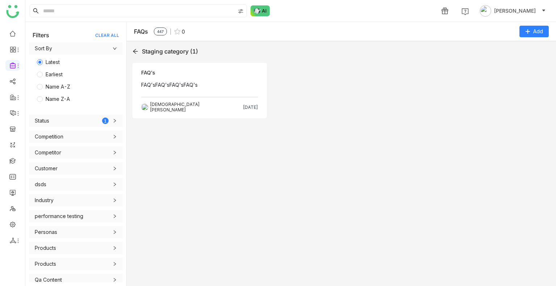
click at [206, 94] on div "Objection FAQ's FAQ'sFAQ'sFAQ'sFAQ's Source - FAQ's Vishnu Vardhan Sep 30, 2025" at bounding box center [199, 90] width 134 height 55
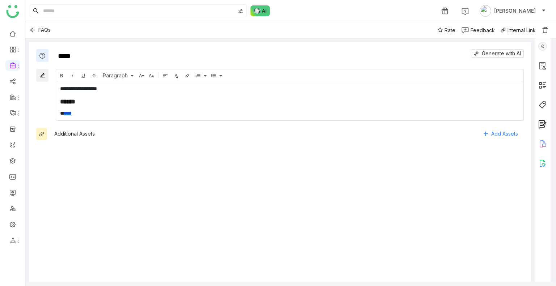
click at [542, 28] on img at bounding box center [544, 29] width 7 height 7
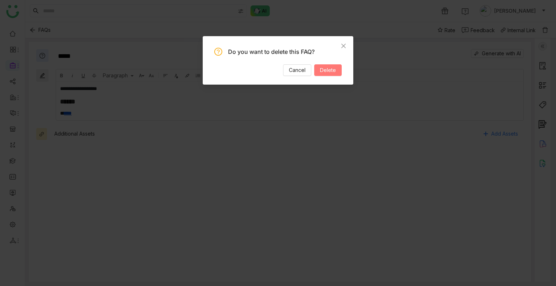
click at [329, 67] on span "Delete" at bounding box center [328, 70] width 16 height 8
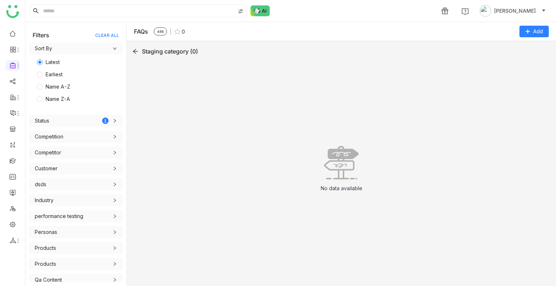
click at [537, 38] on div "FAQs 446 0 Add" at bounding box center [341, 31] width 429 height 19
click at [536, 35] on span "Add" at bounding box center [538, 32] width 10 height 8
click at [521, 71] on li "Import from Excel" at bounding box center [520, 75] width 58 height 14
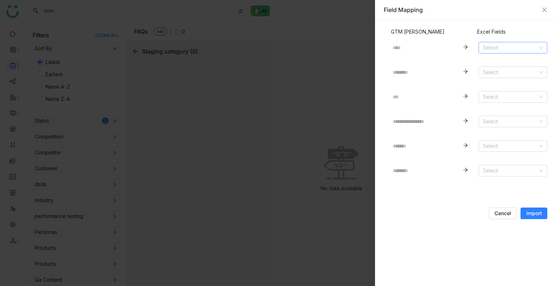
click at [514, 49] on input at bounding box center [510, 47] width 55 height 11
click at [503, 60] on div "Question" at bounding box center [513, 62] width 60 height 8
click at [501, 72] on input at bounding box center [510, 72] width 55 height 11
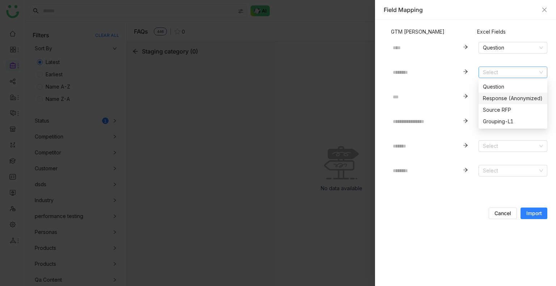
click at [508, 100] on div "Response (Anonymized)" at bounding box center [513, 98] width 60 height 8
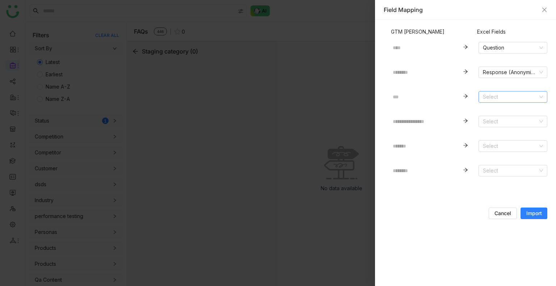
click at [500, 100] on input at bounding box center [510, 97] width 55 height 11
click at [461, 123] on div at bounding box center [465, 121] width 26 height 25
click at [522, 120] on input at bounding box center [510, 121] width 55 height 11
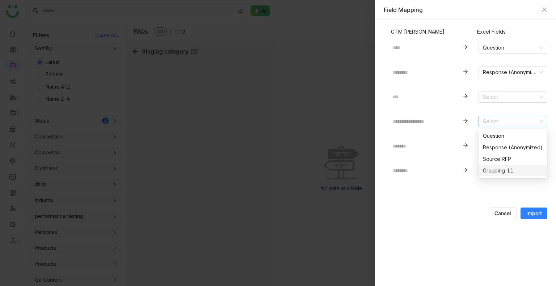
click at [472, 180] on div at bounding box center [465, 170] width 26 height 25
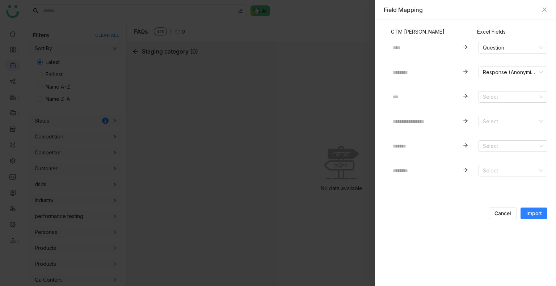
click at [534, 210] on span "Import" at bounding box center [534, 213] width 16 height 7
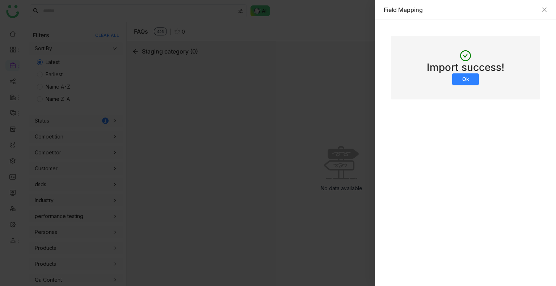
click at [467, 77] on span "Ok" at bounding box center [465, 79] width 7 height 7
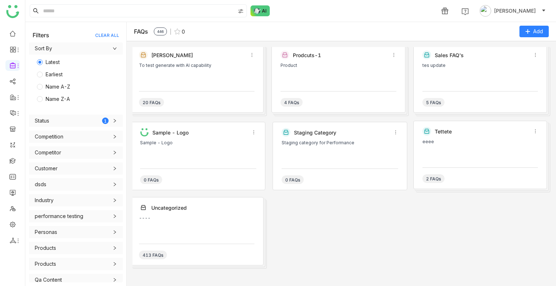
click at [352, 140] on div "Staging category for Performance" at bounding box center [340, 142] width 116 height 5
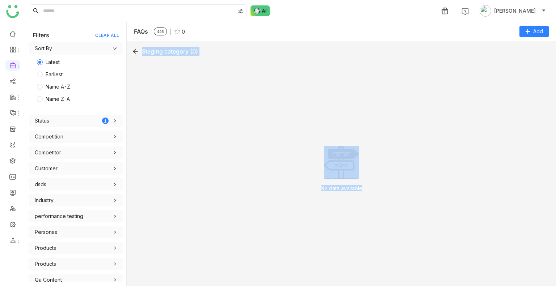
drag, startPoint x: 398, startPoint y: 83, endPoint x: 400, endPoint y: 79, distance: 3.8
click at [399, 83] on div "No data available" at bounding box center [341, 172] width 418 height 218
click at [388, 103] on div "No data available" at bounding box center [341, 172] width 418 height 218
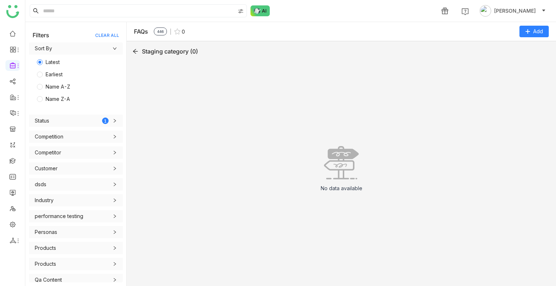
click at [388, 103] on div "No data available" at bounding box center [341, 172] width 418 height 218
click at [388, 101] on div "No data available" at bounding box center [341, 172] width 418 height 218
click at [136, 52] on icon at bounding box center [135, 51] width 6 height 6
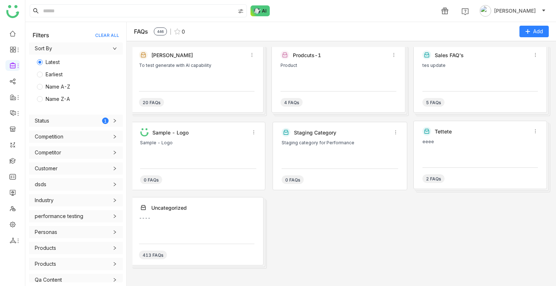
click at [72, 76] on label "Earliest" at bounding box center [74, 74] width 79 height 12
click at [59, 85] on span "Name A-Z" at bounding box center [58, 87] width 30 height 8
drag, startPoint x: 66, startPoint y: 97, endPoint x: 75, endPoint y: 89, distance: 12.3
click at [66, 97] on span "Name Z-A" at bounding box center [58, 99] width 30 height 8
click at [13, 66] on span at bounding box center [12, 66] width 4 height 0
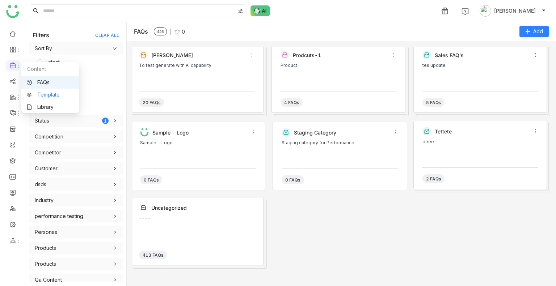
click at [35, 97] on link "Template" at bounding box center [50, 94] width 47 height 5
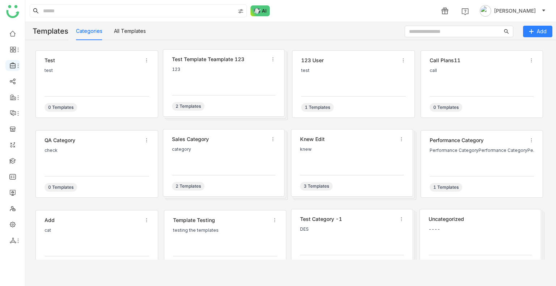
click at [17, 68] on icon at bounding box center [18, 66] width 6 height 6
click at [15, 68] on span at bounding box center [13, 65] width 7 height 7
click at [31, 97] on link "Template" at bounding box center [50, 94] width 47 height 5
drag, startPoint x: 31, startPoint y: 100, endPoint x: 34, endPoint y: 103, distance: 4.6
click at [49, 105] on link "Library" at bounding box center [50, 107] width 47 height 5
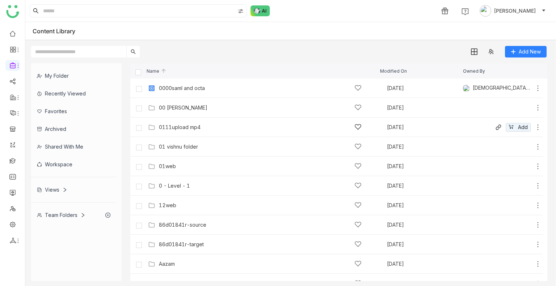
click at [187, 130] on div "0111upload mp4" at bounding box center [180, 128] width 42 height 6
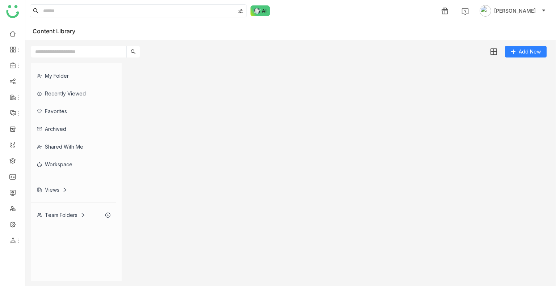
click at [187, 130] on gtmb-list-view at bounding box center [338, 172] width 417 height 218
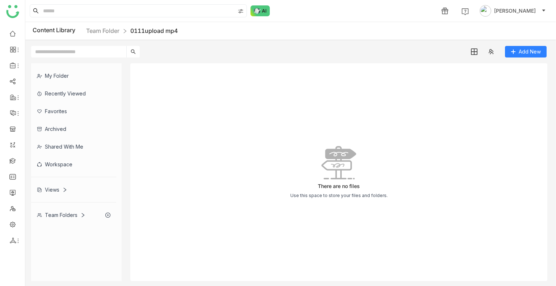
click at [312, 125] on div "There are no files Use this space to store your files and folders." at bounding box center [338, 172] width 417 height 218
click at [526, 53] on span "Add New" at bounding box center [530, 52] width 22 height 8
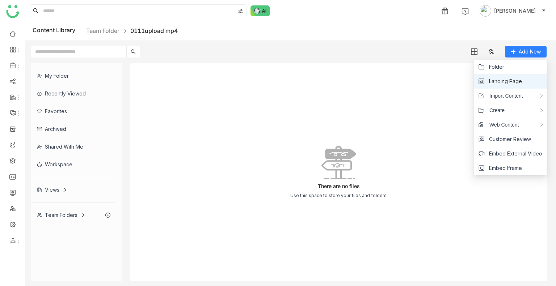
click at [504, 76] on li "Landing Page" at bounding box center [510, 81] width 73 height 14
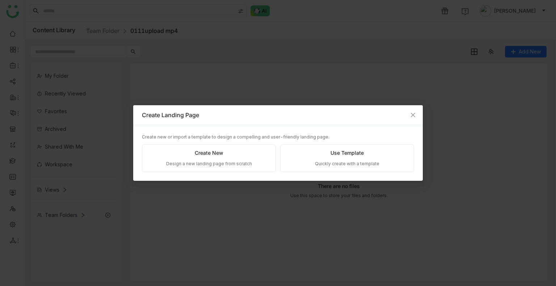
click at [349, 156] on div "Use Template" at bounding box center [346, 153] width 33 height 8
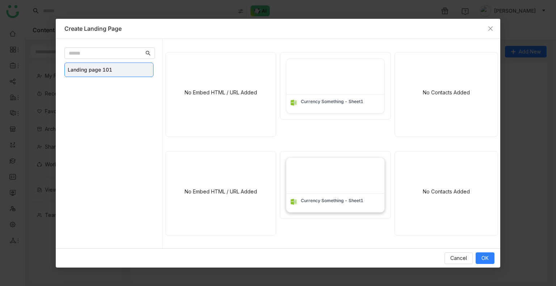
scroll to position [109, 0]
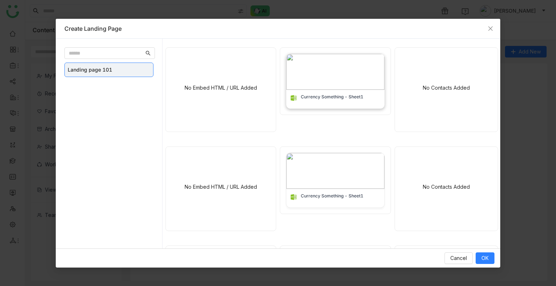
click at [305, 69] on img at bounding box center [335, 72] width 98 height 36
click at [228, 59] on div "No Embed HTML / URL Added" at bounding box center [221, 90] width 98 height 72
click at [323, 167] on img at bounding box center [335, 171] width 98 height 36
click at [481, 254] on button "OK" at bounding box center [485, 259] width 19 height 12
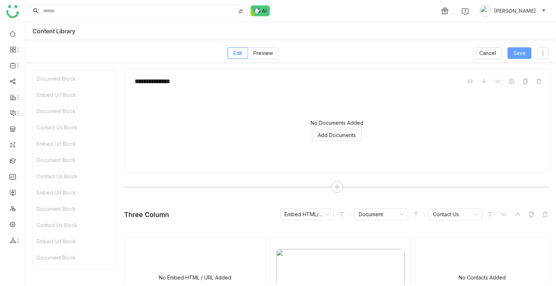
click at [518, 53] on span "Save" at bounding box center [519, 53] width 12 height 8
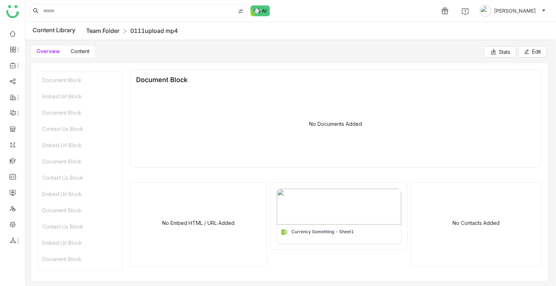
click at [100, 28] on link "Team Folder" at bounding box center [102, 30] width 33 height 7
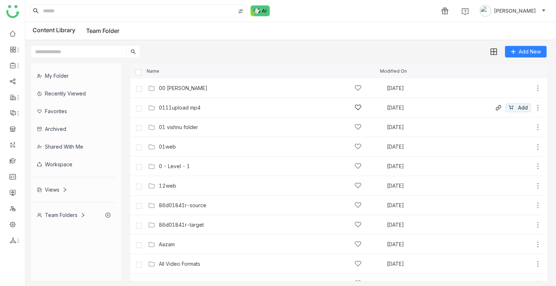
click at [182, 111] on div "0111upload mp4 Oct 6, 2025 Add" at bounding box center [343, 107] width 395 height 11
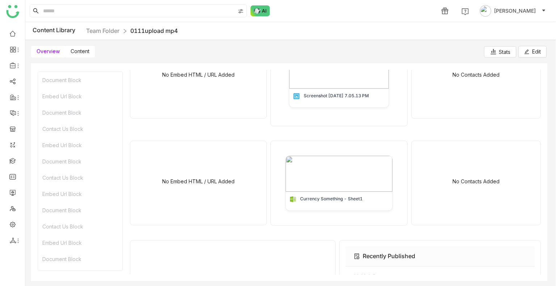
scroll to position [355, 0]
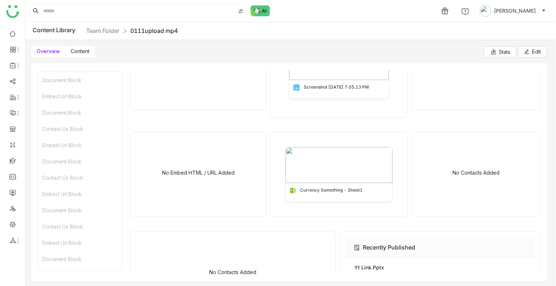
click at [490, 53] on img at bounding box center [493, 51] width 7 height 7
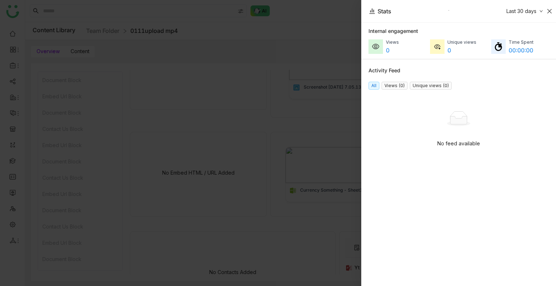
click at [550, 13] on icon "Close" at bounding box center [550, 11] width 6 height 6
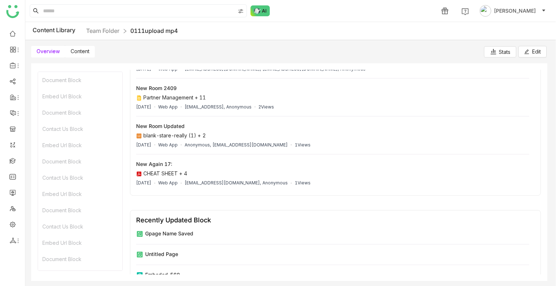
scroll to position [61, 0]
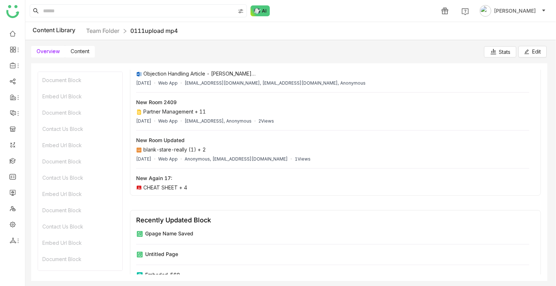
click at [135, 28] on link "0111upload mp4" at bounding box center [153, 30] width 47 height 7
click at [157, 33] on link "0111upload mp4" at bounding box center [153, 30] width 47 height 7
click at [106, 26] on nz-breadcrumb "Team Folder 0111upload mp4" at bounding box center [132, 30] width 92 height 9
click at [75, 50] on span "Content" at bounding box center [80, 51] width 19 height 6
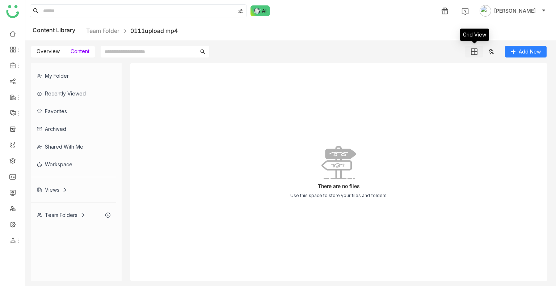
click at [478, 51] on button at bounding box center [474, 52] width 18 height 12
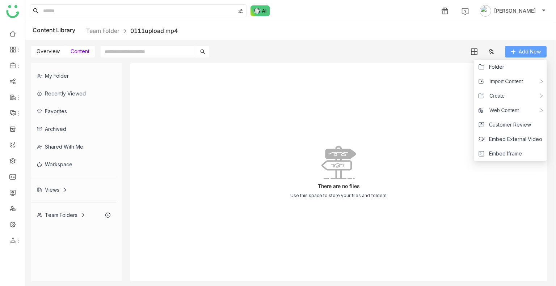
click at [518, 51] on button "Add New" at bounding box center [526, 52] width 42 height 12
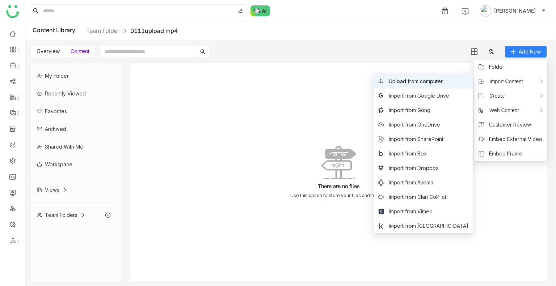
click at [443, 81] on span "Upload from computer" at bounding box center [416, 81] width 54 height 8
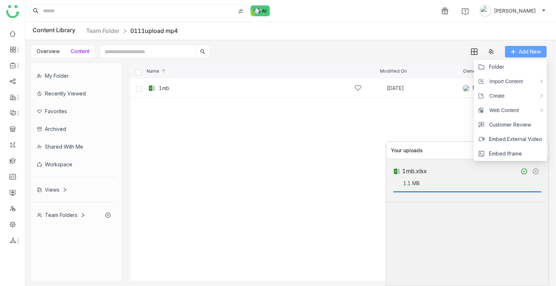
click at [508, 51] on button "Add New" at bounding box center [526, 52] width 42 height 12
click at [448, 96] on div "1mb Oct 6, 2025 Me Add" at bounding box center [336, 89] width 413 height 20
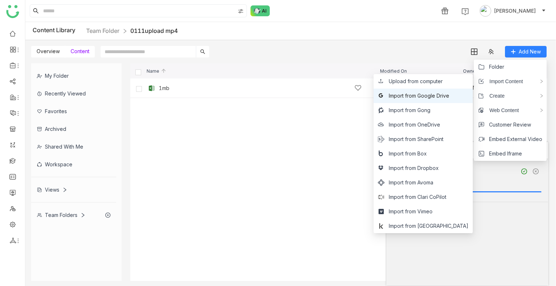
click at [442, 91] on li "Import from Google Drive" at bounding box center [423, 96] width 99 height 14
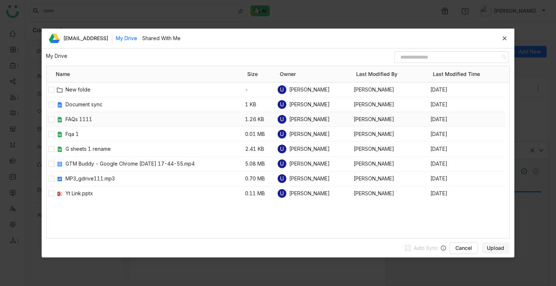
click at [47, 120] on div at bounding box center [51, 119] width 9 height 14
click at [490, 250] on span "Upload" at bounding box center [495, 248] width 17 height 7
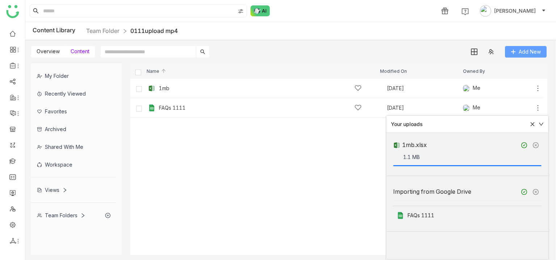
click at [526, 54] on span "Add New" at bounding box center [530, 52] width 22 height 8
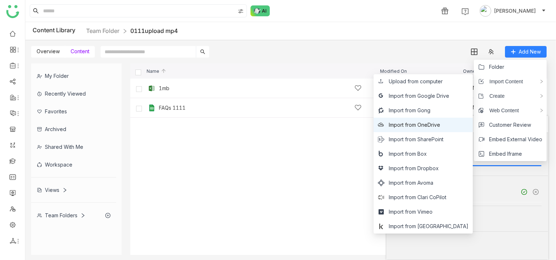
click at [440, 121] on span "Import from OneDrive" at bounding box center [414, 125] width 51 height 8
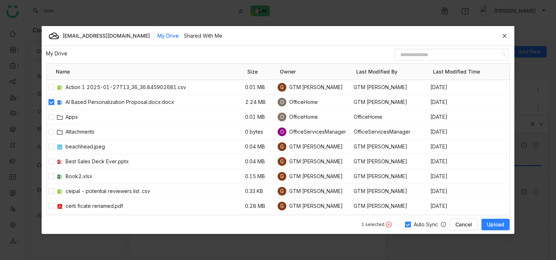
click at [490, 220] on button "Upload" at bounding box center [495, 225] width 28 height 12
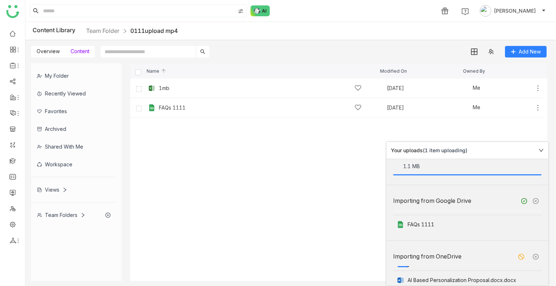
scroll to position [31, 0]
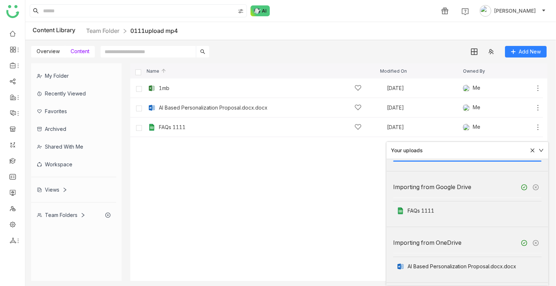
click at [535, 152] on nz-space at bounding box center [537, 150] width 14 height 5
click at [534, 151] on icon at bounding box center [532, 150] width 5 height 5
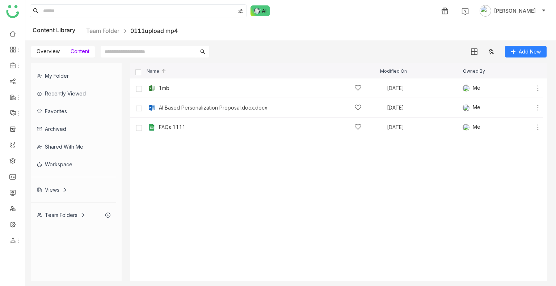
click at [521, 45] on div "Overview Content Add New" at bounding box center [288, 48] width 527 height 17
click at [529, 53] on span "Add New" at bounding box center [530, 52] width 22 height 8
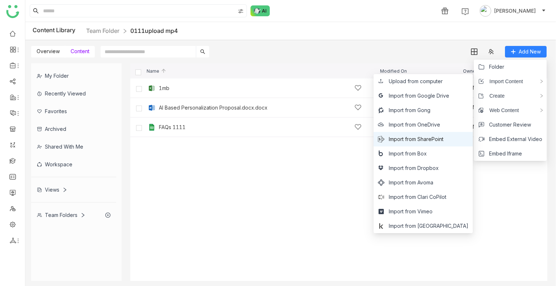
click at [423, 138] on span "Import from SharePoint" at bounding box center [416, 139] width 55 height 8
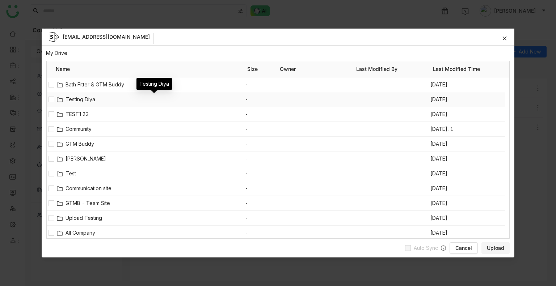
click at [84, 97] on span "Testing Diya" at bounding box center [156, 100] width 180 height 8
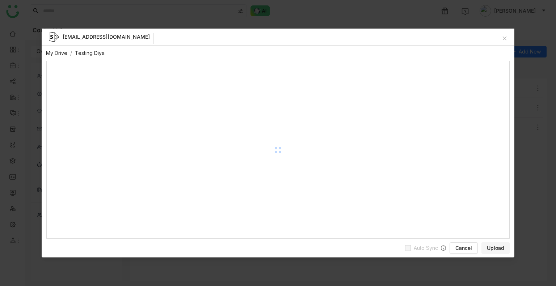
click at [84, 97] on gtmb-unified-file-items-table "aavi@gtmcloud.net My Drive / Testing Diya / Name Size Owner Last Modified By La…" at bounding box center [278, 134] width 473 height 210
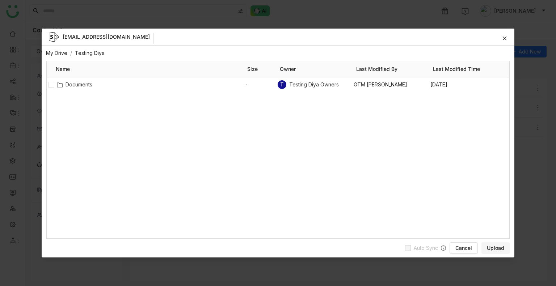
drag, startPoint x: 66, startPoint y: 50, endPoint x: 62, endPoint y: 50, distance: 3.6
click at [66, 50] on link "My Drive" at bounding box center [56, 53] width 21 height 6
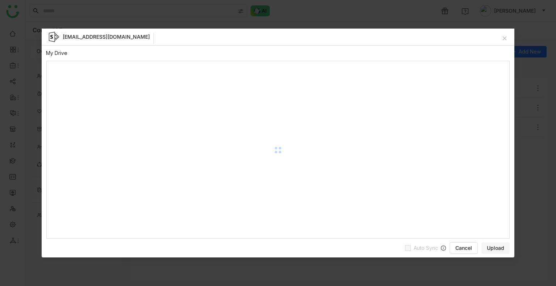
click at [56, 52] on gtmb-unified-file-items-table "aavi@gtmcloud.net My Drive / Name Size Owner Last Modified By Last Modified Tim…" at bounding box center [278, 134] width 473 height 210
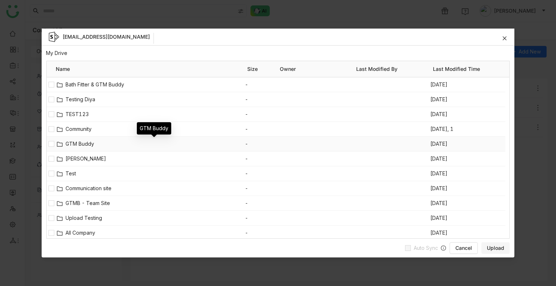
click at [75, 142] on span "GTM Buddy" at bounding box center [156, 144] width 180 height 8
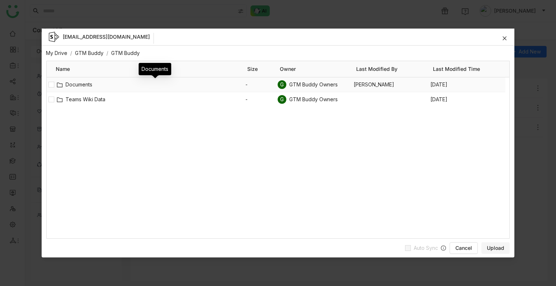
click at [83, 84] on span "Documents" at bounding box center [156, 85] width 180 height 8
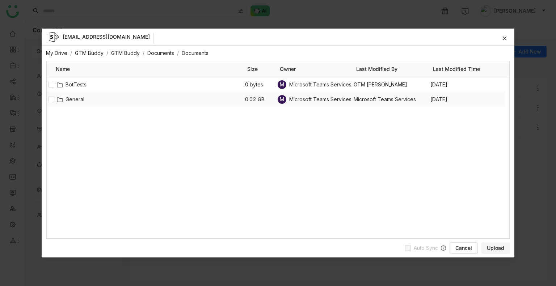
click at [113, 103] on span "General" at bounding box center [156, 100] width 180 height 8
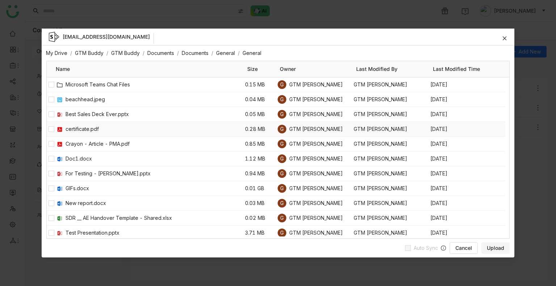
click at [46, 127] on div "Name Size Owner Last Modified By Last Modified Time Microsoft Teams Chat Files …" at bounding box center [278, 150] width 464 height 178
click at [496, 250] on span "Upload" at bounding box center [495, 248] width 17 height 7
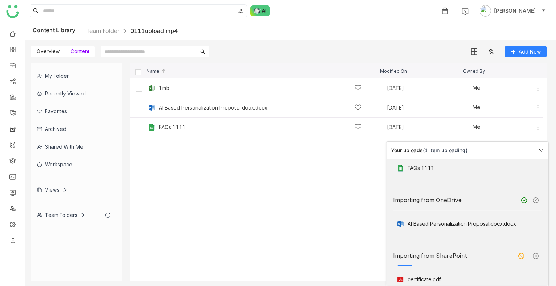
scroll to position [87, 0]
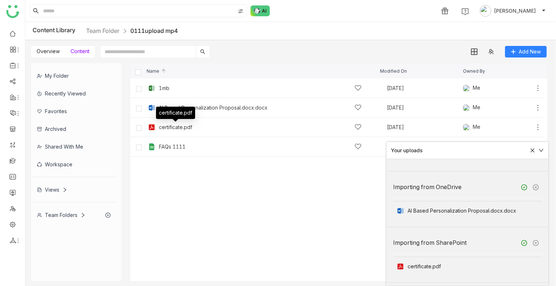
click at [185, 123] on div "certificate.pdf" at bounding box center [175, 115] width 39 height 17
click at [185, 128] on div "certificate.pdf" at bounding box center [175, 128] width 33 height 6
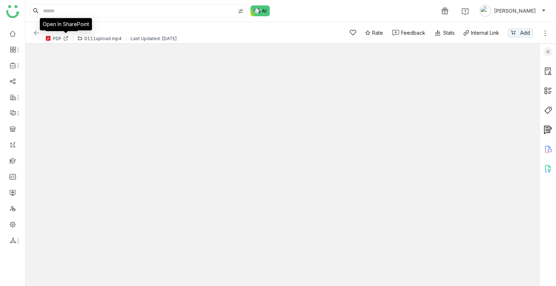
click at [65, 37] on icon at bounding box center [65, 38] width 3 height 3
click at [41, 31] on div "**********" at bounding box center [183, 33] width 301 height 20
click at [35, 35] on img at bounding box center [36, 32] width 7 height 7
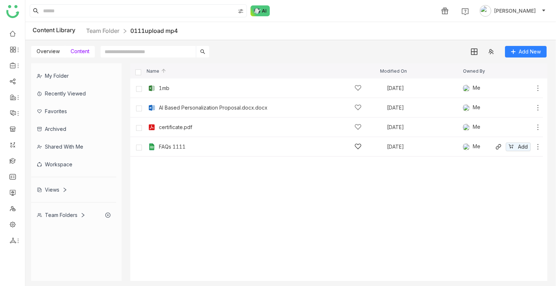
click at [165, 150] on div "FAQs 1111" at bounding box center [260, 147] width 203 height 8
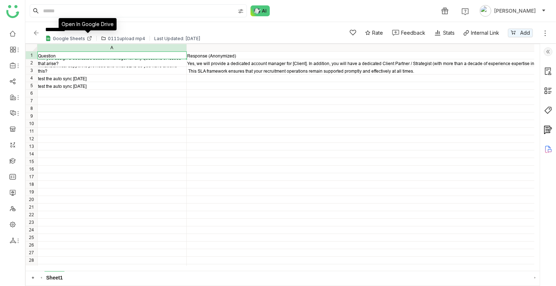
click at [88, 38] on icon at bounding box center [89, 38] width 5 height 5
click at [36, 31] on img at bounding box center [36, 32] width 7 height 7
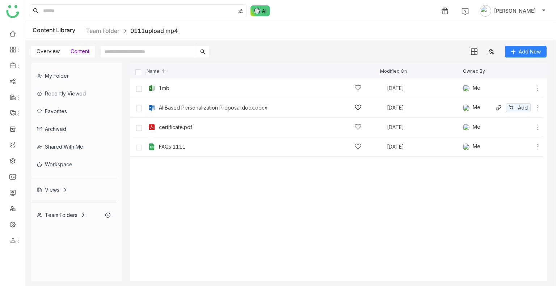
click at [149, 107] on img at bounding box center [151, 107] width 7 height 7
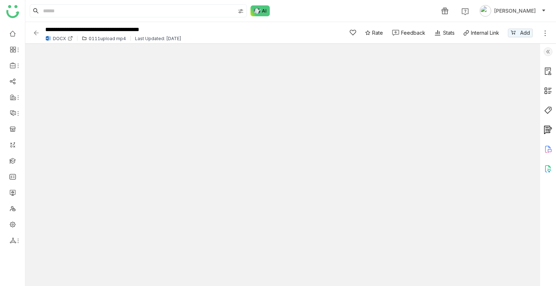
click at [67, 35] on div "DOCX" at bounding box center [60, 38] width 34 height 6
click at [68, 40] on icon at bounding box center [70, 38] width 5 height 5
click at [36, 31] on img at bounding box center [36, 32] width 7 height 7
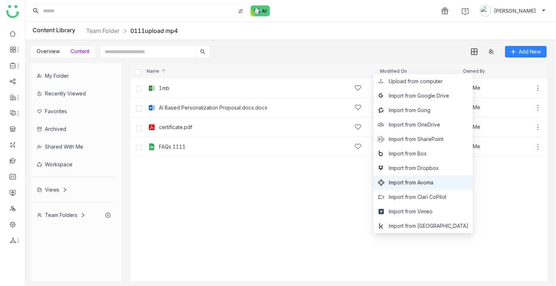
click at [432, 182] on span "Import from Avoma" at bounding box center [411, 183] width 45 height 8
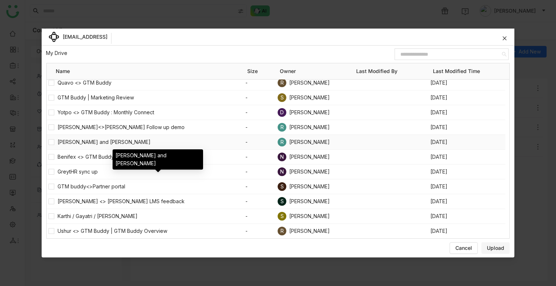
scroll to position [965, 0]
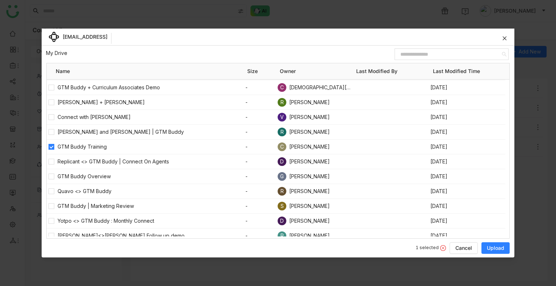
click at [494, 249] on span "Upload" at bounding box center [495, 248] width 17 height 7
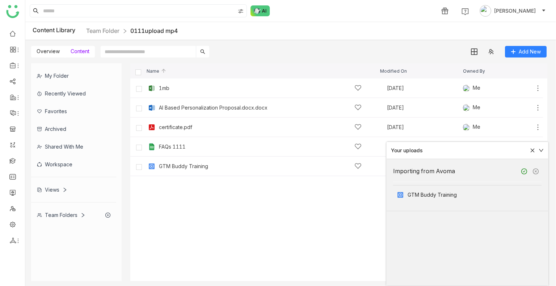
click at [532, 150] on icon at bounding box center [532, 150] width 5 height 5
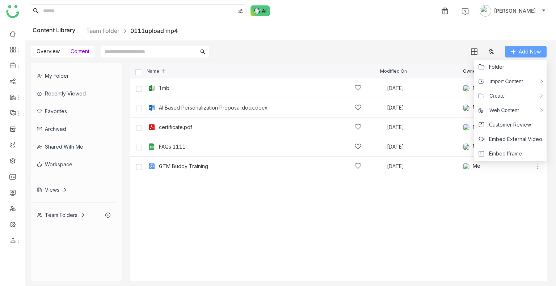
click at [514, 52] on icon at bounding box center [513, 51] width 4 height 0
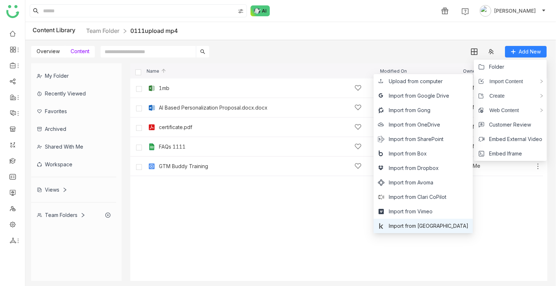
click at [429, 224] on span "Import from [GEOGRAPHIC_DATA]" at bounding box center [429, 226] width 80 height 8
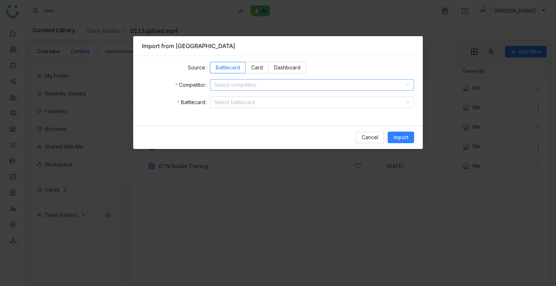
click at [241, 87] on input at bounding box center [309, 85] width 190 height 11
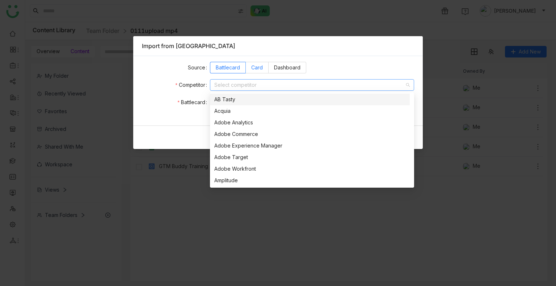
click at [253, 72] on label "Card" at bounding box center [257, 68] width 23 height 12
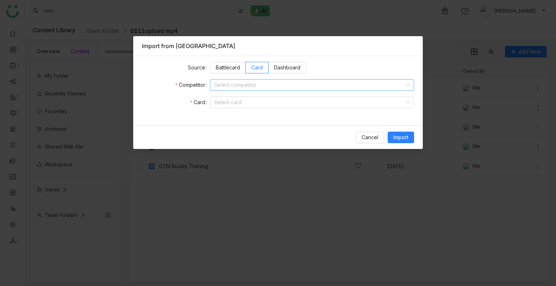
click at [239, 84] on input at bounding box center [309, 85] width 190 height 11
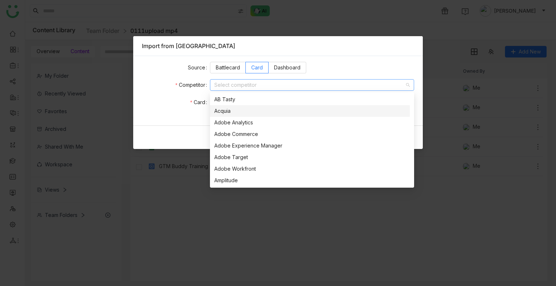
click at [245, 114] on div "Acquia" at bounding box center [309, 111] width 191 height 8
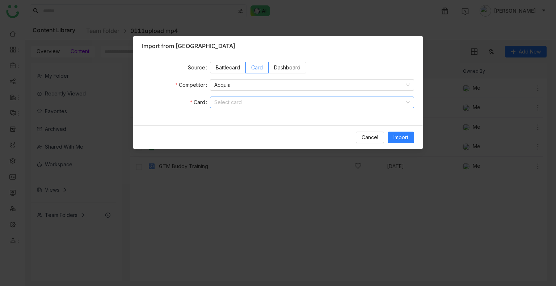
click at [246, 103] on input at bounding box center [309, 102] width 190 height 11
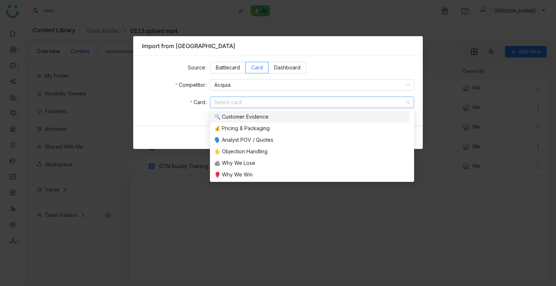
click at [249, 117] on div "🔍 Customer Evidence" at bounding box center [309, 117] width 191 height 8
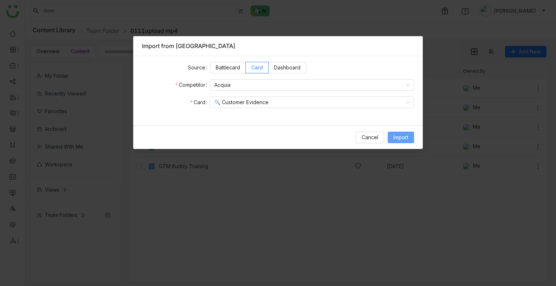
click at [393, 139] on span "Import" at bounding box center [400, 138] width 15 height 8
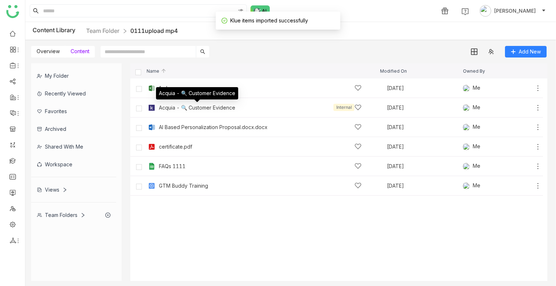
click at [179, 107] on div "Acquia - 🔍 Customer Evidence" at bounding box center [197, 108] width 76 height 6
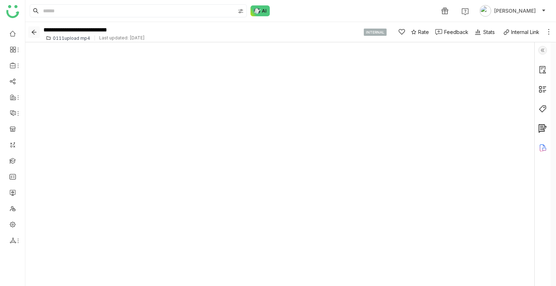
click at [37, 32] on icon "Back" at bounding box center [34, 32] width 11 height 6
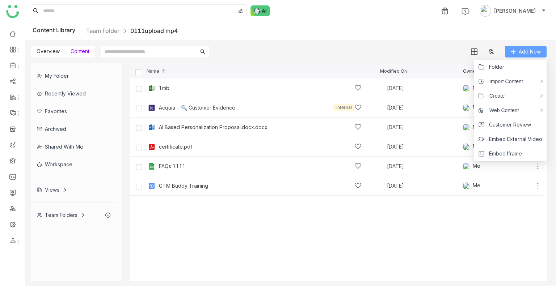
click at [507, 49] on button "Add New" at bounding box center [526, 52] width 42 height 12
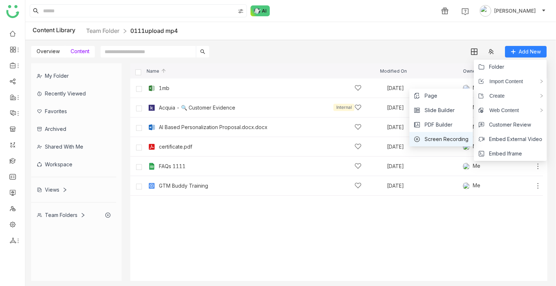
click at [453, 134] on li "Screen Recording" at bounding box center [440, 139] width 63 height 14
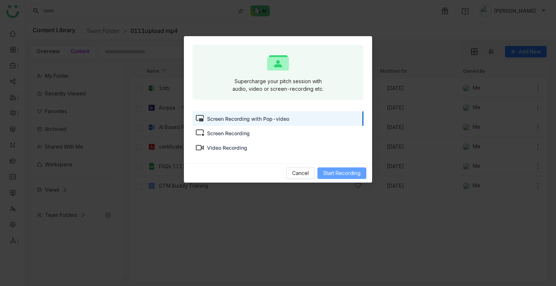
drag, startPoint x: 329, startPoint y: 172, endPoint x: 336, endPoint y: 170, distance: 7.0
click at [331, 172] on span "Start Recording" at bounding box center [341, 173] width 37 height 8
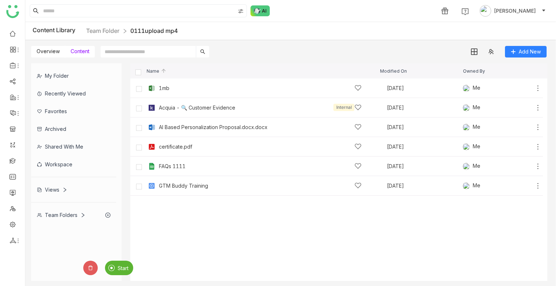
click at [116, 268] on div "Start" at bounding box center [119, 268] width 28 height 14
drag, startPoint x: 50, startPoint y: 51, endPoint x: 83, endPoint y: 50, distance: 32.6
click at [50, 51] on span "Overview" at bounding box center [48, 51] width 23 height 6
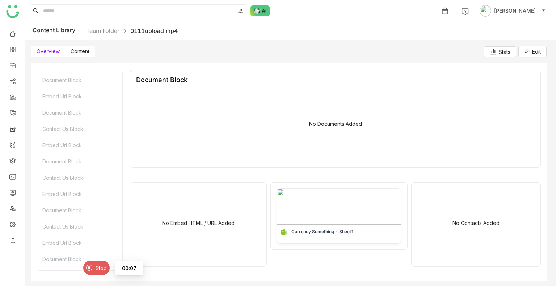
click at [78, 50] on span "Content" at bounding box center [80, 51] width 19 height 6
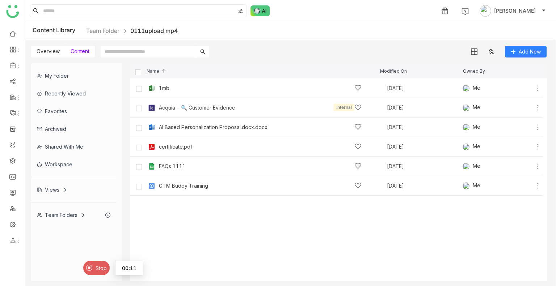
click at [90, 268] on img at bounding box center [89, 268] width 7 height 7
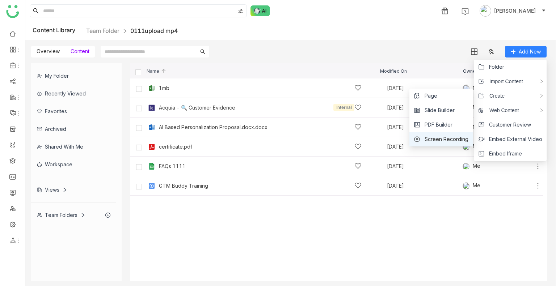
click at [442, 136] on span "Screen Recording" at bounding box center [447, 139] width 44 height 8
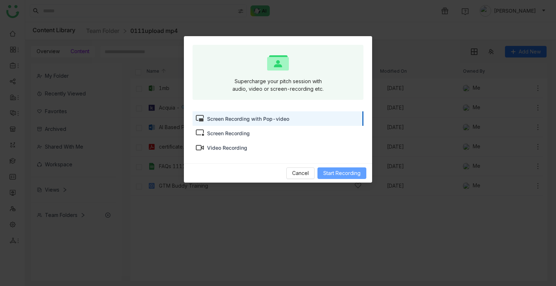
click at [333, 171] on span "Start Recording" at bounding box center [341, 173] width 37 height 8
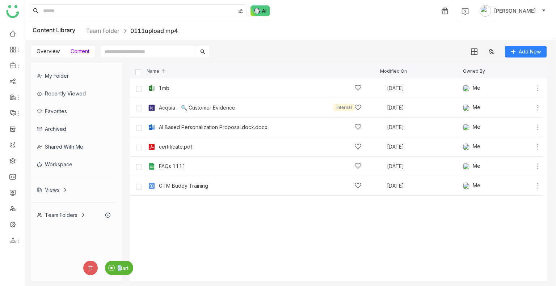
click at [119, 273] on div "Start" at bounding box center [119, 268] width 28 height 14
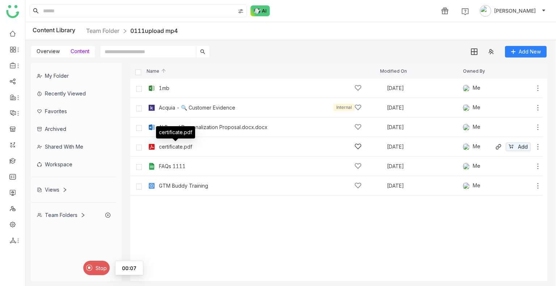
click at [187, 147] on div "certificate.pdf" at bounding box center [175, 147] width 33 height 6
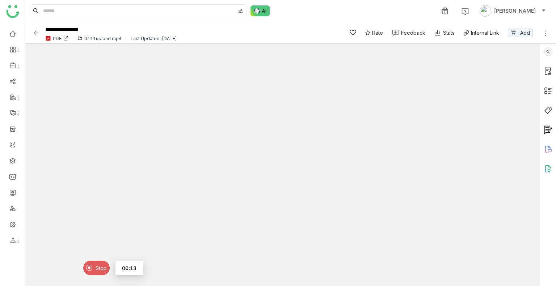
click at [35, 31] on img at bounding box center [36, 32] width 7 height 7
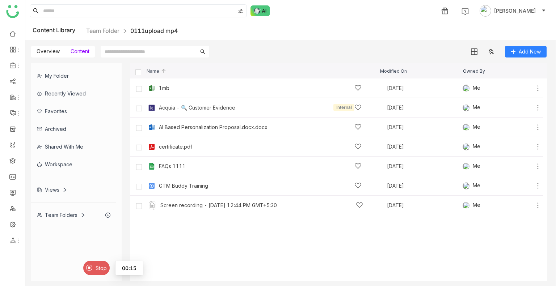
click at [71, 127] on div "Archived" at bounding box center [73, 129] width 85 height 18
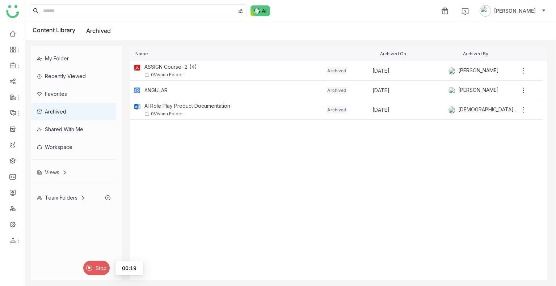
click at [75, 199] on div "Team Folders" at bounding box center [61, 198] width 48 height 6
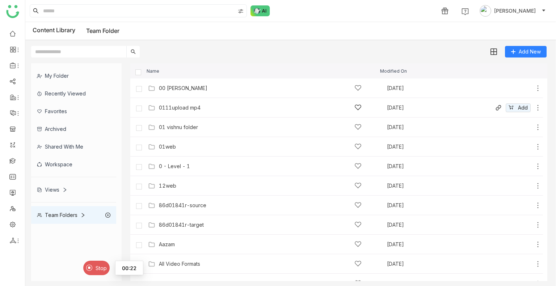
click at [189, 108] on div "0111upload mp4" at bounding box center [180, 108] width 42 height 6
click at [189, 108] on gtmb-list-view "Name Modified On 00 [PERSON_NAME] [DATE] Add 0111upload mp4 [DATE] Add 01 vishn…" at bounding box center [338, 172] width 417 height 218
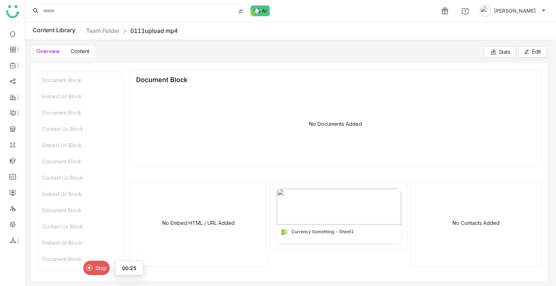
click at [84, 53] on span "Content" at bounding box center [80, 51] width 19 height 6
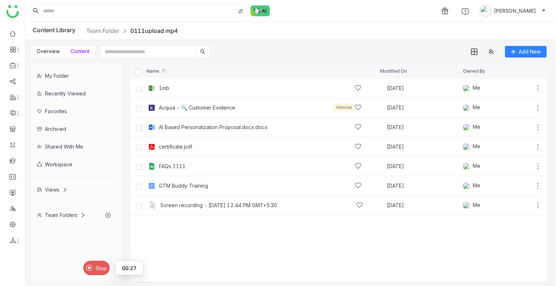
click at [96, 267] on span "Stop" at bounding box center [101, 268] width 11 height 6
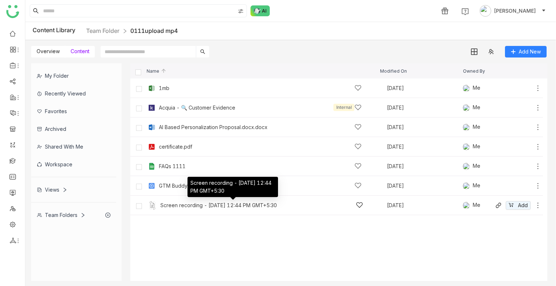
click at [198, 205] on div "Screen recording - [DATE] 12:44 PM GMT+5:30" at bounding box center [218, 206] width 117 height 6
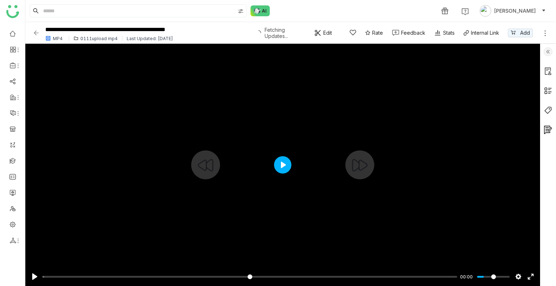
click at [281, 164] on button "Play" at bounding box center [282, 164] width 17 height 17
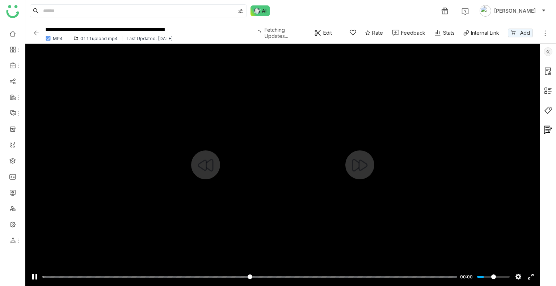
type input "*"
click at [87, 278] on input "Seek" at bounding box center [249, 277] width 415 height 7
click at [37, 32] on img at bounding box center [36, 32] width 7 height 7
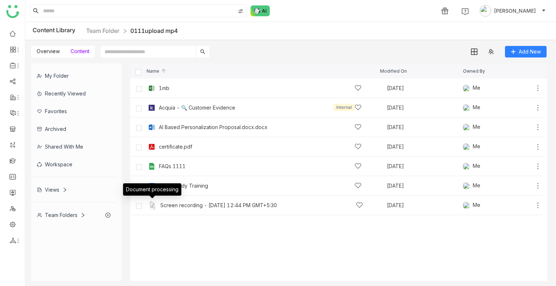
click at [180, 199] on div "Document processing" at bounding box center [152, 191] width 58 height 17
click at [181, 202] on body "1 [PERSON_NAME] Content Library Team Folder 0111upload mp4 Overview Content Add…" at bounding box center [278, 143] width 556 height 286
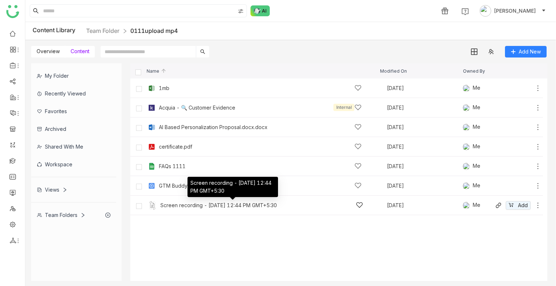
click at [181, 203] on div "Screen recording - [DATE] 12:44 PM GMT+5:30" at bounding box center [218, 206] width 117 height 6
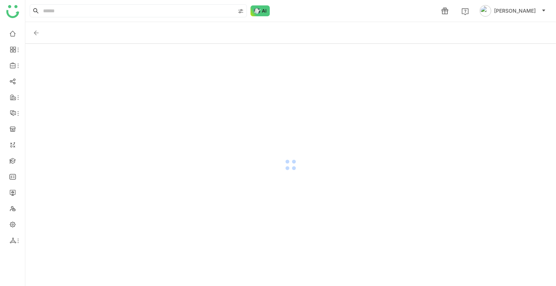
click at [181, 202] on div at bounding box center [290, 165] width 531 height 242
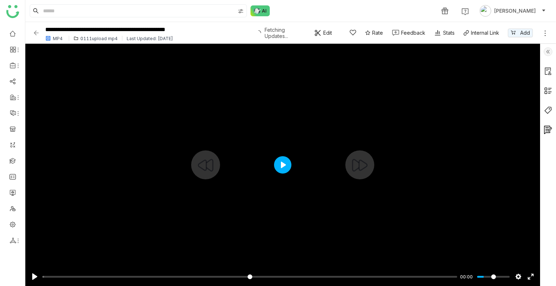
click at [284, 164] on button "Play" at bounding box center [282, 164] width 17 height 17
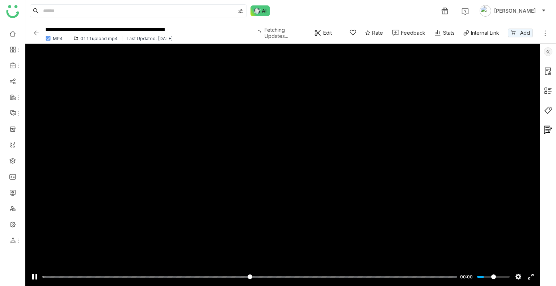
click at [35, 33] on img at bounding box center [36, 32] width 7 height 7
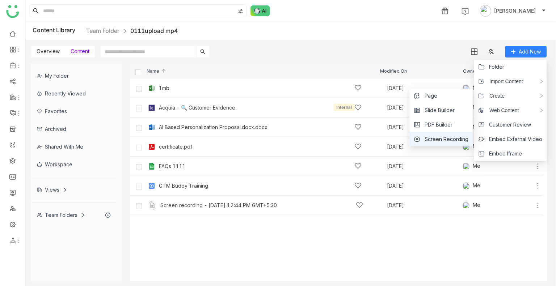
click at [456, 137] on span "Screen Recording" at bounding box center [447, 139] width 44 height 8
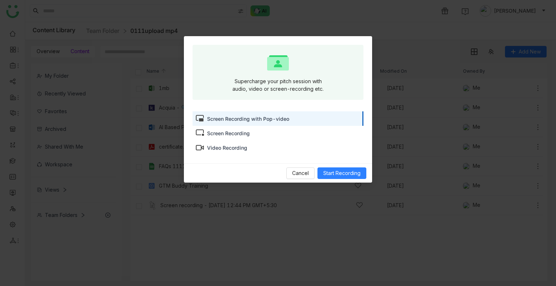
click at [239, 136] on div "Screen Recording" at bounding box center [228, 134] width 43 height 8
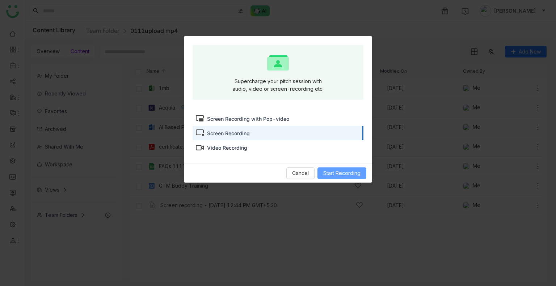
click at [352, 176] on span "Start Recording" at bounding box center [341, 173] width 37 height 8
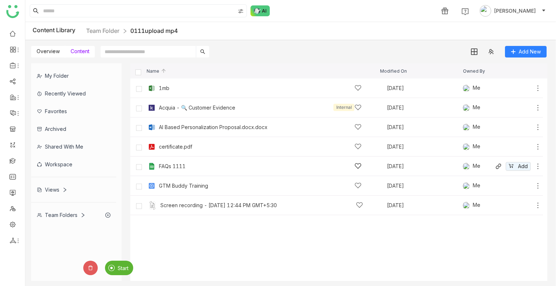
click at [339, 172] on div "FAQs 1111 [DATE] Me Add" at bounding box center [336, 167] width 413 height 20
click at [117, 261] on div "Start" at bounding box center [119, 268] width 28 height 14
click at [41, 51] on span "Overview" at bounding box center [48, 51] width 23 height 6
click at [80, 52] on span "Content" at bounding box center [80, 51] width 19 height 6
click at [216, 95] on div "1mb [DATE] Me Add" at bounding box center [336, 89] width 413 height 20
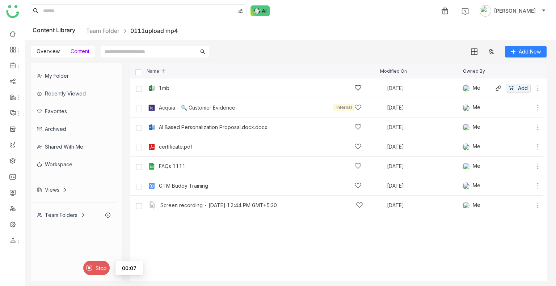
click at [212, 87] on div "1mb" at bounding box center [260, 88] width 203 height 8
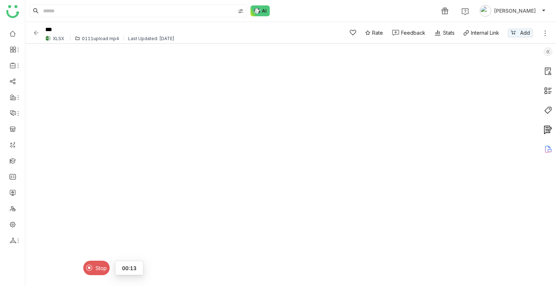
click at [35, 33] on img at bounding box center [36, 32] width 7 height 7
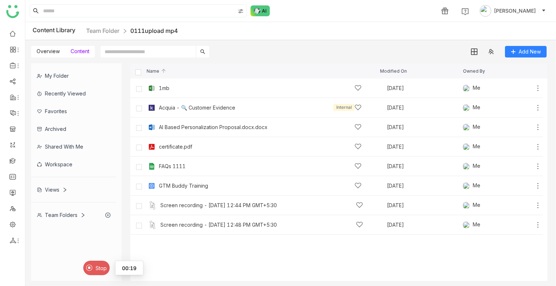
click at [94, 268] on div "Stop" at bounding box center [96, 268] width 26 height 14
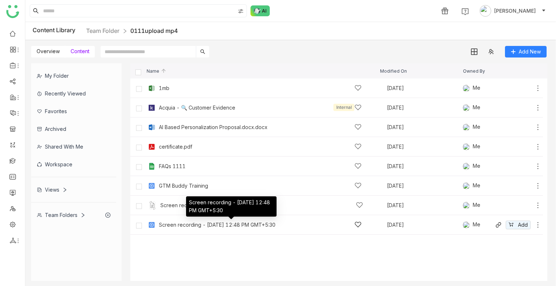
click at [211, 227] on div "Screen recording - [DATE] 12:48 PM GMT+5:30" at bounding box center [217, 225] width 117 height 6
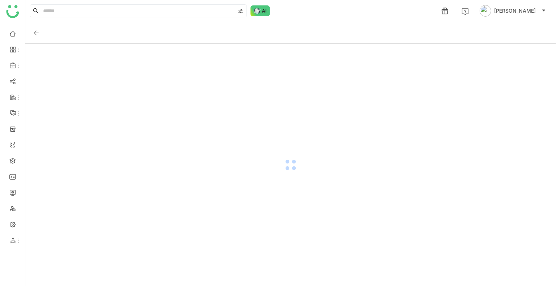
click at [211, 227] on div at bounding box center [290, 165] width 531 height 242
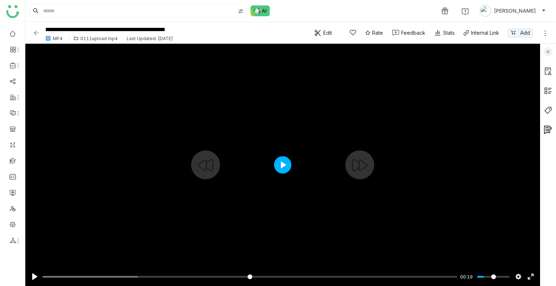
click at [280, 163] on button "Play" at bounding box center [282, 164] width 17 height 17
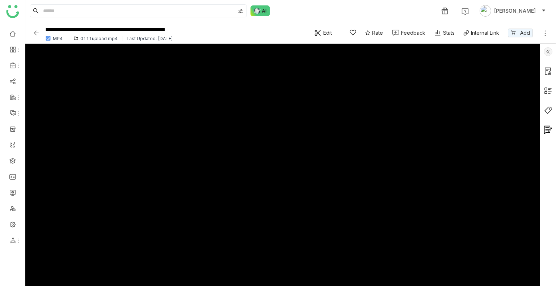
type input "*****"
click at [33, 30] on img at bounding box center [36, 32] width 7 height 7
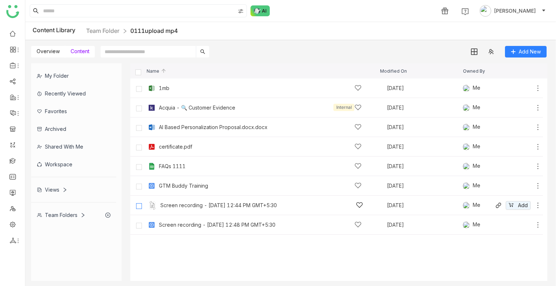
click at [135, 207] on label at bounding box center [139, 205] width 14 height 17
click at [141, 220] on label at bounding box center [139, 224] width 14 height 17
click at [490, 49] on img at bounding box center [493, 51] width 7 height 7
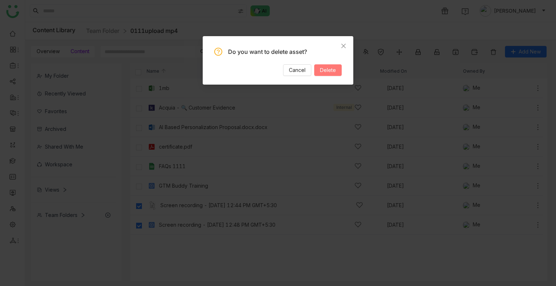
click at [327, 67] on span "Delete" at bounding box center [328, 70] width 16 height 8
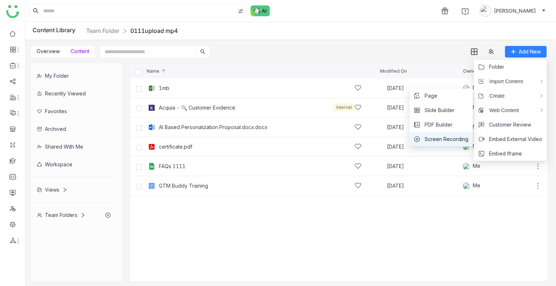
click at [446, 133] on li "Screen Recording" at bounding box center [440, 139] width 63 height 14
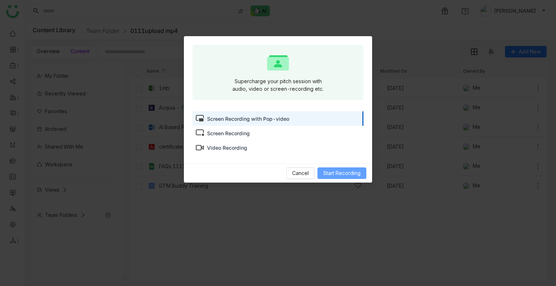
click at [346, 170] on span "Start Recording" at bounding box center [341, 173] width 37 height 8
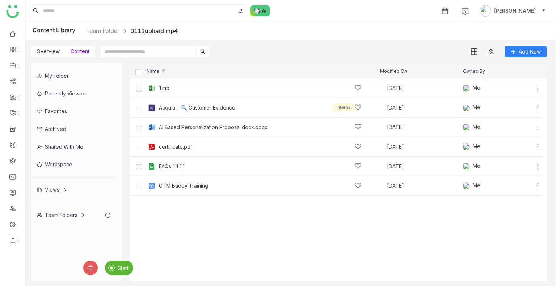
click at [122, 273] on div "Start" at bounding box center [119, 268] width 28 height 14
click at [159, 152] on div "FAQs 1111" at bounding box center [172, 152] width 33 height 12
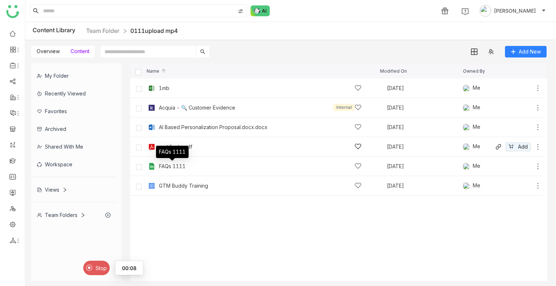
click at [149, 146] on img at bounding box center [151, 146] width 7 height 7
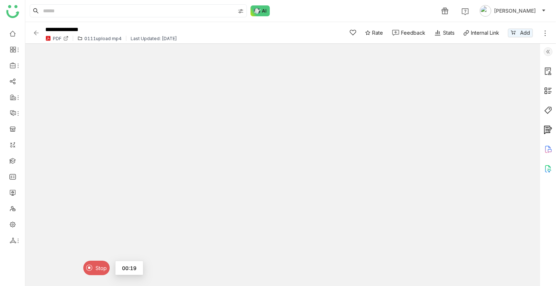
click at [33, 33] on img at bounding box center [36, 32] width 7 height 7
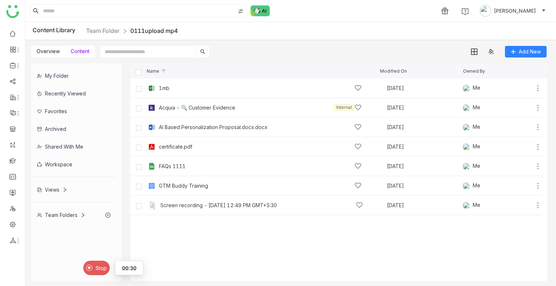
click at [88, 267] on img at bounding box center [89, 268] width 7 height 7
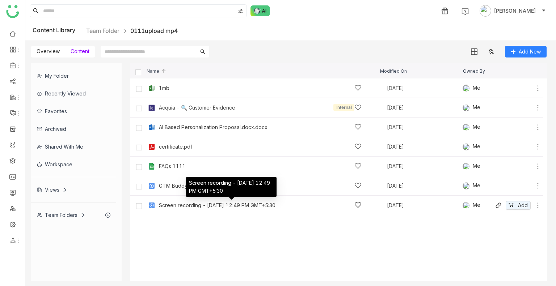
click at [187, 205] on div "Screen recording - [DATE] 12:49 PM GMT+5:30" at bounding box center [217, 206] width 117 height 6
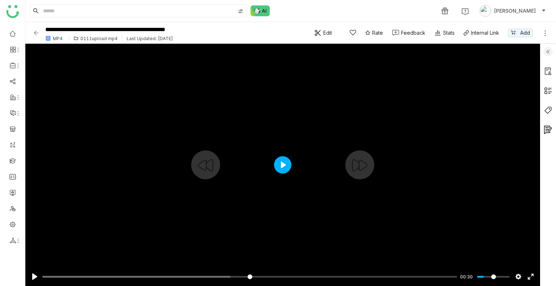
click at [281, 166] on button "Play" at bounding box center [282, 164] width 17 height 17
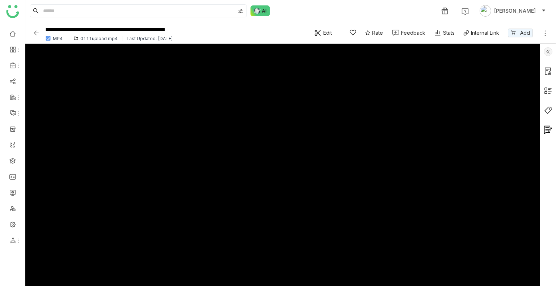
click at [281, 166] on div at bounding box center [282, 165] width 515 height 242
type input "*****"
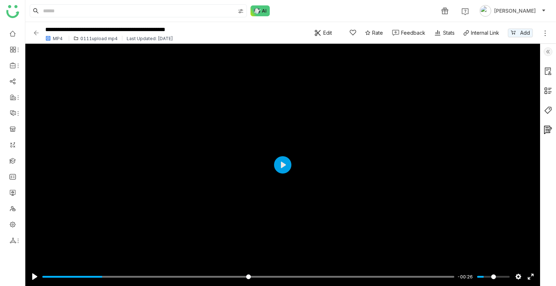
click at [40, 36] on div "**********" at bounding box center [170, 33] width 274 height 20
click at [35, 32] on img at bounding box center [36, 32] width 7 height 7
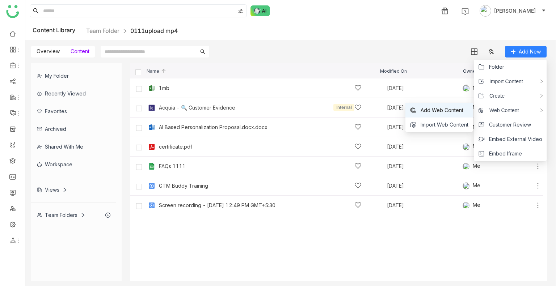
click at [436, 105] on li "Add Web Content" at bounding box center [438, 110] width 67 height 14
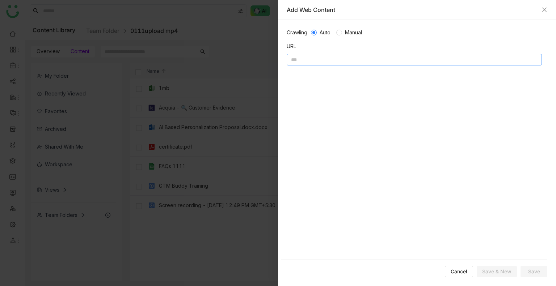
paste input "**********"
type input "**********"
click at [527, 272] on button "Save" at bounding box center [533, 272] width 27 height 12
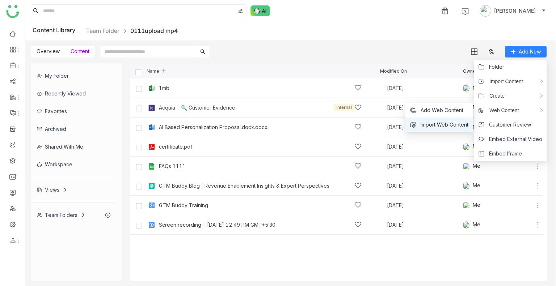
click at [441, 123] on span "Import Web Content" at bounding box center [445, 125] width 48 height 8
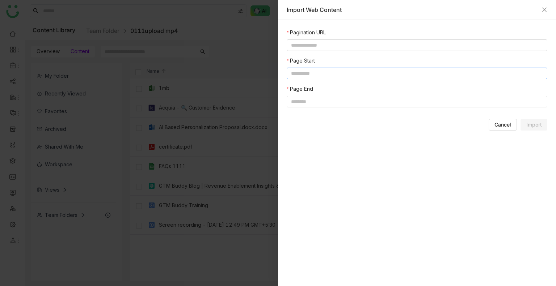
click at [349, 79] on input "number" at bounding box center [417, 74] width 261 height 12
click at [353, 39] on input at bounding box center [417, 45] width 261 height 12
click at [507, 125] on span "Cancel" at bounding box center [502, 124] width 17 height 7
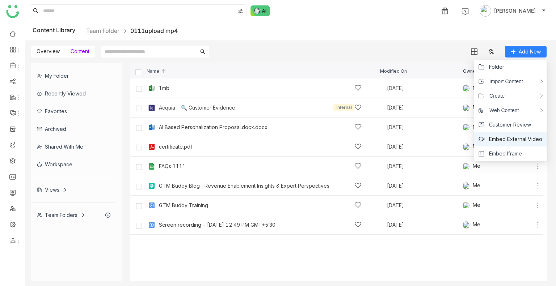
click at [520, 139] on span "Embed External Video" at bounding box center [515, 139] width 53 height 8
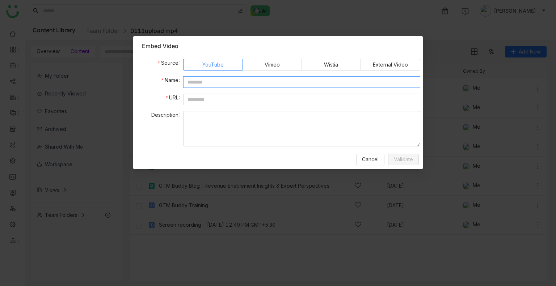
click at [219, 76] on input "text" at bounding box center [301, 82] width 237 height 12
click at [218, 84] on input "********" at bounding box center [301, 82] width 237 height 12
type input "********"
paste input "**********"
type input "**********"
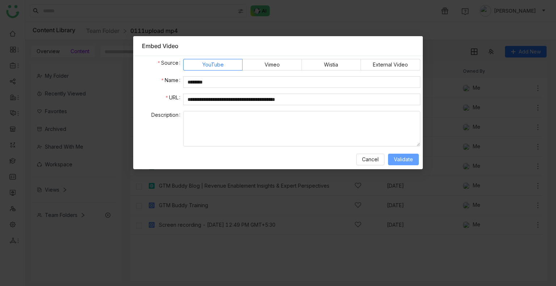
click at [408, 157] on span "Validate" at bounding box center [403, 160] width 19 height 8
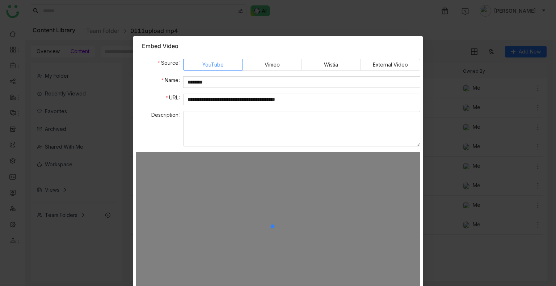
scroll to position [51, 0]
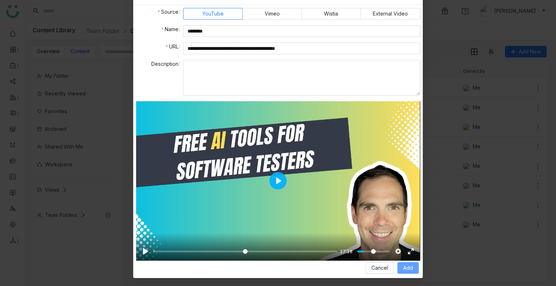
click at [403, 266] on span "Add" at bounding box center [408, 268] width 10 height 8
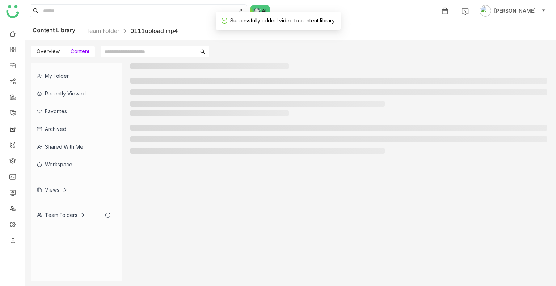
scroll to position [15, 0]
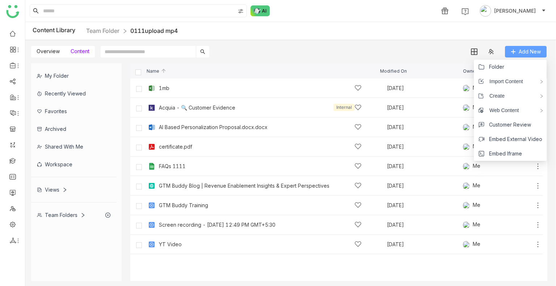
click at [520, 52] on span "Add New" at bounding box center [530, 52] width 22 height 8
click at [512, 143] on li "Embed External Video" at bounding box center [510, 139] width 73 height 14
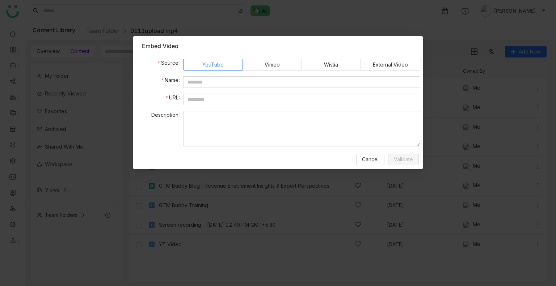
click at [372, 71] on form "Source YouTube Vimeo Wistia External Video Name URL Description" at bounding box center [278, 103] width 284 height 88
click at [374, 63] on span "External Video" at bounding box center [390, 64] width 35 height 11
click at [329, 63] on span "Wistia" at bounding box center [331, 64] width 14 height 11
click at [277, 70] on label "Vimeo" at bounding box center [271, 65] width 59 height 12
click at [372, 163] on button "Cancel" at bounding box center [370, 160] width 28 height 12
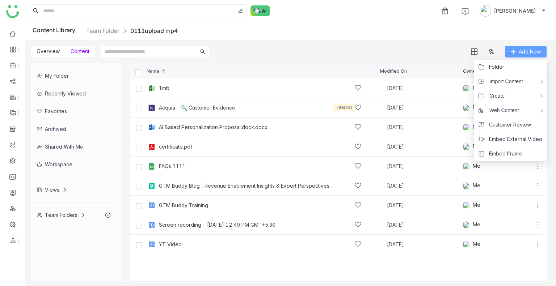
click at [514, 54] on icon at bounding box center [513, 51] width 5 height 5
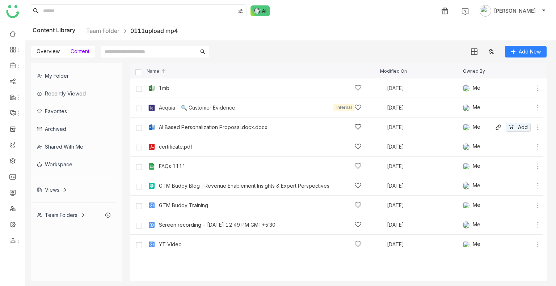
drag, startPoint x: 277, startPoint y: 110, endPoint x: 272, endPoint y: 122, distance: 13.0
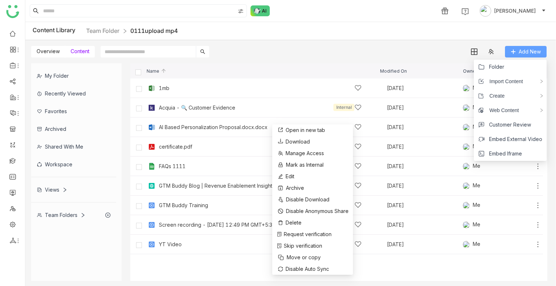
click at [535, 52] on span "Add New" at bounding box center [530, 52] width 22 height 8
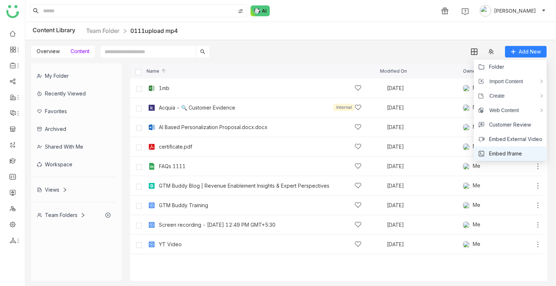
click at [516, 155] on span "Embed Iframe" at bounding box center [505, 154] width 33 height 8
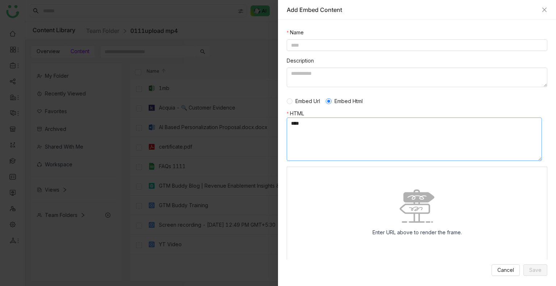
click at [319, 135] on textarea at bounding box center [414, 139] width 255 height 43
click at [300, 94] on div "Embed Url Embed Html" at bounding box center [417, 101] width 261 height 17
click at [300, 100] on span "Embed Url" at bounding box center [307, 101] width 30 height 8
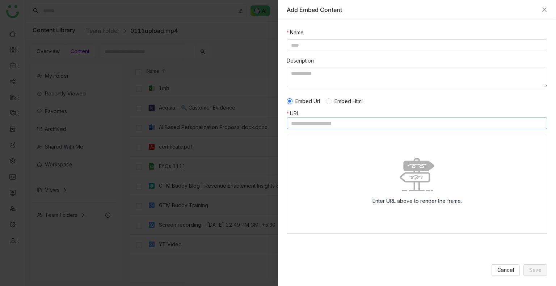
scroll to position [0, 0]
click at [310, 121] on input at bounding box center [417, 124] width 261 height 12
paste input "**********"
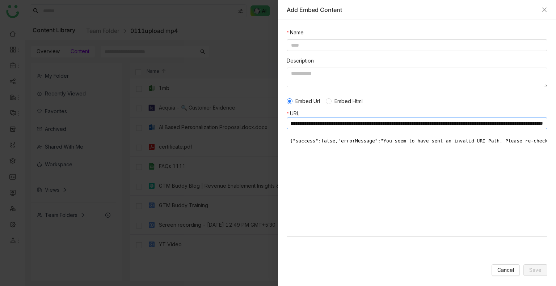
type input "**********"
click at [322, 148] on div at bounding box center [417, 148] width 254 height 0
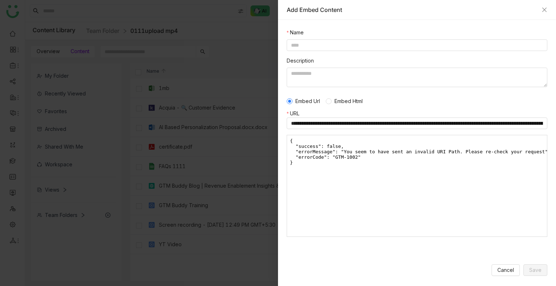
click at [322, 170] on div at bounding box center [417, 170] width 254 height 0
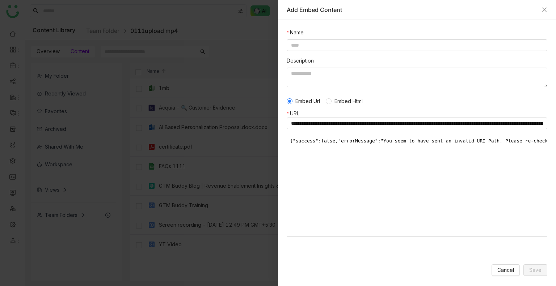
click at [322, 148] on div at bounding box center [417, 148] width 254 height 0
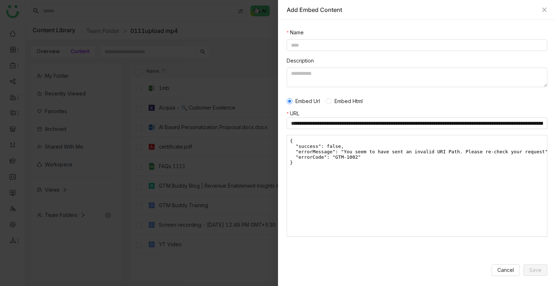
click at [322, 170] on div at bounding box center [417, 170] width 254 height 0
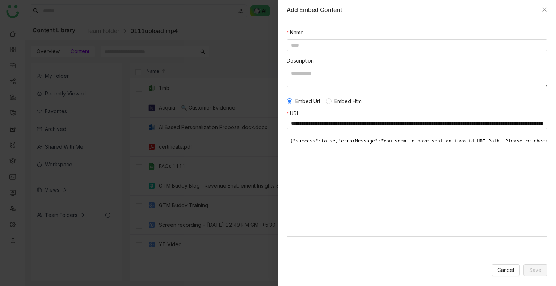
click at [322, 148] on div at bounding box center [417, 148] width 254 height 0
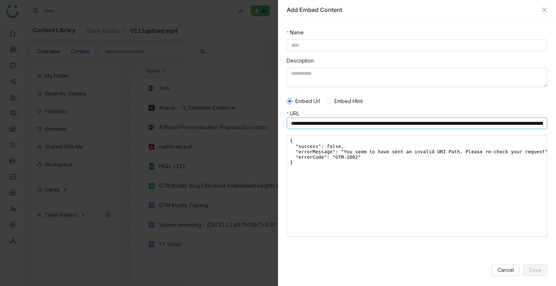
click at [420, 125] on input "**********" at bounding box center [417, 124] width 261 height 12
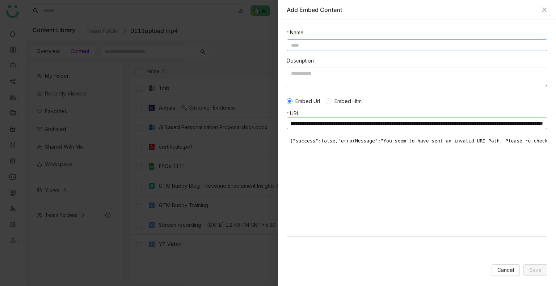
type input "**********"
click at [326, 47] on input at bounding box center [417, 45] width 261 height 12
click at [316, 43] on input "*****" at bounding box center [417, 45] width 261 height 12
click at [317, 44] on input "*****" at bounding box center [417, 45] width 261 height 12
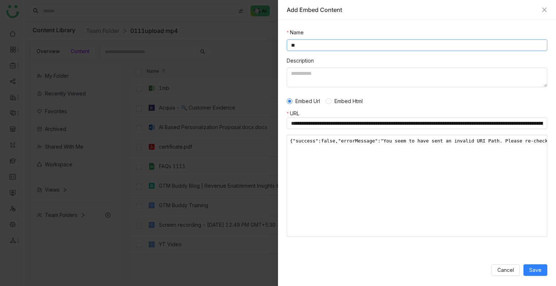
type input "*"
type input "*********"
click at [354, 192] on html "{"success":false,"errorMessage":"You seem to have sent an invalid URI Path. Ple…" at bounding box center [417, 185] width 260 height 101
click at [365, 164] on html "{"success":false,"errorMessage":"You seem to have sent an invalid URI Path. Ple…" at bounding box center [417, 185] width 260 height 101
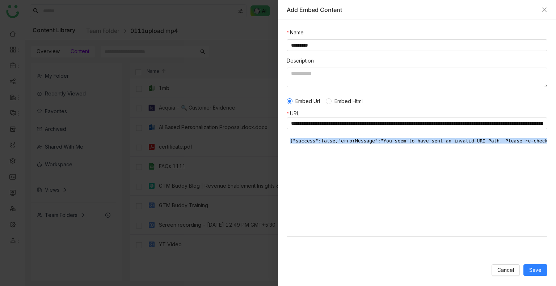
click at [365, 164] on html "{"success":false,"errorMessage":"You seem to have sent an invalid URI Path. Ple…" at bounding box center [417, 185] width 260 height 101
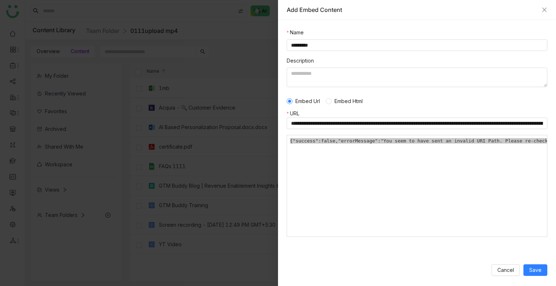
click at [336, 106] on div "Embed Url Embed Html" at bounding box center [417, 101] width 261 height 17
click at [337, 102] on span "Embed Html" at bounding box center [349, 101] width 34 height 8
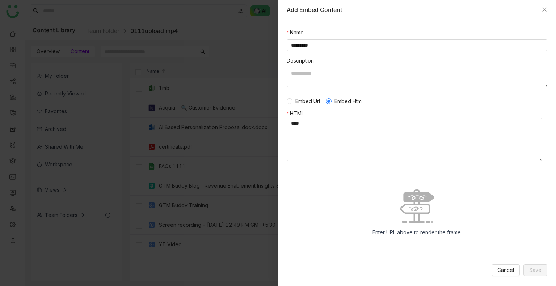
click at [314, 97] on span "Embed Url" at bounding box center [307, 101] width 30 height 8
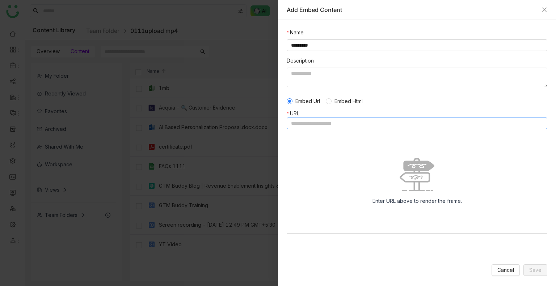
click at [330, 125] on input at bounding box center [417, 124] width 261 height 12
click at [350, 100] on span "Embed Html" at bounding box center [349, 101] width 34 height 8
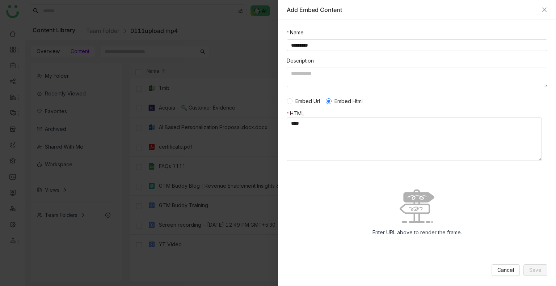
click at [311, 101] on span "Embed Url" at bounding box center [307, 101] width 30 height 8
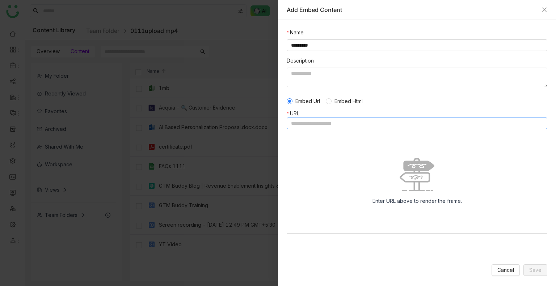
click at [301, 123] on input at bounding box center [417, 124] width 261 height 12
click at [339, 102] on span "Embed Html" at bounding box center [349, 101] width 34 height 8
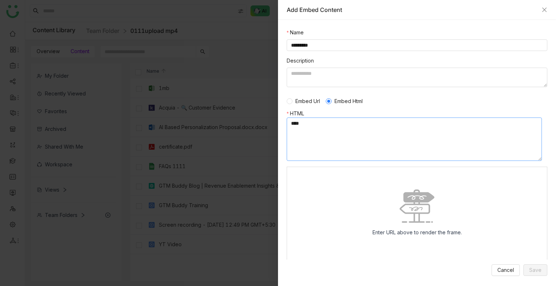
drag, startPoint x: 322, startPoint y: 133, endPoint x: 316, endPoint y: 133, distance: 6.5
click at [321, 133] on textarea at bounding box center [414, 139] width 255 height 43
paste textarea "**********"
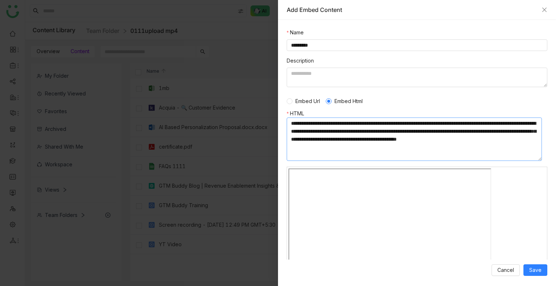
click at [340, 123] on textarea at bounding box center [414, 139] width 255 height 43
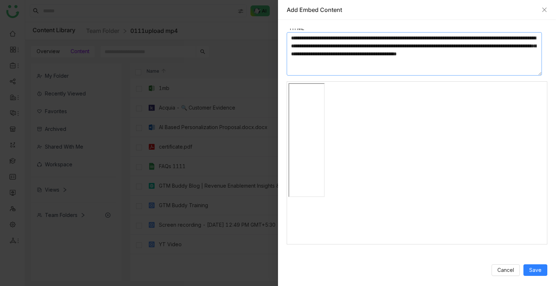
click at [372, 35] on textarea at bounding box center [414, 53] width 255 height 43
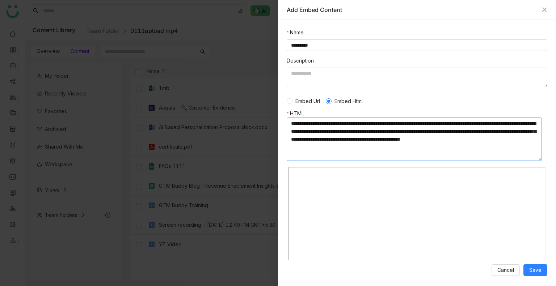
scroll to position [28, 0]
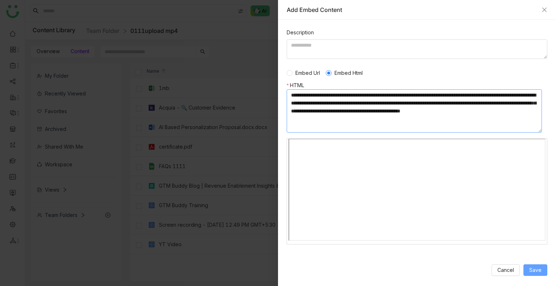
type textarea "**********"
click at [536, 267] on span "Save" at bounding box center [535, 270] width 12 height 8
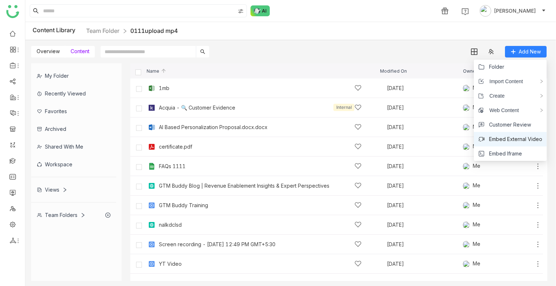
click at [514, 143] on span "Embed External Video" at bounding box center [515, 139] width 53 height 8
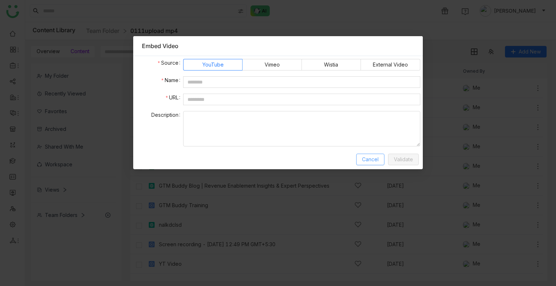
drag, startPoint x: 377, startPoint y: 160, endPoint x: 430, endPoint y: 88, distance: 88.9
click at [377, 160] on span "Cancel" at bounding box center [370, 160] width 17 height 8
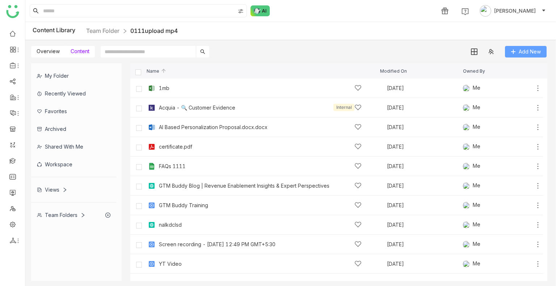
click at [528, 50] on span "Add New" at bounding box center [530, 52] width 22 height 8
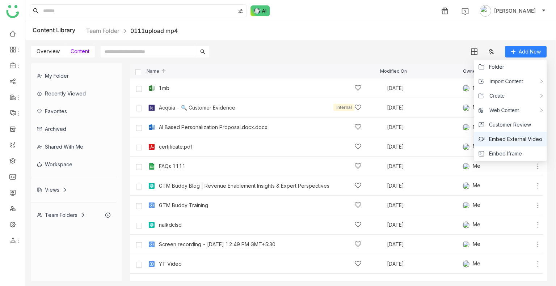
click at [521, 142] on span "Embed External Video" at bounding box center [515, 139] width 53 height 8
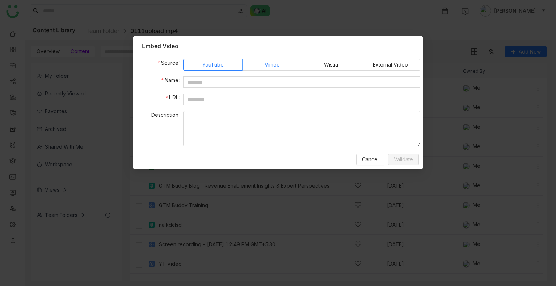
click at [272, 63] on span "Vimeo" at bounding box center [272, 64] width 15 height 11
click at [328, 59] on span "Wistia" at bounding box center [331, 64] width 14 height 11
click at [270, 59] on label "Vimeo" at bounding box center [271, 65] width 59 height 12
click at [265, 81] on input "text" at bounding box center [301, 82] width 237 height 12
type input "******"
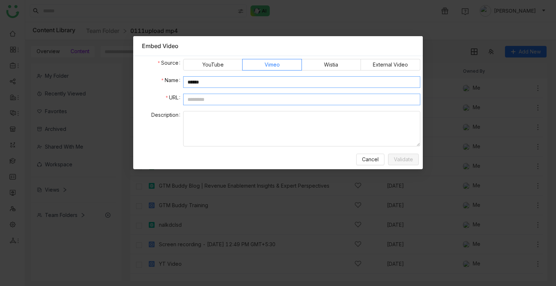
paste input "**********"
type input "**********"
click at [408, 161] on span "Validate" at bounding box center [403, 160] width 19 height 8
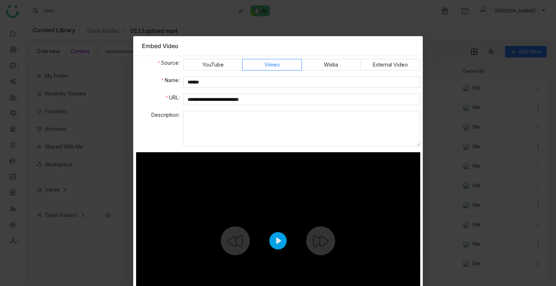
scroll to position [69, 0]
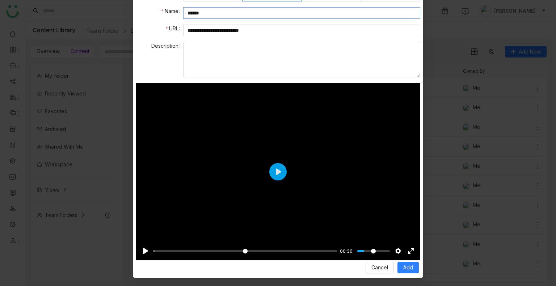
click at [224, 13] on input "******" at bounding box center [301, 13] width 237 height 12
type input "**********"
click at [400, 266] on button "Add" at bounding box center [407, 268] width 21 height 12
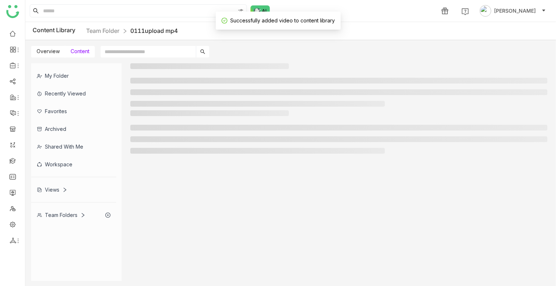
scroll to position [33, 0]
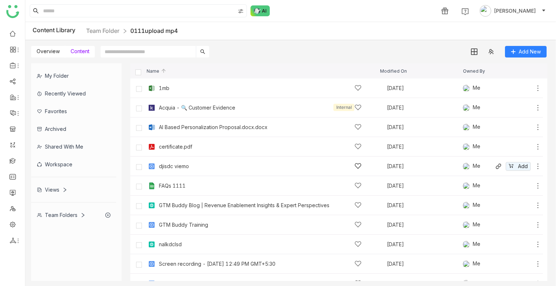
click at [229, 165] on div "djisdc viemo" at bounding box center [260, 167] width 203 height 8
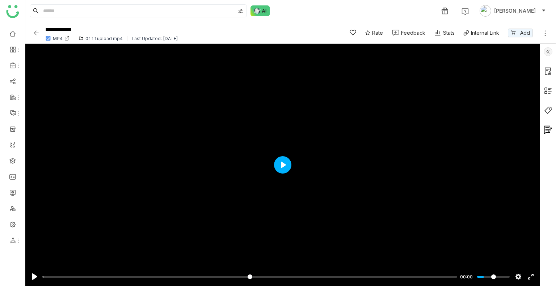
click at [285, 165] on button "Play" at bounding box center [282, 164] width 17 height 17
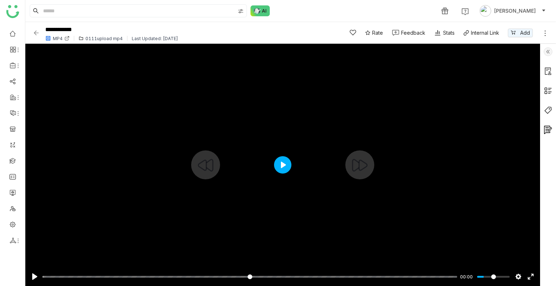
click at [284, 163] on button "Play" at bounding box center [282, 164] width 17 height 17
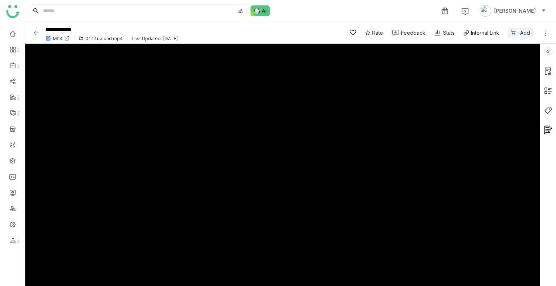
type input "****"
click at [37, 32] on img at bounding box center [36, 32] width 7 height 7
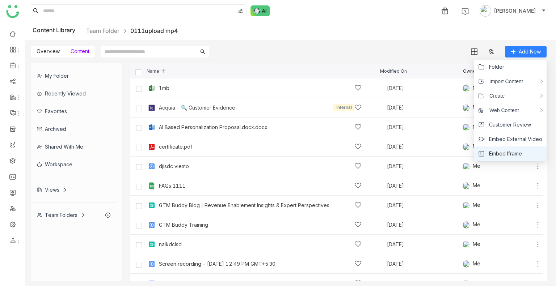
click at [526, 159] on li "Embed Iframe" at bounding box center [510, 154] width 73 height 14
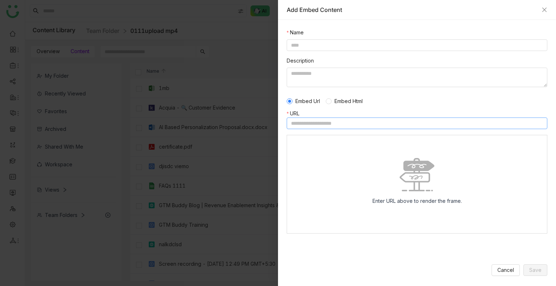
click at [347, 126] on input at bounding box center [417, 124] width 261 height 12
paste input "**********"
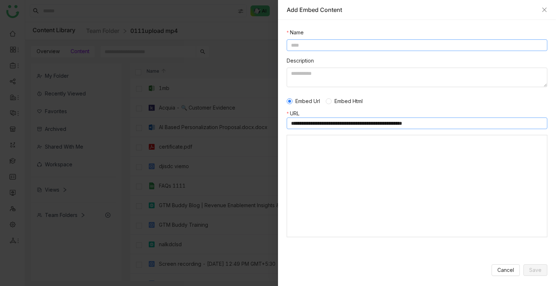
type input "**********"
click at [358, 41] on input at bounding box center [417, 45] width 261 height 12
type input "**********"
click at [537, 272] on span "Save" at bounding box center [535, 270] width 12 height 8
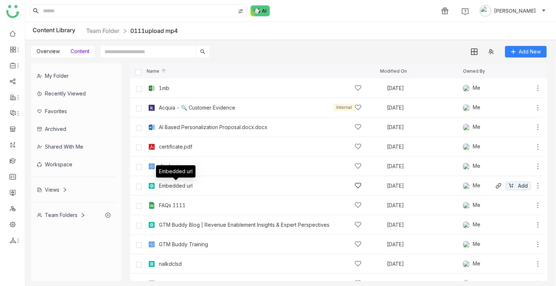
click at [162, 185] on div "Embedded url" at bounding box center [176, 186] width 34 height 6
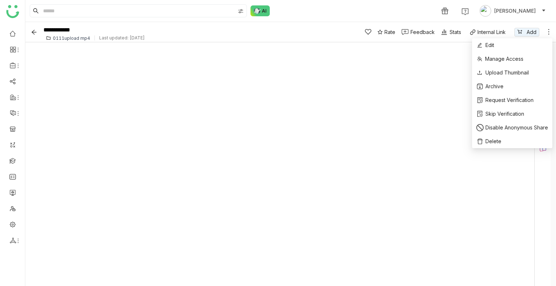
click at [549, 32] on icon at bounding box center [548, 31] width 7 height 7
click at [524, 46] on li "Edit" at bounding box center [512, 45] width 80 height 14
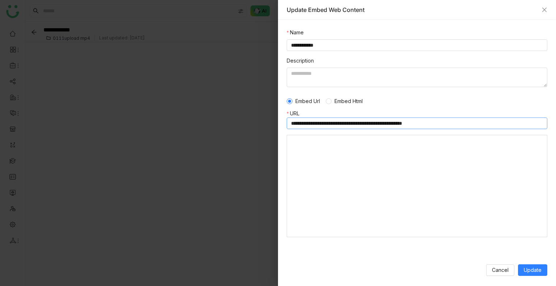
click at [359, 123] on input "**********" at bounding box center [417, 124] width 261 height 12
click at [359, 122] on input "**********" at bounding box center [417, 124] width 261 height 12
click at [359, 121] on input "**********" at bounding box center [417, 124] width 261 height 12
click at [365, 121] on input "**********" at bounding box center [417, 124] width 261 height 12
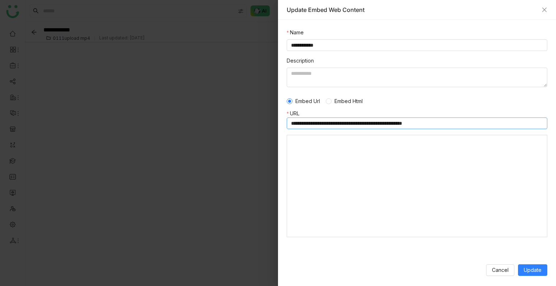
click at [365, 121] on input "**********" at bounding box center [417, 124] width 261 height 12
paste input
type input "**********"
click at [352, 102] on span "Embed Html" at bounding box center [349, 101] width 34 height 8
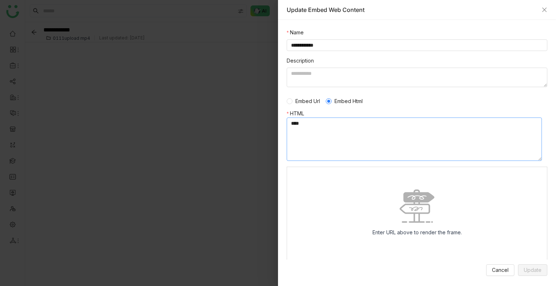
click at [346, 136] on textarea at bounding box center [414, 139] width 255 height 43
click at [307, 97] on div "Embed Url Embed Html" at bounding box center [417, 101] width 261 height 17
click at [313, 105] on div "Embed Url Embed Html" at bounding box center [417, 101] width 261 height 17
click at [311, 101] on span "Embed Url" at bounding box center [307, 101] width 30 height 8
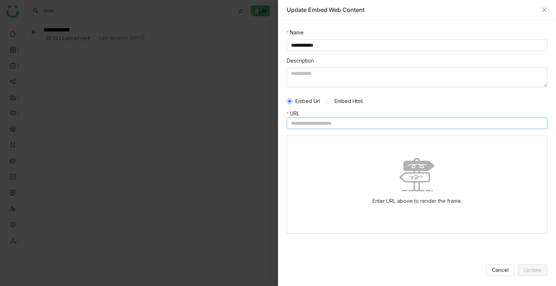
click at [316, 119] on input at bounding box center [417, 124] width 261 height 12
paste input "**********"
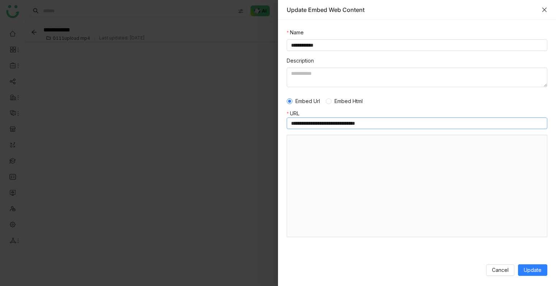
type input "**********"
click at [542, 8] on icon "Close" at bounding box center [544, 10] width 6 height 6
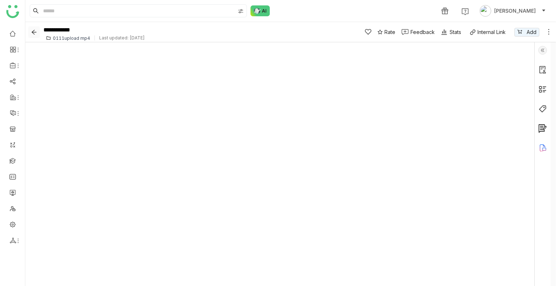
click at [30, 29] on icon "Back" at bounding box center [34, 32] width 11 height 6
click at [34, 32] on icon "Back" at bounding box center [34, 32] width 6 height 6
click at [37, 27] on button "Back" at bounding box center [34, 32] width 12 height 12
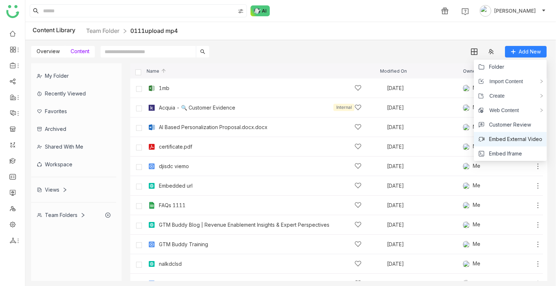
click at [515, 136] on span "Embed External Video" at bounding box center [515, 139] width 53 height 8
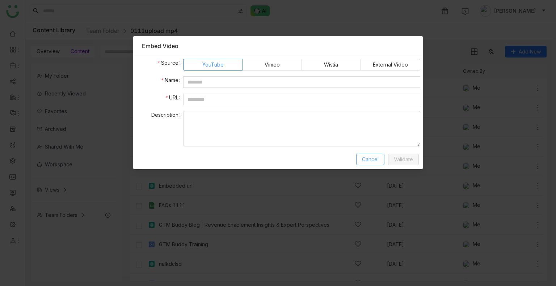
click at [360, 160] on button "Cancel" at bounding box center [370, 160] width 28 height 12
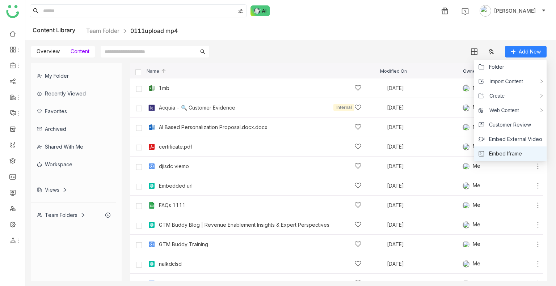
click at [514, 157] on span "Embed Iframe" at bounding box center [505, 154] width 33 height 8
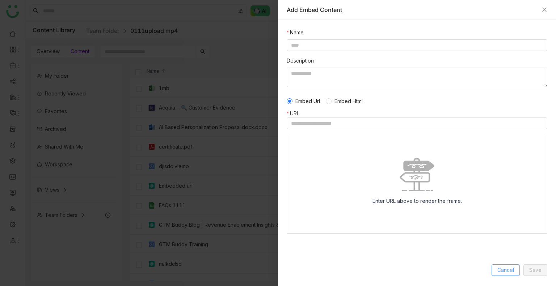
click at [504, 269] on span "Cancel" at bounding box center [505, 270] width 17 height 8
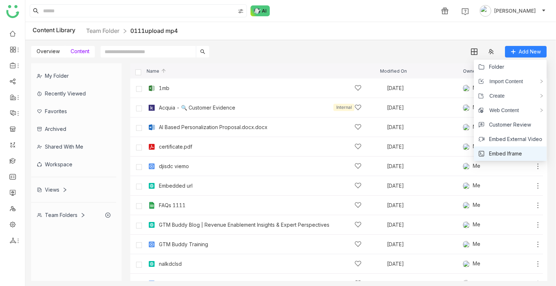
click at [510, 150] on span "Embed Iframe" at bounding box center [505, 154] width 33 height 8
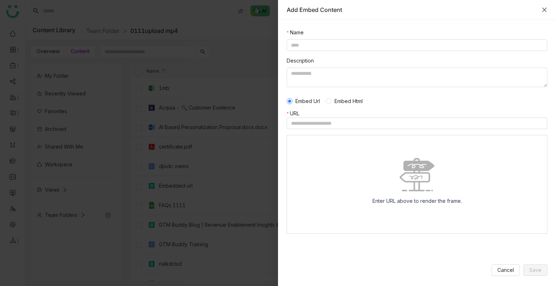
click at [547, 10] on icon "Close" at bounding box center [544, 10] width 6 height 6
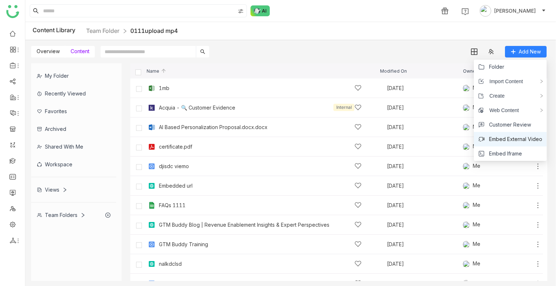
click at [510, 140] on span "Embed External Video" at bounding box center [515, 139] width 53 height 8
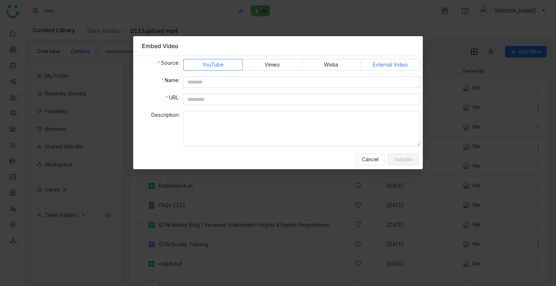
click at [389, 63] on span "External Video" at bounding box center [390, 64] width 35 height 11
drag, startPoint x: 389, startPoint y: 63, endPoint x: 382, endPoint y: 59, distance: 8.6
click at [383, 59] on label "External Video" at bounding box center [390, 65] width 59 height 12
click at [230, 98] on input "text" at bounding box center [301, 100] width 237 height 12
paste input "**********"
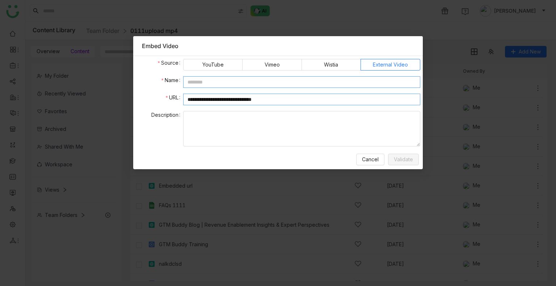
type input "**********"
click at [218, 81] on input "text" at bounding box center [301, 82] width 237 height 12
type input "******"
click at [345, 126] on textarea at bounding box center [301, 128] width 237 height 35
type textarea "****"
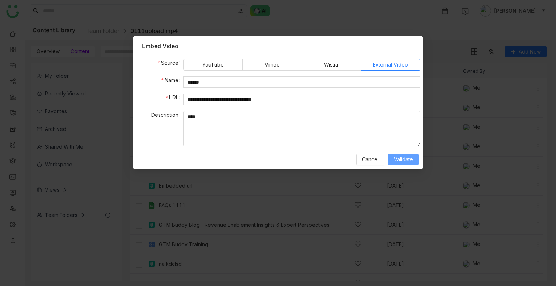
click at [407, 160] on span "Validate" at bounding box center [403, 160] width 19 height 8
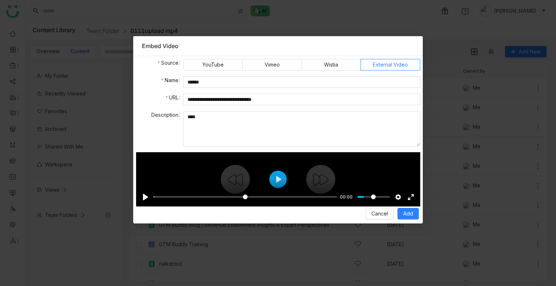
click at [278, 180] on div "Pause Play % buffered 00:00 00:00 Settings Captions Disabled Quality undefined …" at bounding box center [278, 193] width 284 height 28
click at [280, 178] on button "Play" at bounding box center [277, 179] width 17 height 17
click at [280, 177] on button "Play" at bounding box center [277, 179] width 17 height 17
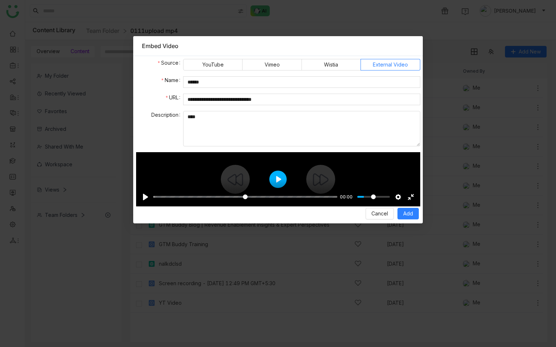
drag, startPoint x: 281, startPoint y: 177, endPoint x: 281, endPoint y: 221, distance: 43.8
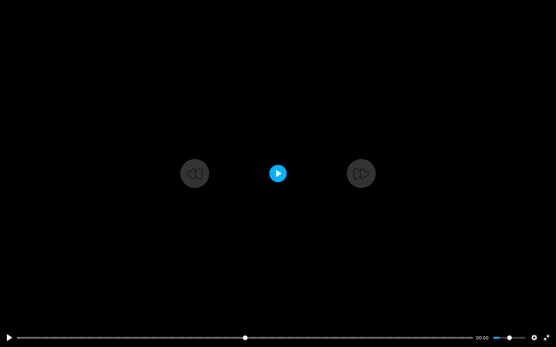
click at [281, 221] on div "Pause Play % buffered 00:00 00:00 Settings Captions Disabled Quality undefined …" at bounding box center [278, 173] width 556 height 347
click at [278, 170] on button "Play" at bounding box center [277, 173] width 17 height 17
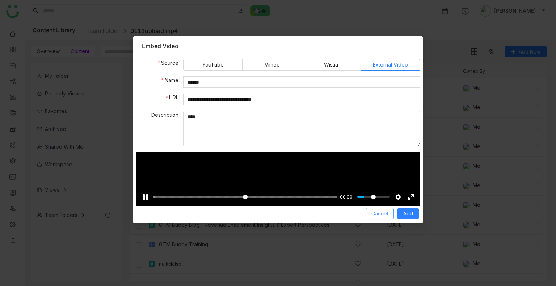
drag, startPoint x: 382, startPoint y: 212, endPoint x: 529, endPoint y: 110, distance: 179.4
click at [382, 212] on span "Cancel" at bounding box center [379, 214] width 17 height 8
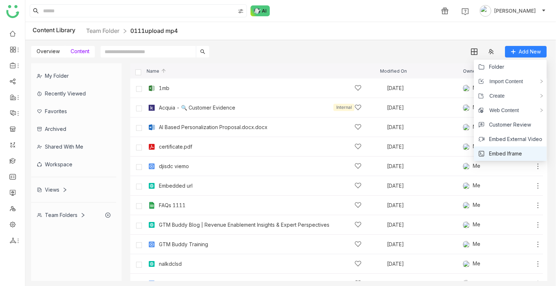
click at [510, 154] on span "Embed Iframe" at bounding box center [505, 154] width 33 height 8
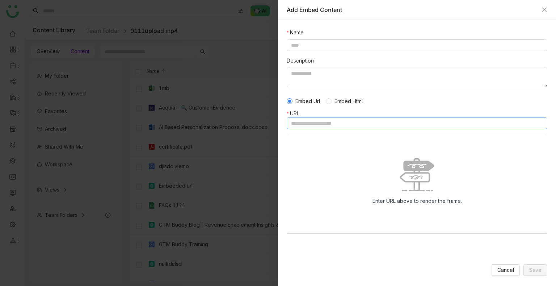
click at [342, 122] on input at bounding box center [417, 124] width 261 height 12
paste input "**********"
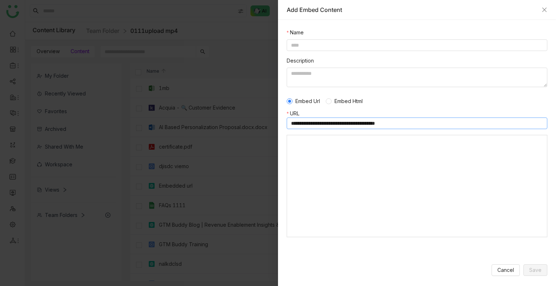
drag, startPoint x: 423, startPoint y: 123, endPoint x: 382, endPoint y: 120, distance: 41.0
click at [382, 120] on input "**********" at bounding box center [417, 124] width 261 height 12
click at [421, 123] on input "**********" at bounding box center [417, 124] width 261 height 12
type input "**********"
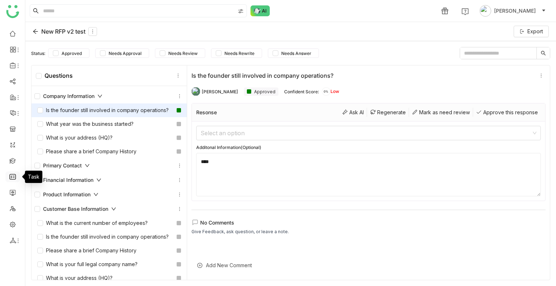
click at [13, 173] on link at bounding box center [12, 176] width 7 height 6
click at [12, 164] on link at bounding box center [12, 160] width 7 height 6
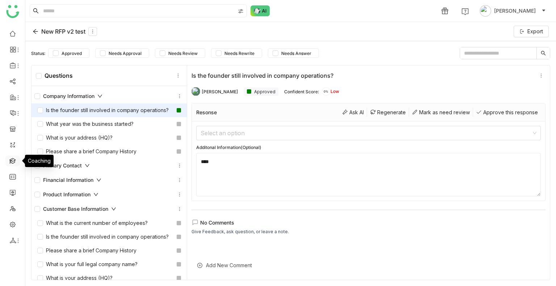
click at [12, 164] on link at bounding box center [12, 160] width 7 height 6
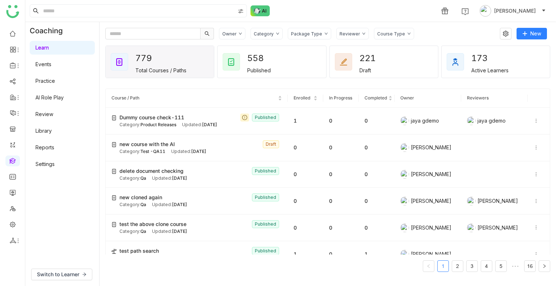
click at [64, 94] on link "AI Role Play" at bounding box center [49, 97] width 28 height 6
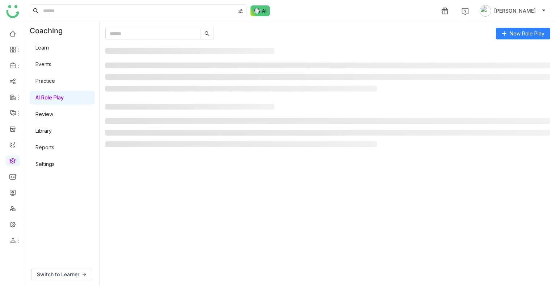
click at [64, 94] on link "AI Role Play" at bounding box center [49, 97] width 28 height 6
